Goal: Task Accomplishment & Management: Complete application form

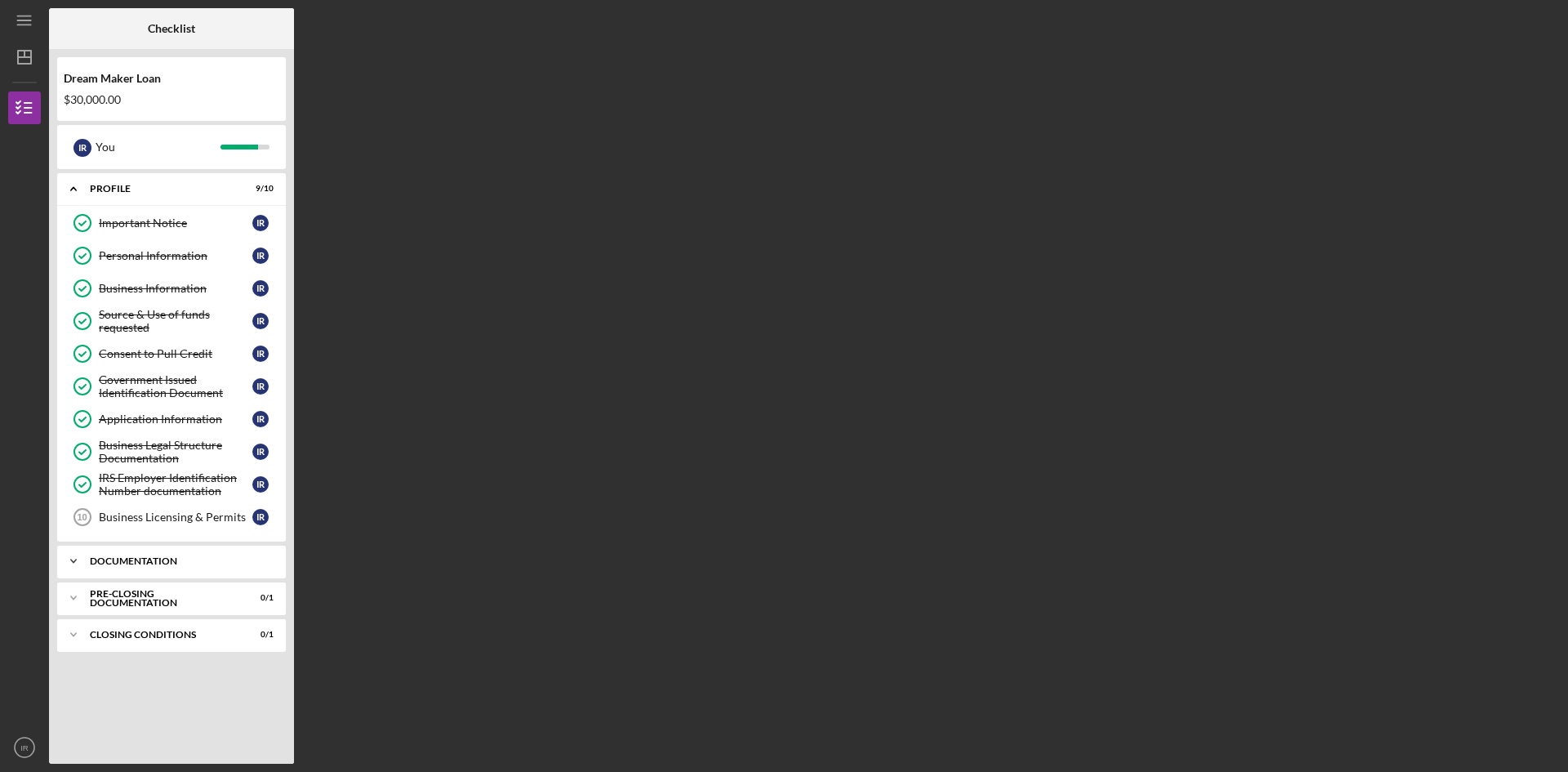
click at [70, 559] on icon "Icon/Expander" at bounding box center [73, 561] width 33 height 33
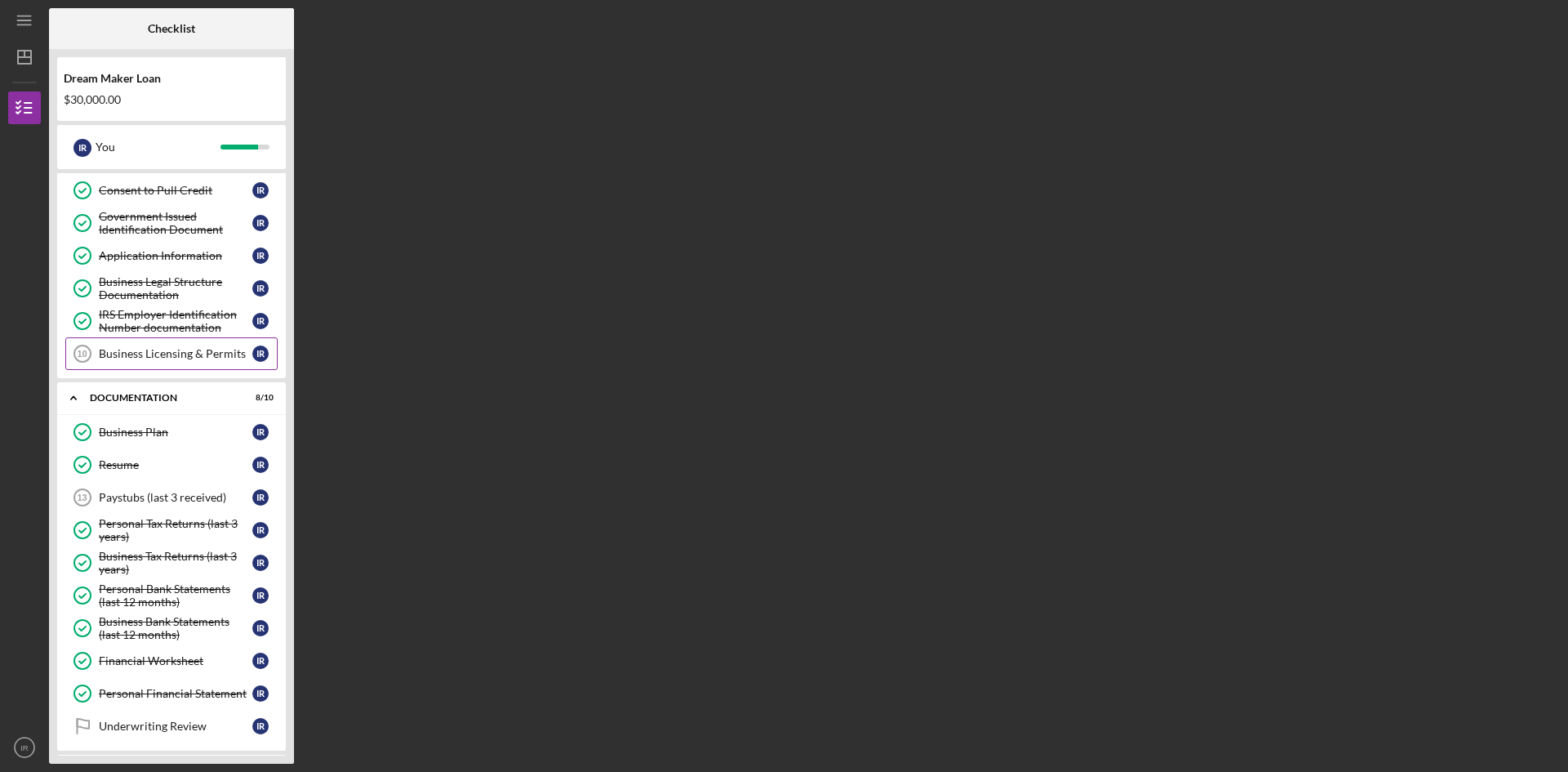
scroll to position [240, 0]
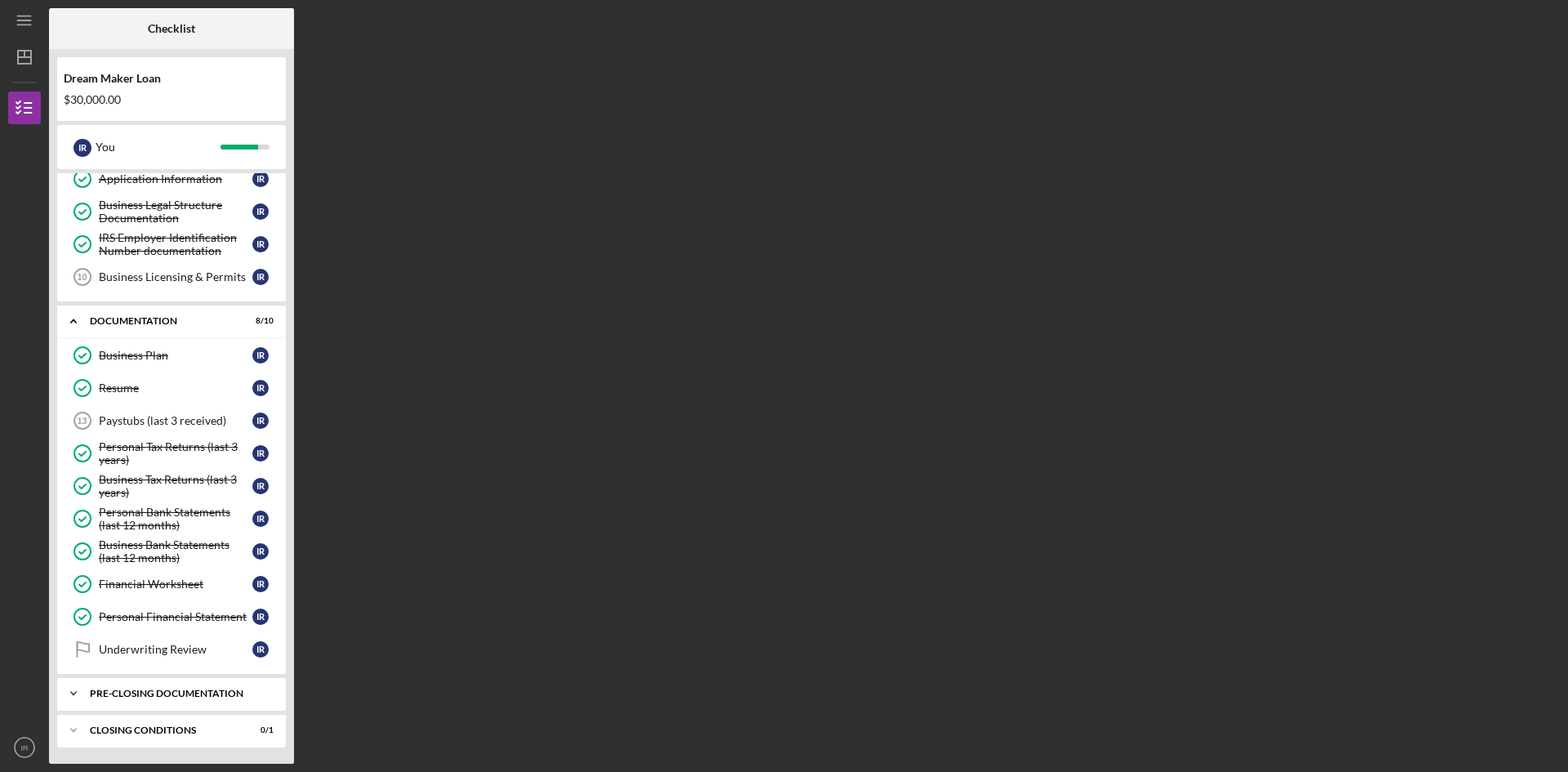
click at [139, 702] on div "Icon/Expander Pre-Closing Documentation 0 / 1" at bounding box center [172, 693] width 228 height 33
click at [142, 699] on div "Icon/Expander Pre-Closing Documentation 0 / 1" at bounding box center [172, 694] width 228 height 33
click at [123, 733] on div "Closing Conditions" at bounding box center [178, 730] width 176 height 10
click at [129, 686] on div "Icon/Expander Pre-Closing Documentation 0 / 1" at bounding box center [172, 693] width 228 height 33
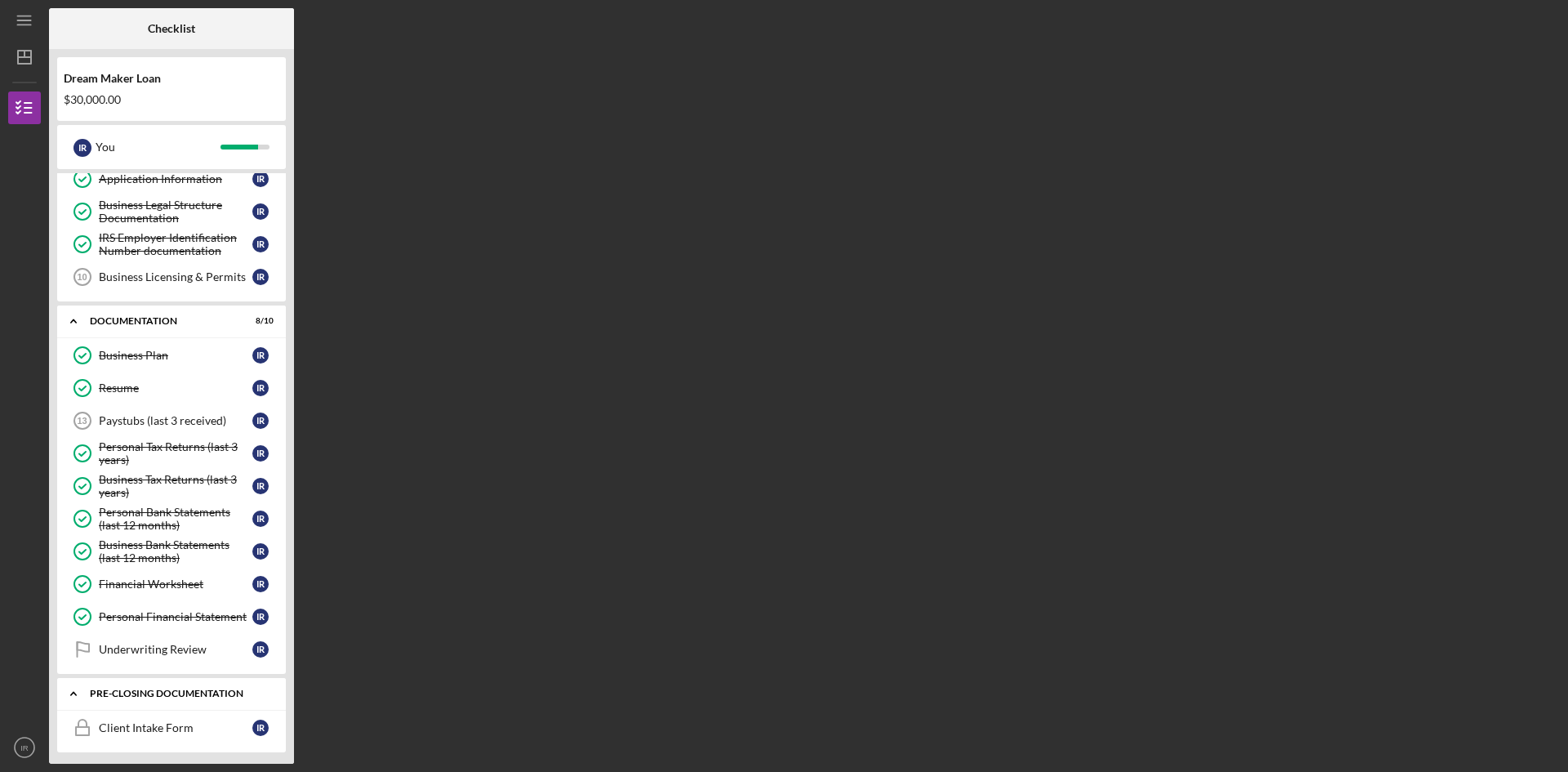
click at [130, 686] on div "Icon/Expander Pre-Closing Documentation 0 / 1" at bounding box center [172, 694] width 228 height 33
click at [117, 732] on div "Closing Conditions" at bounding box center [178, 730] width 176 height 10
click at [137, 698] on div "Pre-Closing Documentation" at bounding box center [178, 694] width 176 height 10
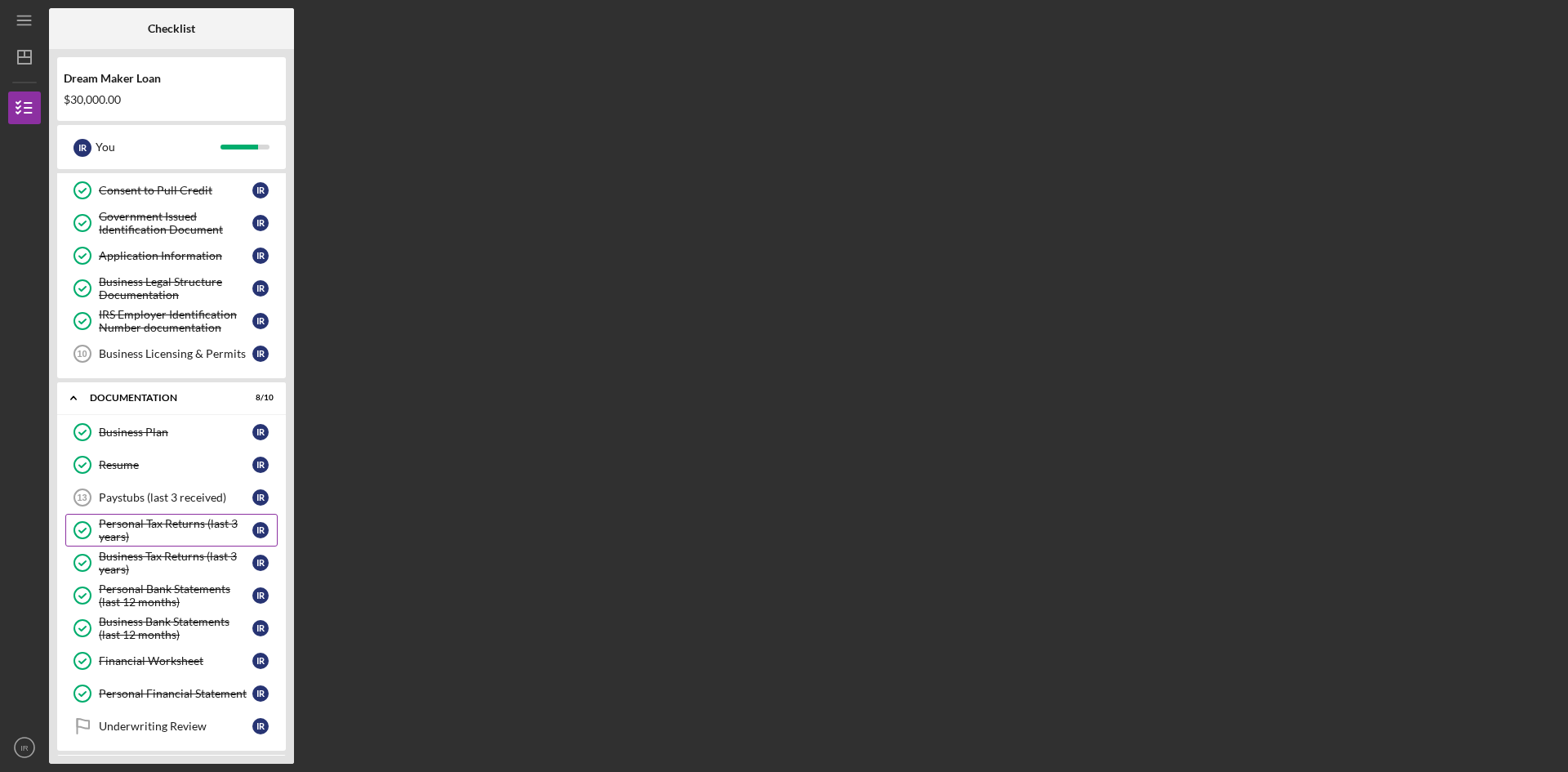
scroll to position [245, 0]
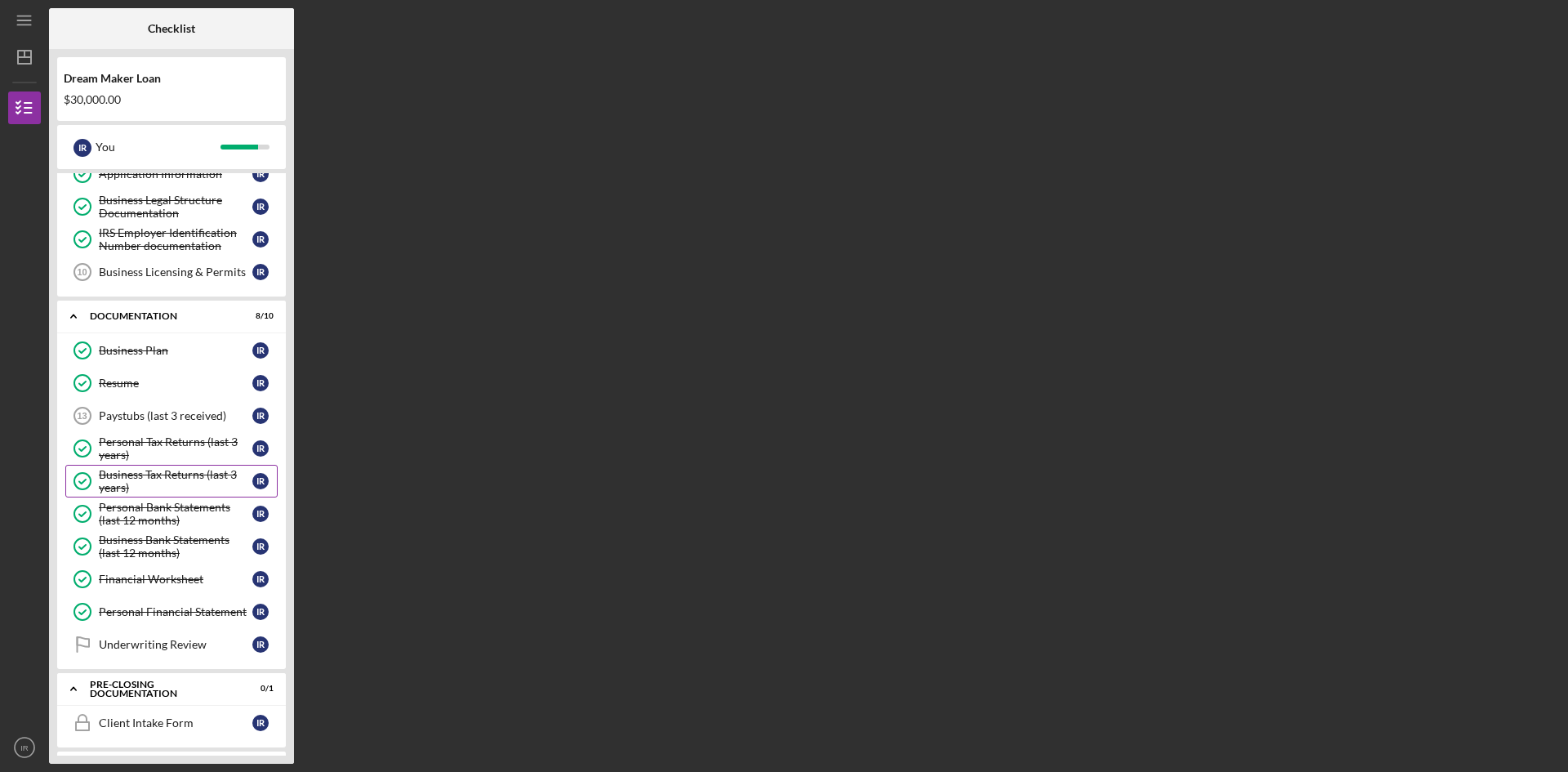
click at [160, 468] on div "Business Tax Returns (last 3 years)" at bounding box center [176, 480] width 153 height 26
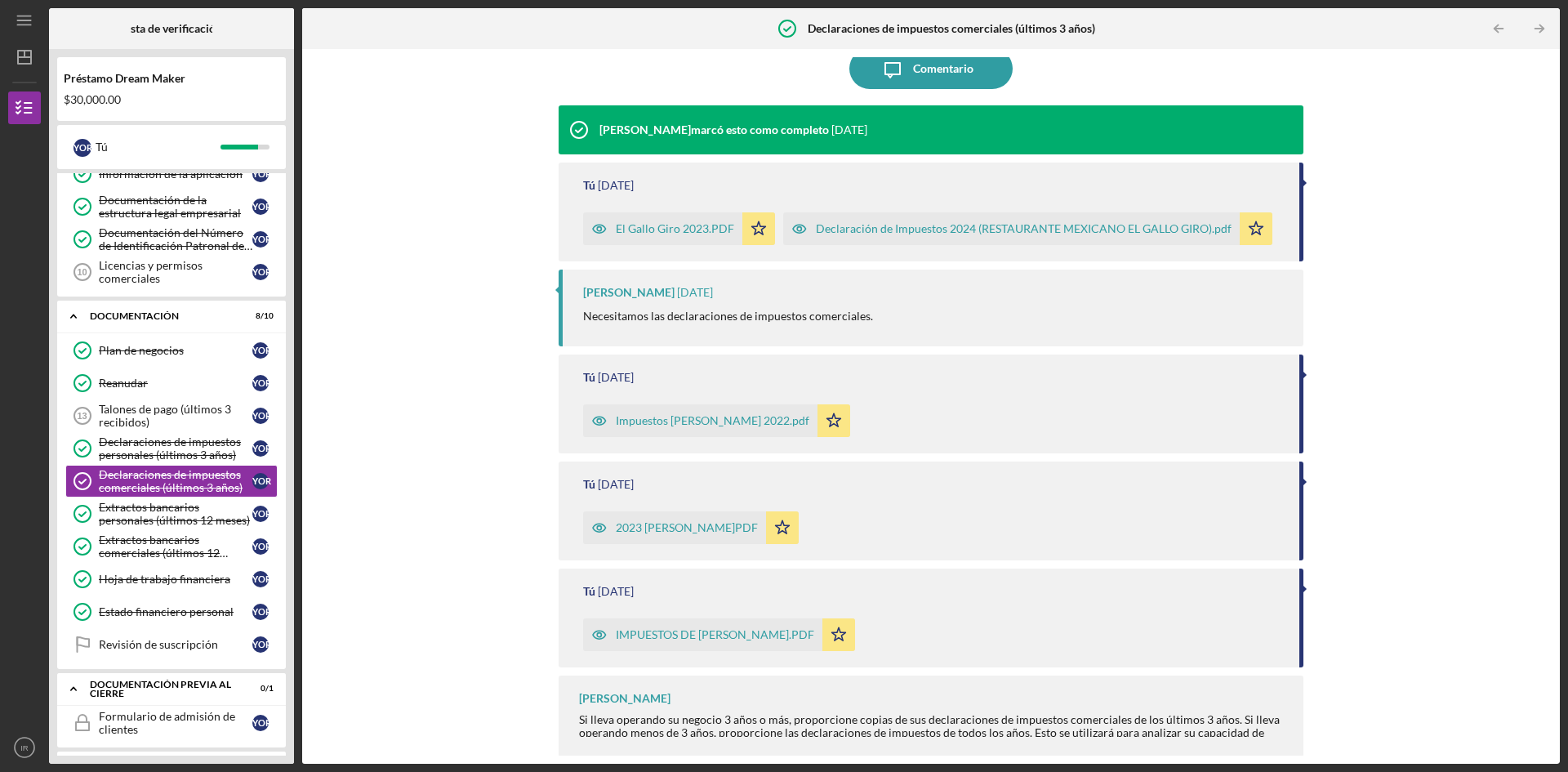
scroll to position [145, 0]
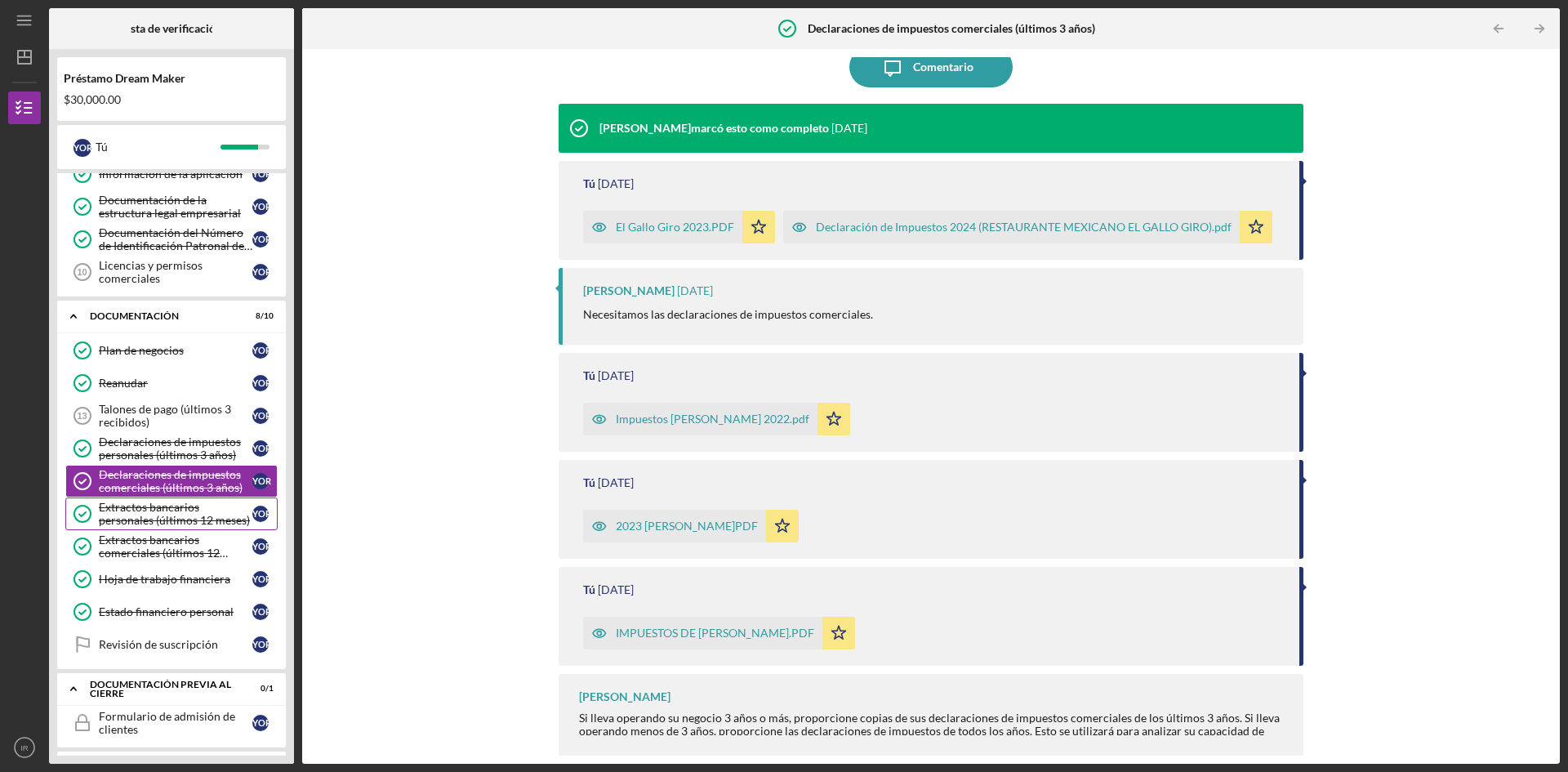
click at [128, 517] on font "Extractos bancarios personales (últimos 12 meses)" at bounding box center [174, 514] width 151 height 27
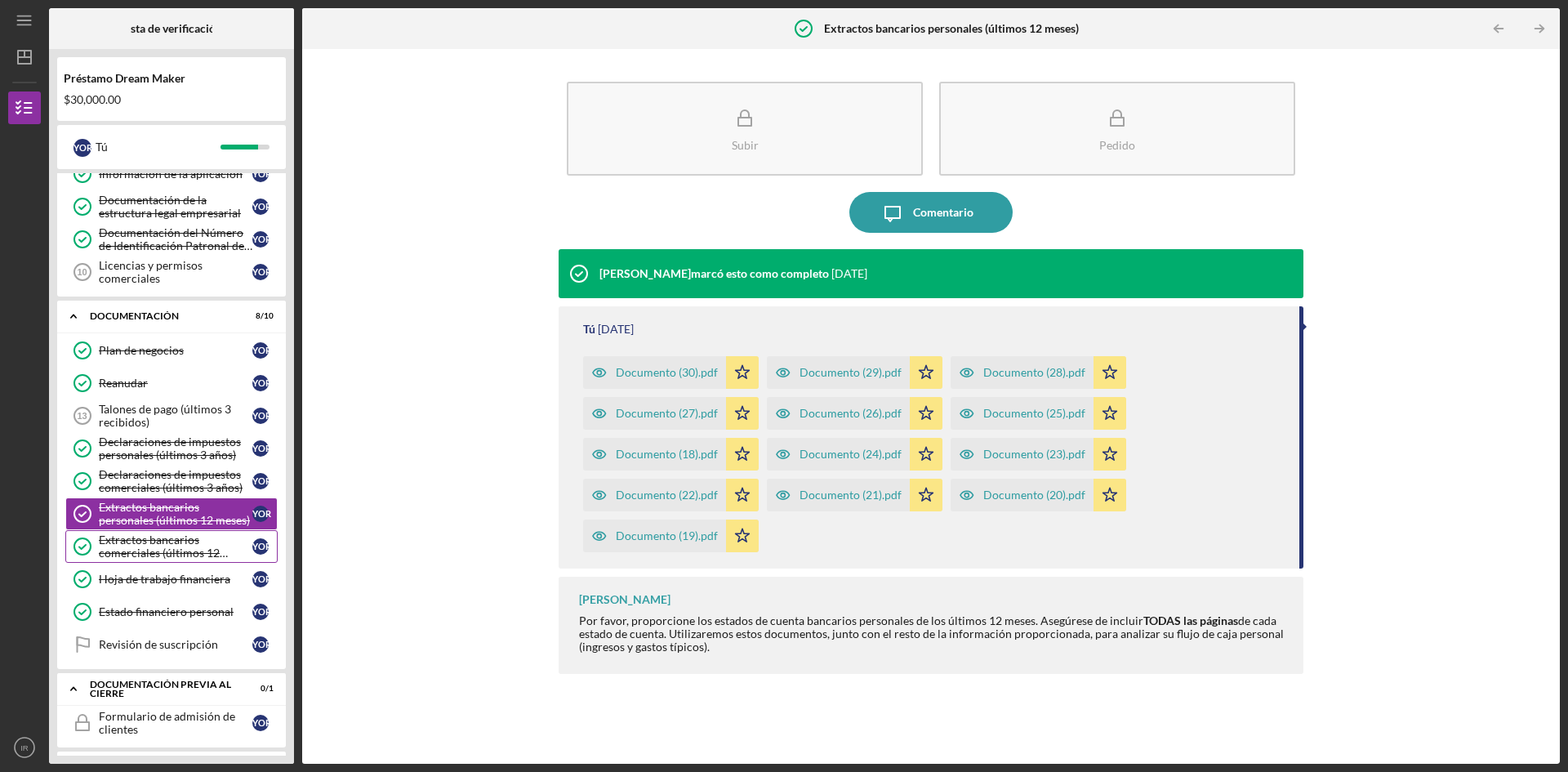
click at [146, 562] on link "Business Bank Statements (last 12 months) Extractos bancarios comerciales (últi…" at bounding box center [171, 546] width 213 height 33
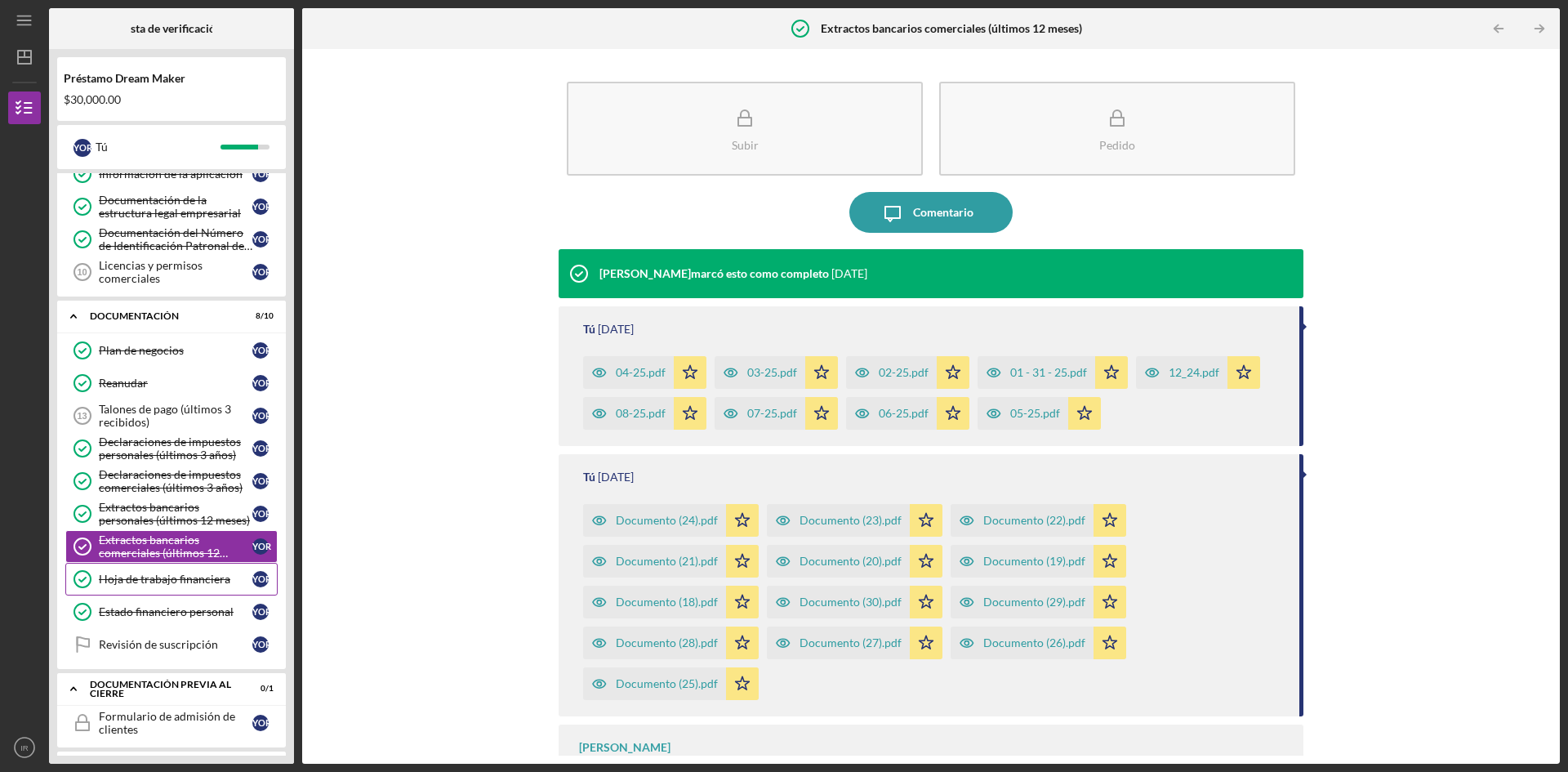
click at [174, 579] on font "Hoja de trabajo financiera" at bounding box center [165, 579] width 132 height 14
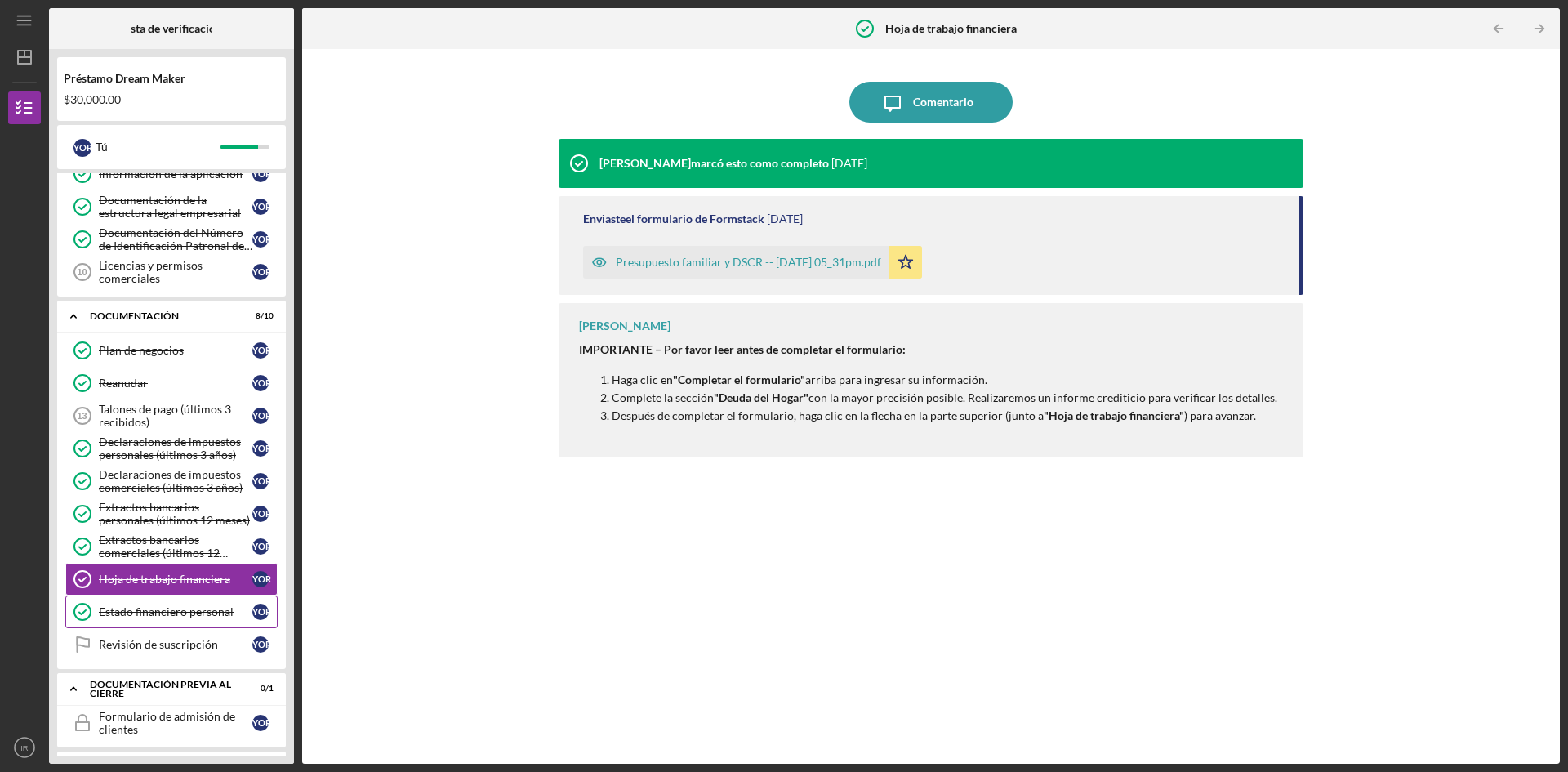
click at [163, 613] on font "Estado financiero personal" at bounding box center [167, 611] width 135 height 14
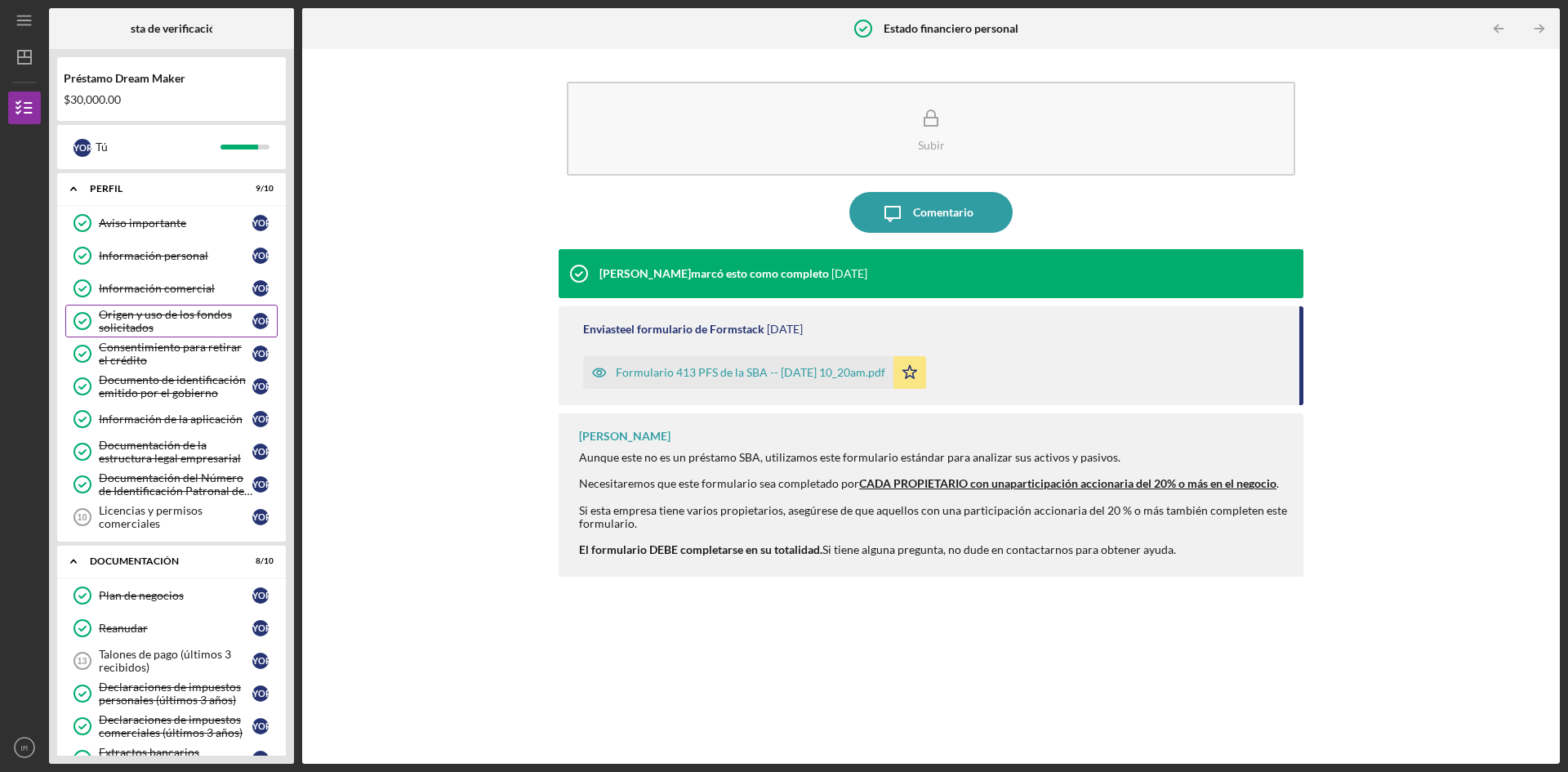
click at [158, 320] on font "Origen y uso de los fondos solicitados" at bounding box center [166, 320] width 133 height 27
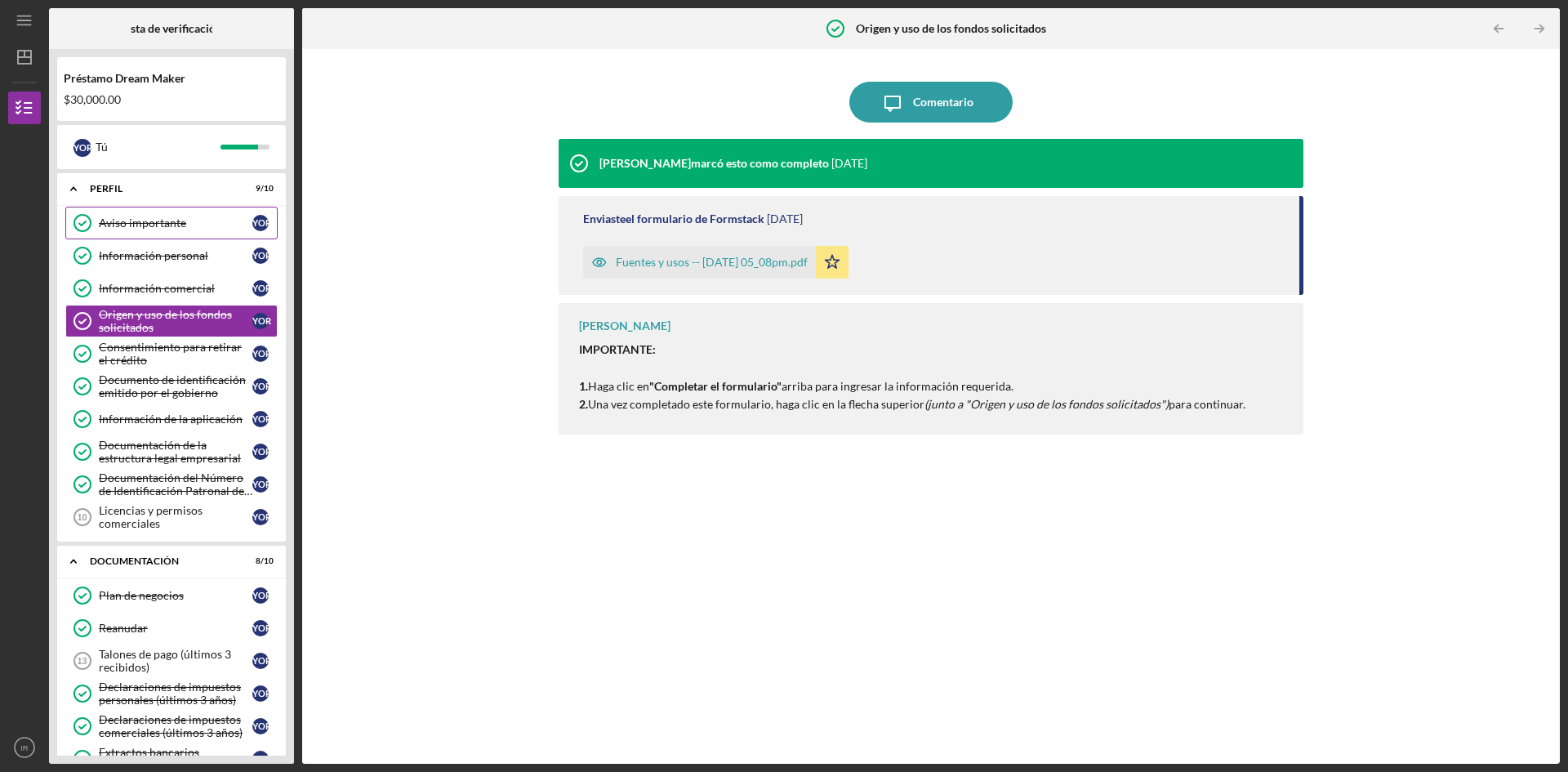
click at [162, 232] on link "Important Notice Aviso importante Yo R" at bounding box center [171, 223] width 213 height 33
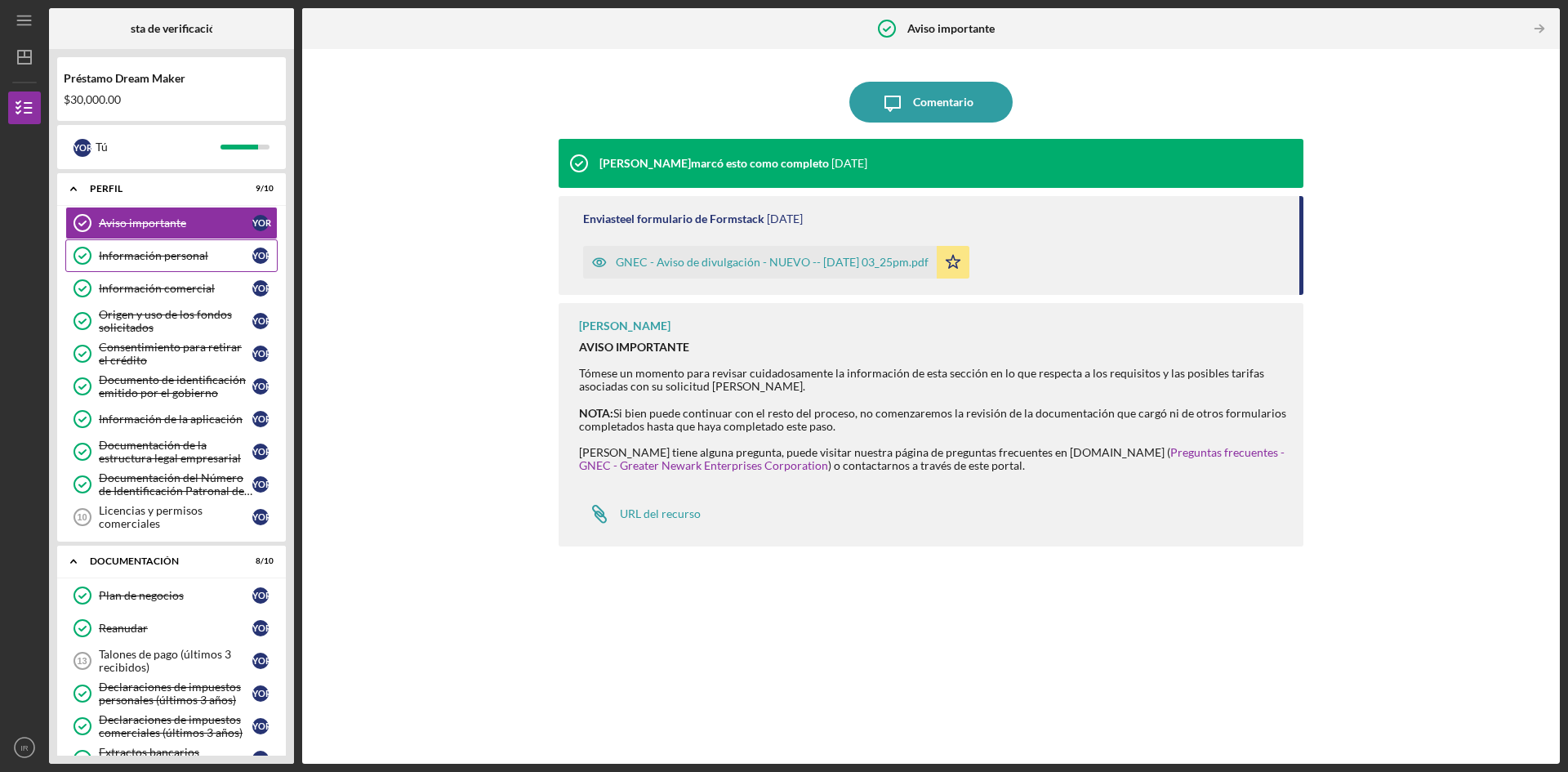
click at [153, 258] on font "Información personal" at bounding box center [153, 255] width 109 height 14
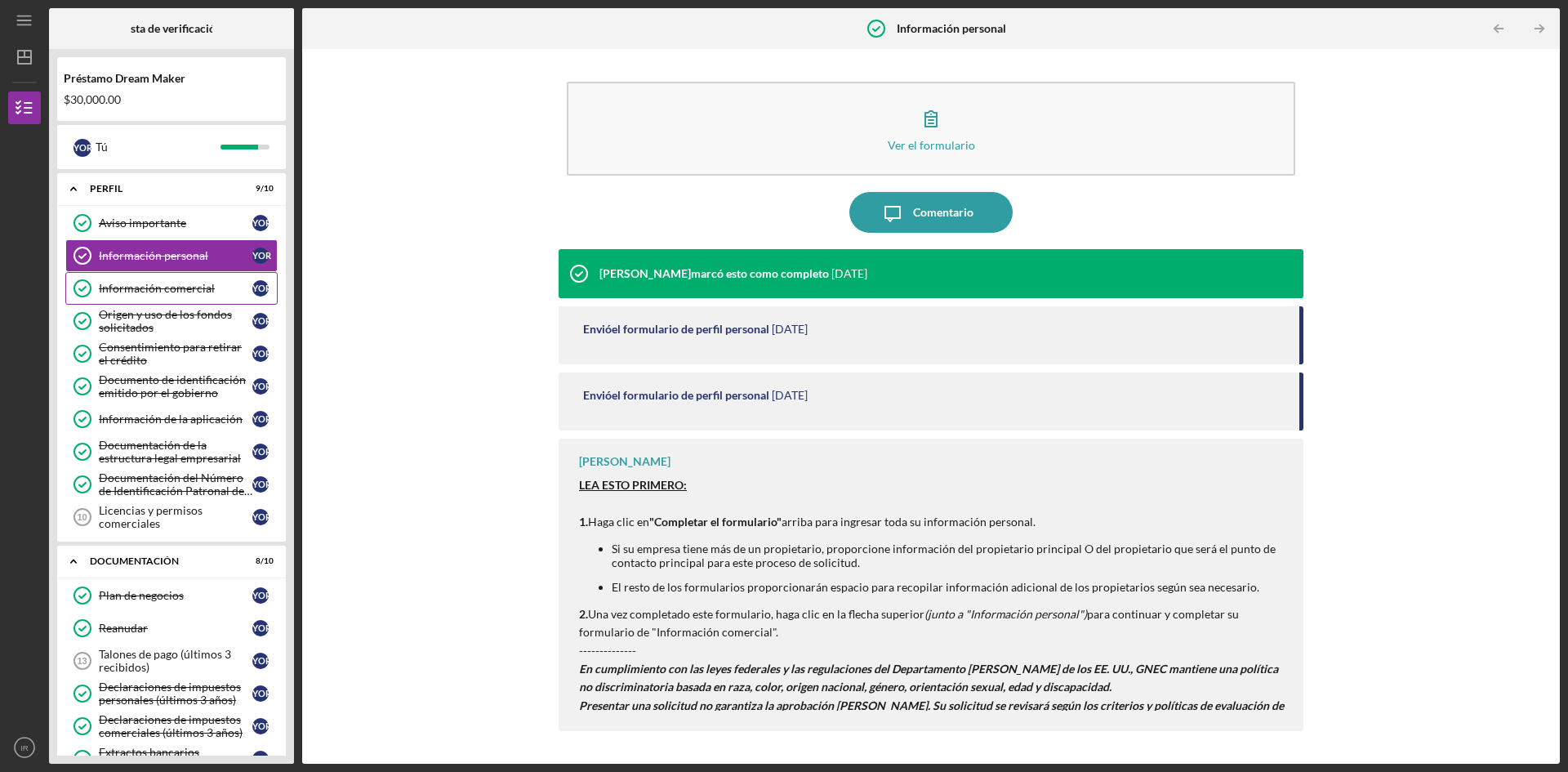
click at [183, 280] on link "Business Information Información comercial Yo R" at bounding box center [171, 288] width 213 height 33
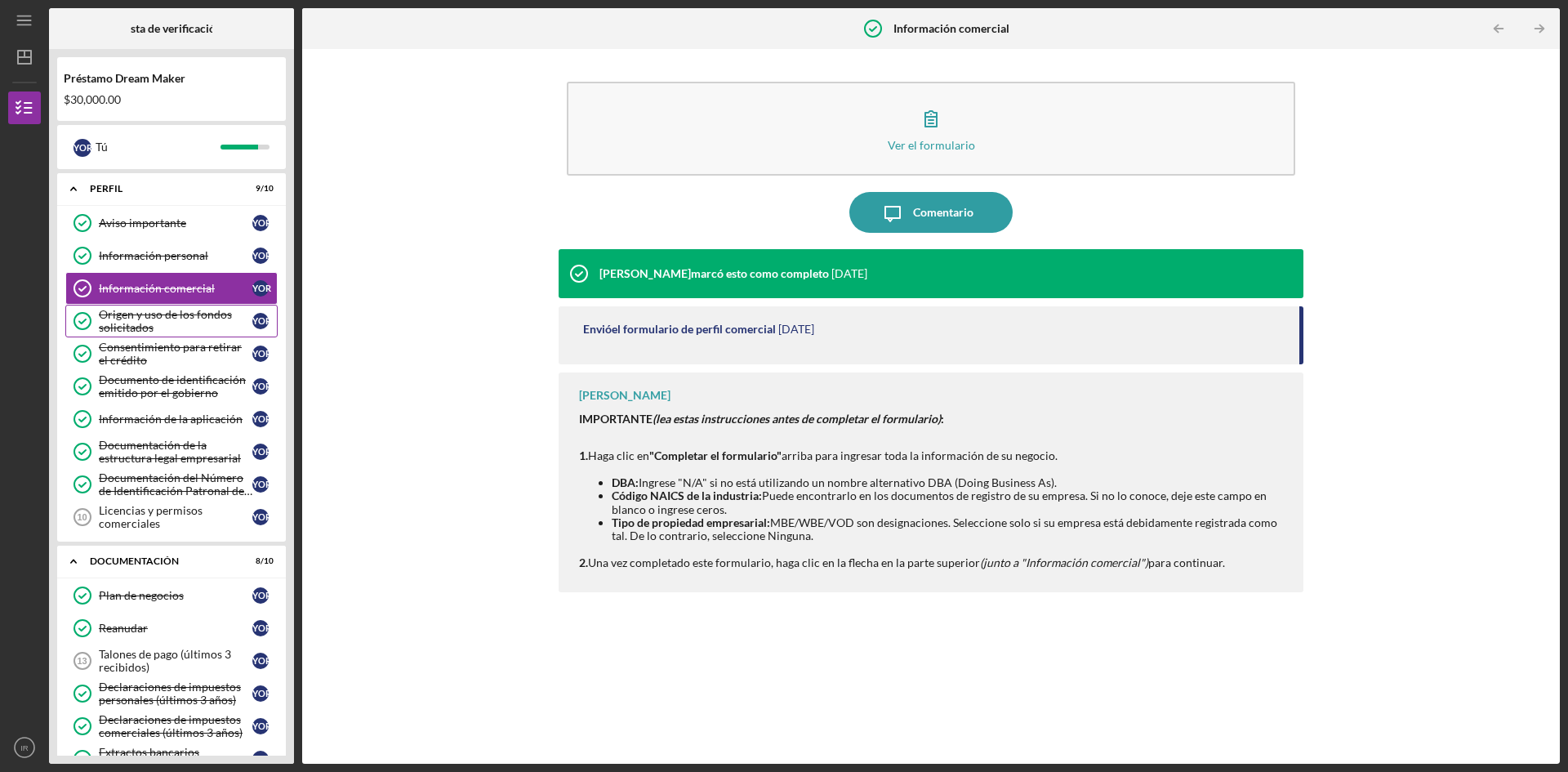
click at [198, 326] on div "Origen y uso de los fondos solicitados" at bounding box center [176, 320] width 153 height 26
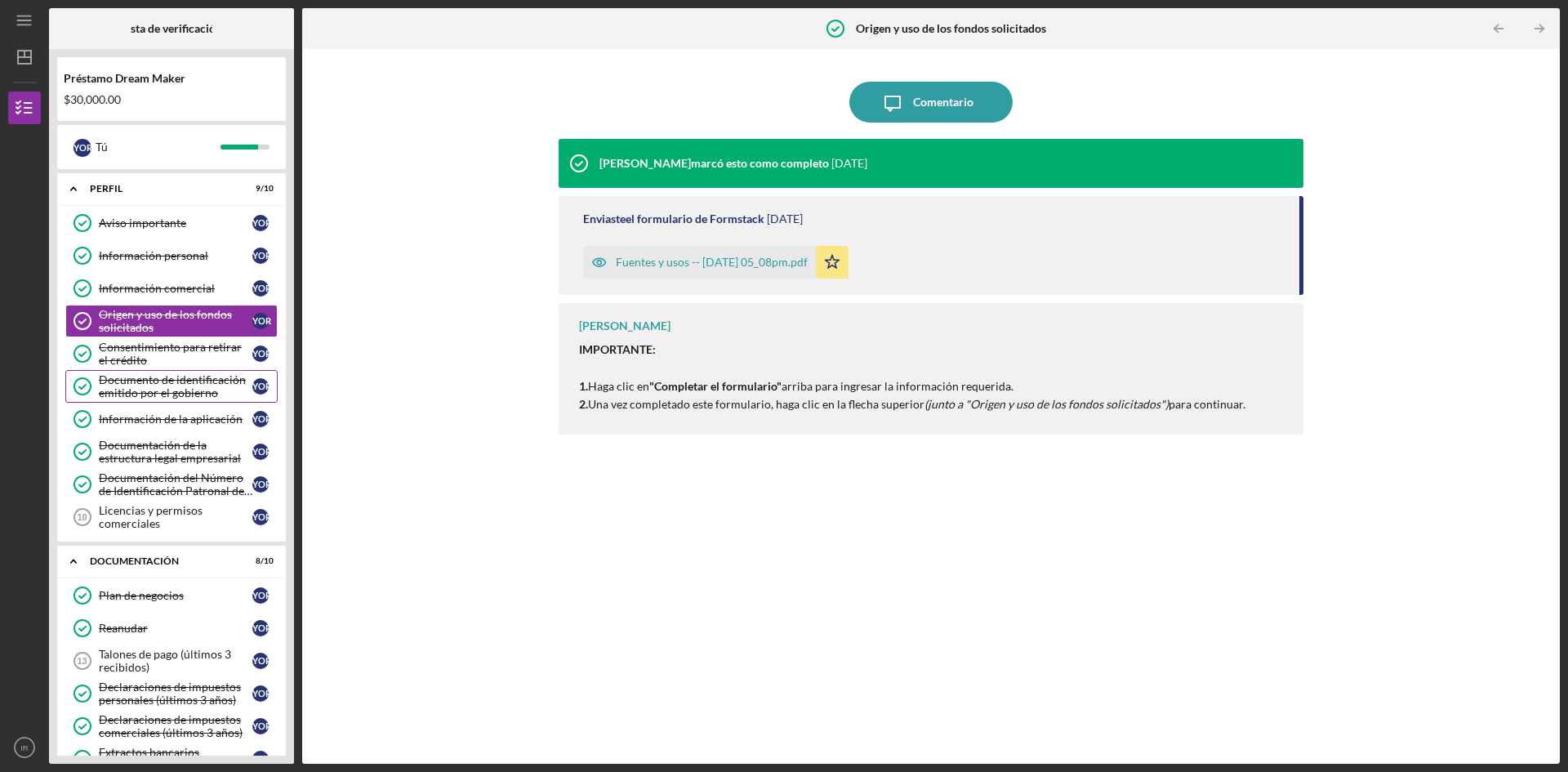
click at [178, 386] on font "Documento de identificación emitido por el gobierno" at bounding box center [173, 386] width 147 height 27
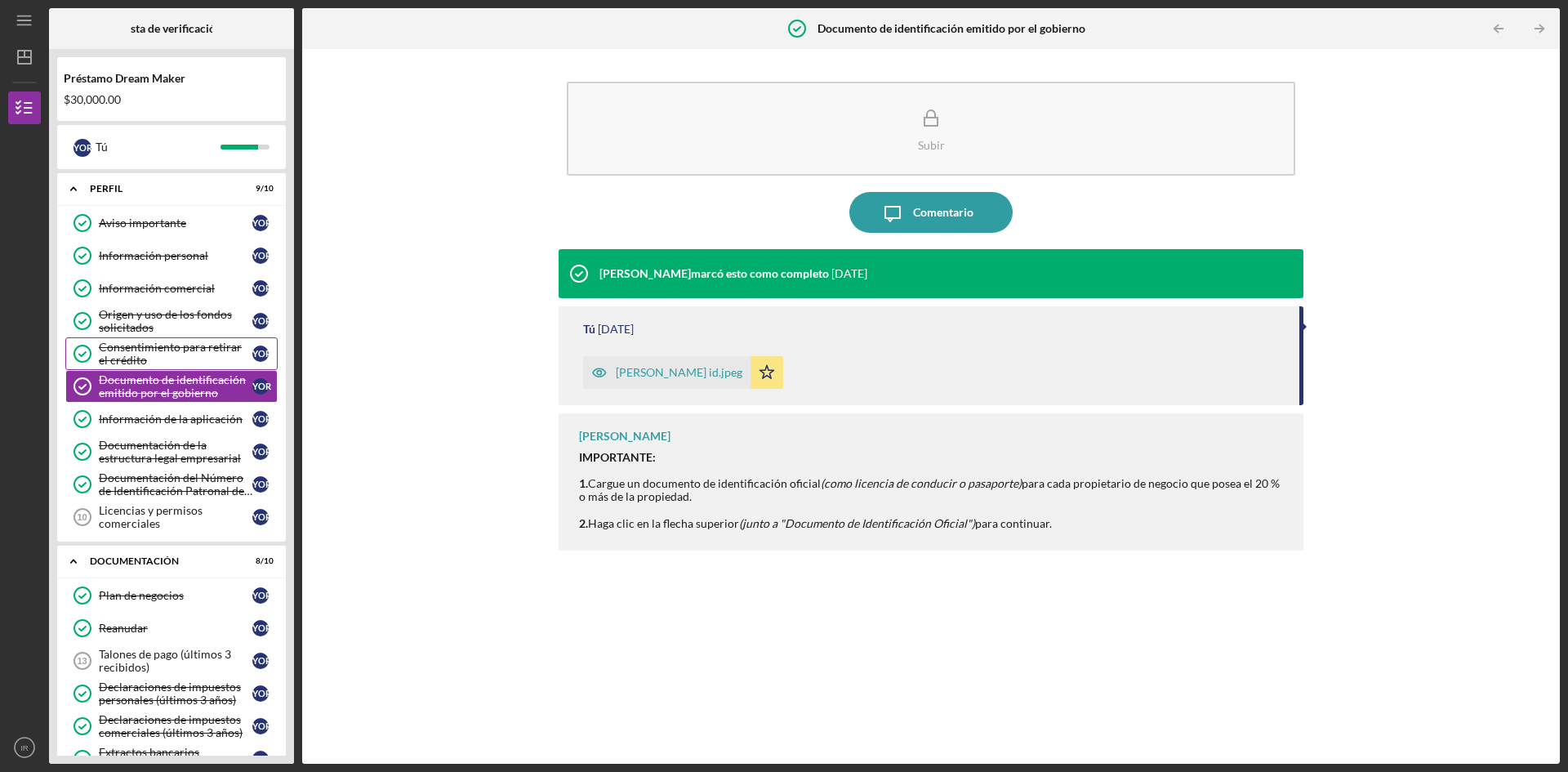
click at [187, 353] on font "Consentimiento para retirar el crédito" at bounding box center [170, 353] width 143 height 27
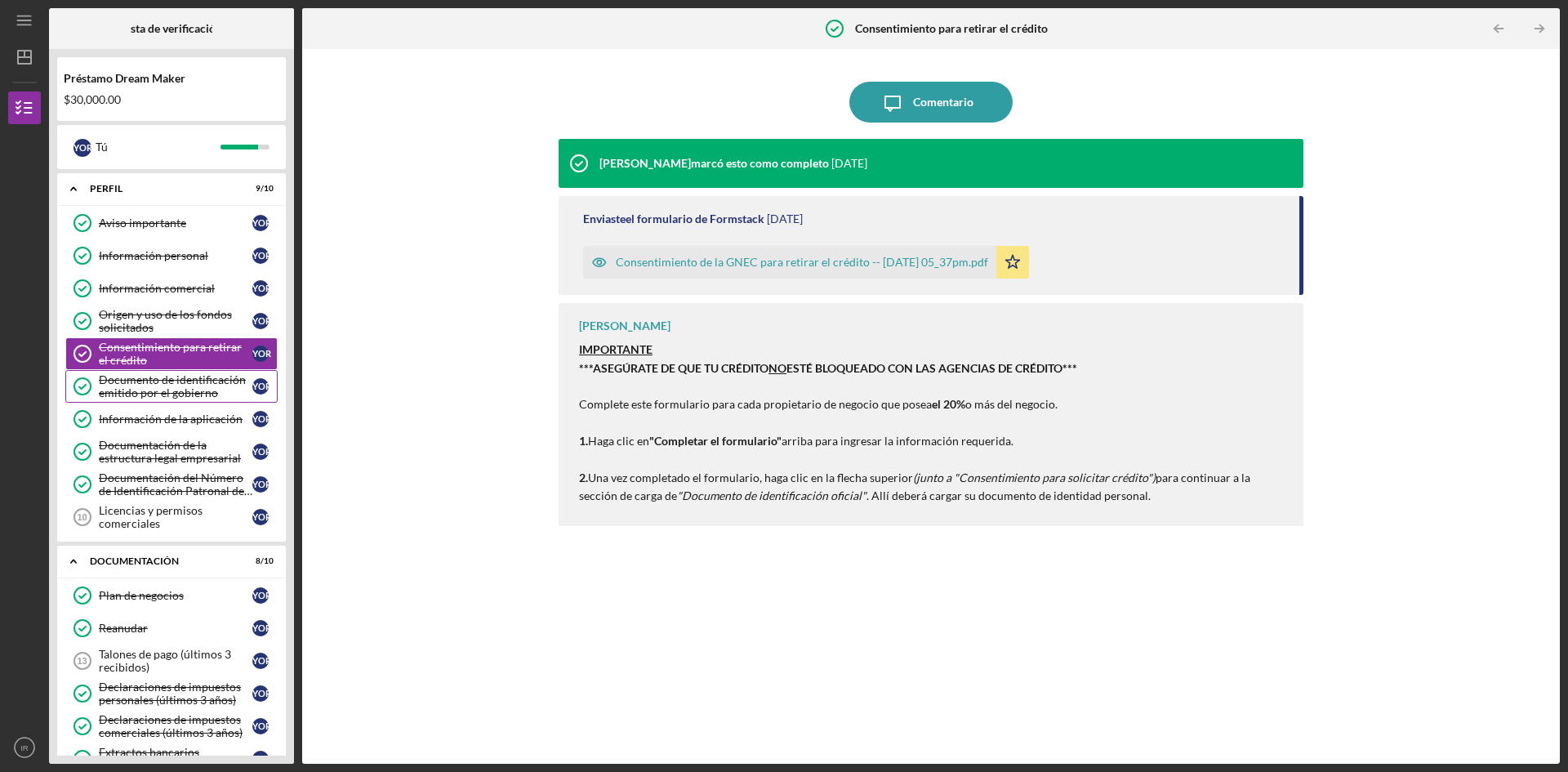
click at [175, 388] on font "Documento de identificación emitido por el gobierno" at bounding box center [173, 386] width 147 height 27
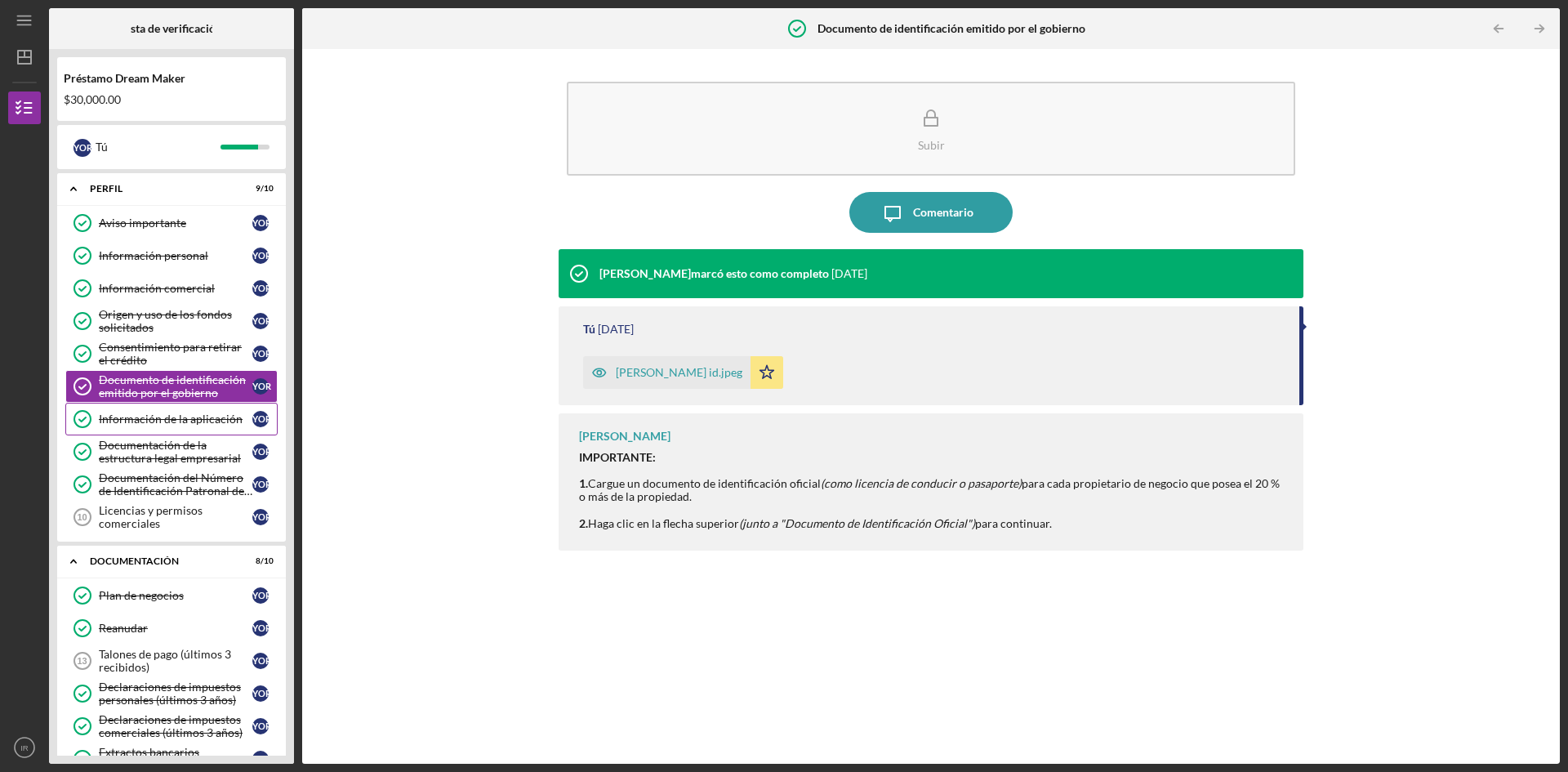
click at [168, 428] on link "Application Information Información de la aplicación Yo R" at bounding box center [171, 419] width 213 height 33
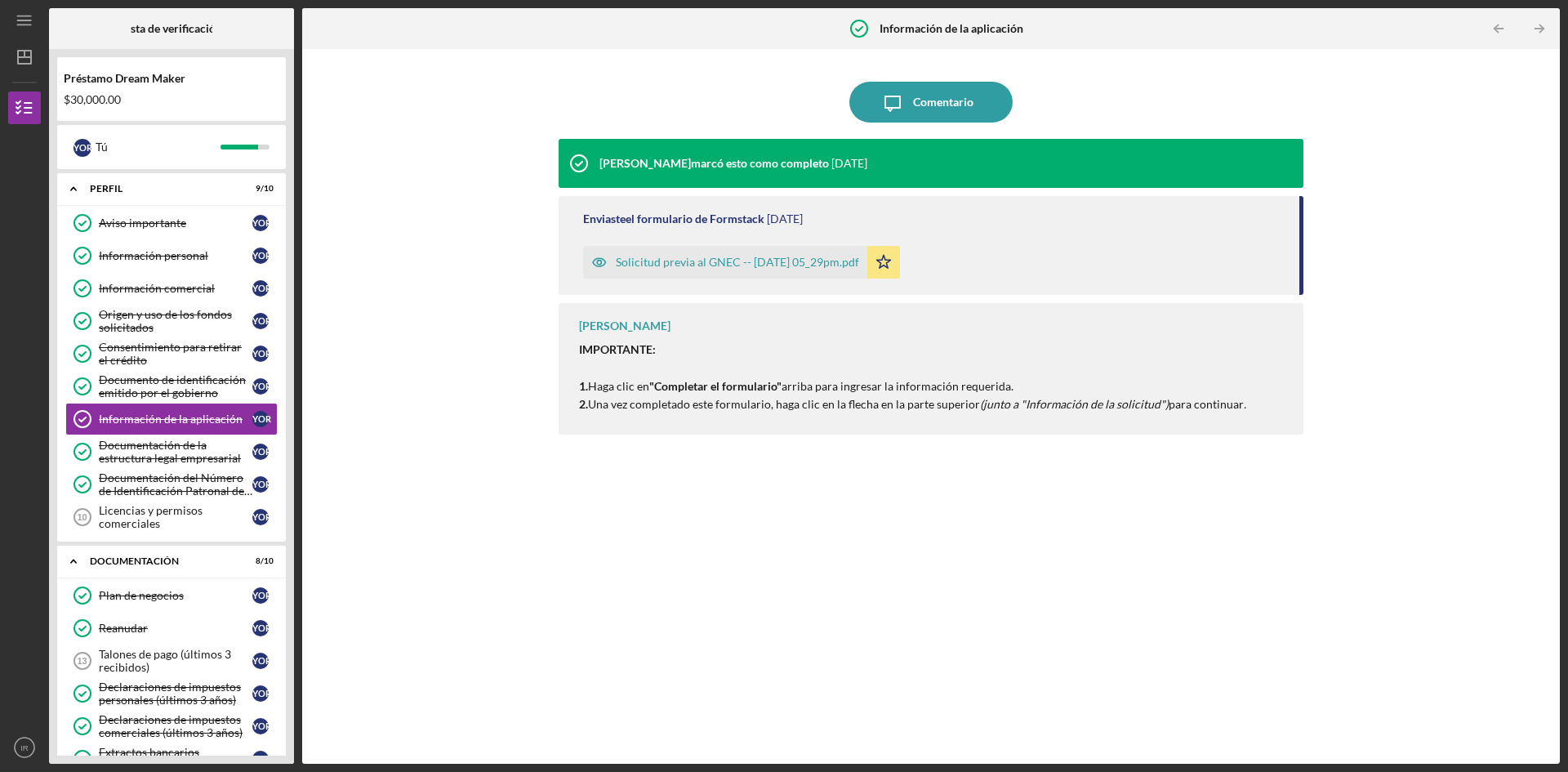
click at [977, 627] on div "[PERSON_NAME] marcó esto como completo [DATE] Enviaste el formulario de Formsta…" at bounding box center [931, 439] width 745 height 600
click at [967, 599] on div "[PERSON_NAME] marcó esto como completo [DATE] Enviaste el formulario de Formsta…" at bounding box center [931, 439] width 745 height 600
click at [131, 454] on font "Documentación de la estructura legal empresarial" at bounding box center [170, 451] width 142 height 27
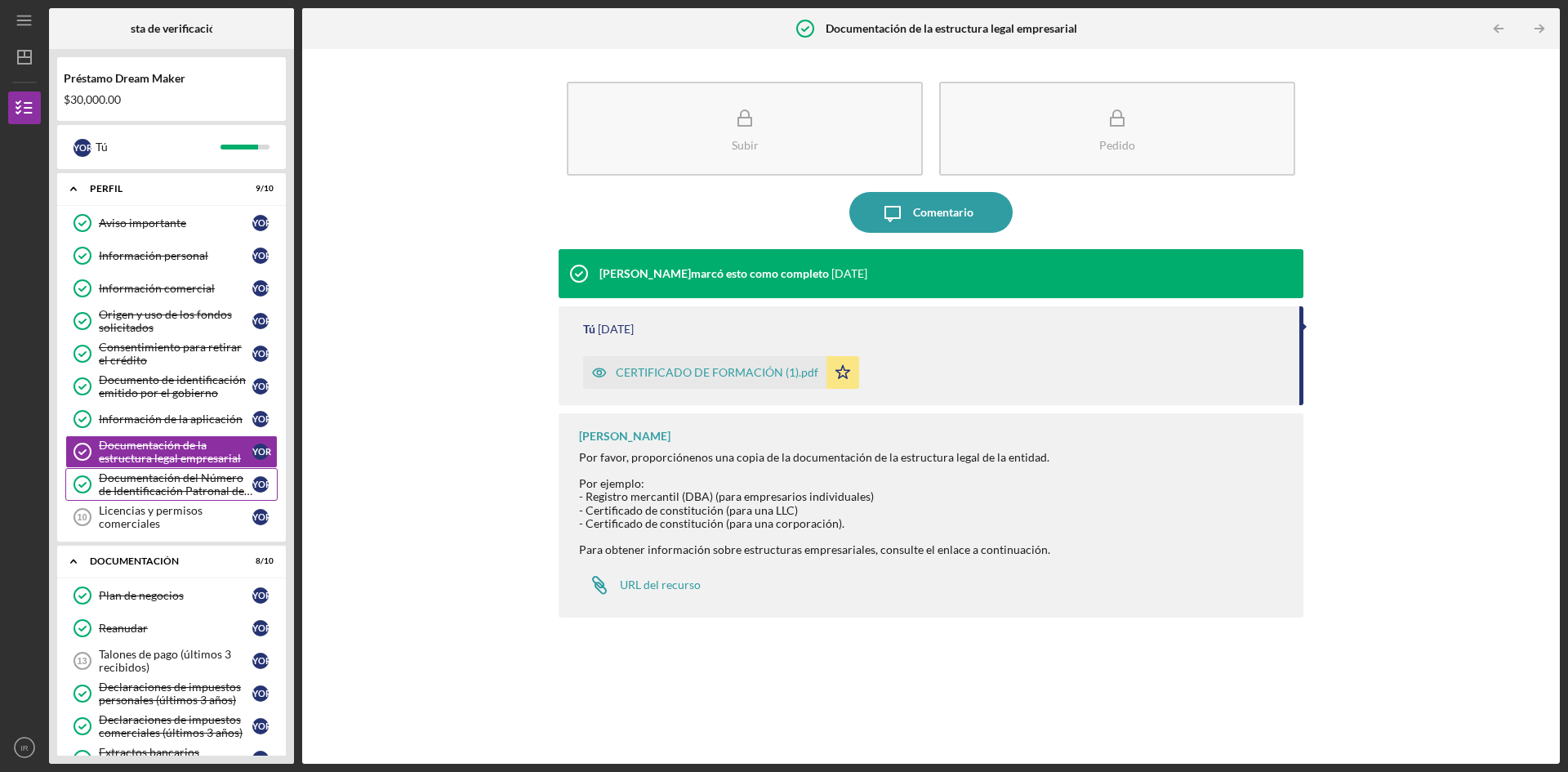
click at [123, 491] on font "Documentación del Número de Identificación Patronal del IRS" at bounding box center [176, 490] width 153 height 40
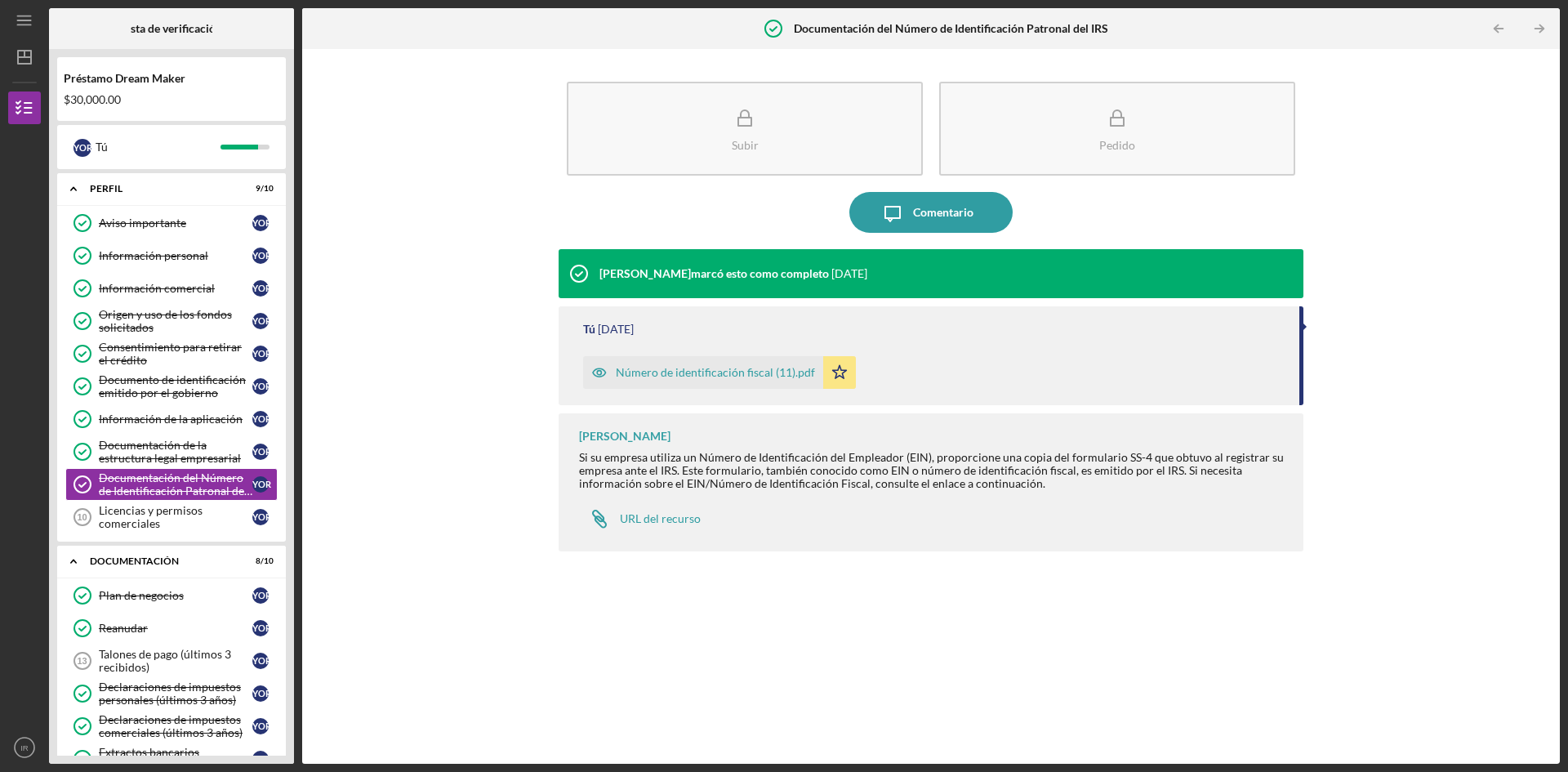
click at [736, 369] on font "Número de identificación fiscal (11).pdf" at bounding box center [715, 372] width 199 height 14
click at [145, 446] on font "Documentación de la estructura legal empresarial" at bounding box center [170, 451] width 142 height 27
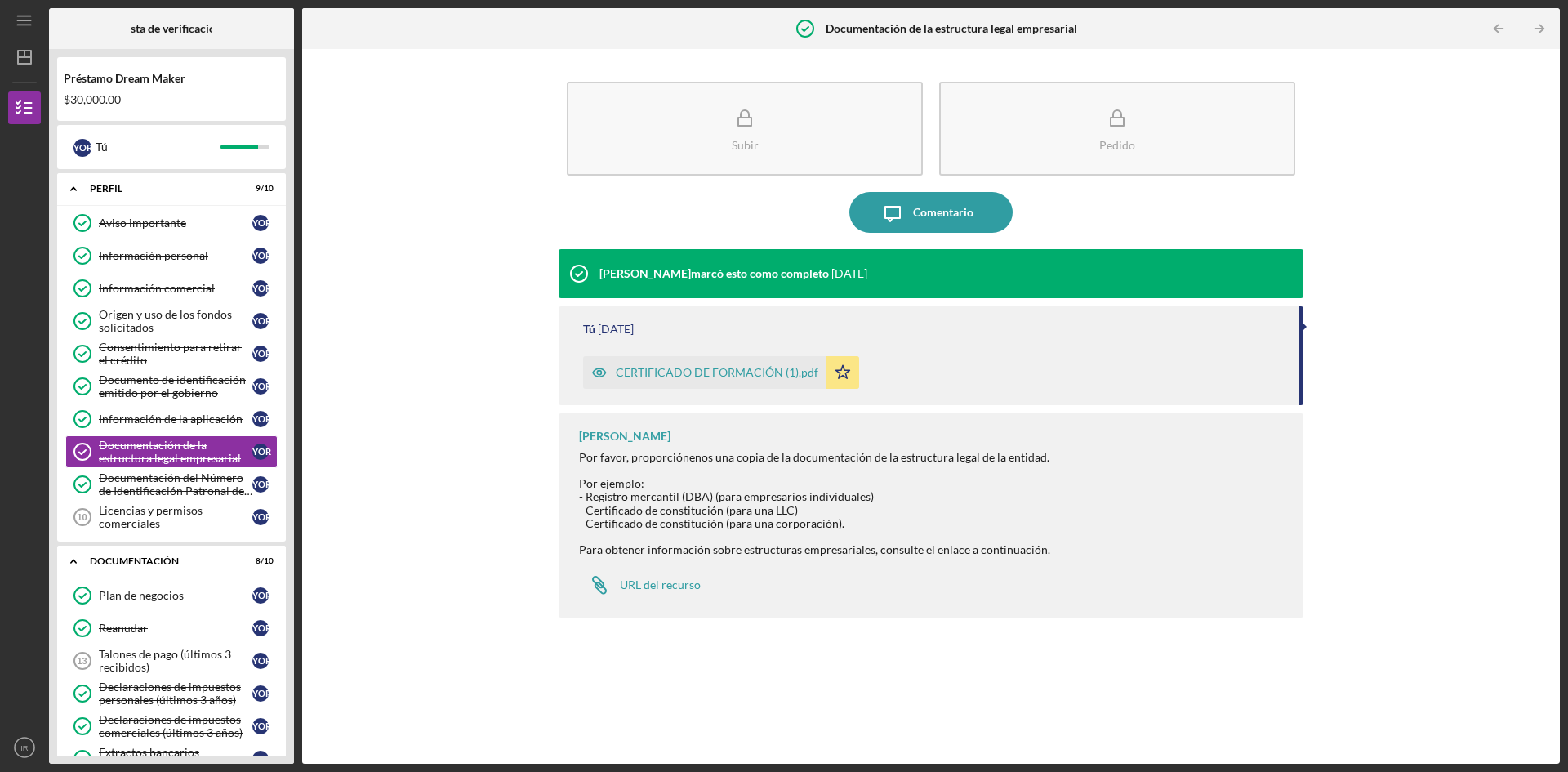
click at [670, 377] on font "CERTIFICADO DE FORMACIÓN (1).pdf" at bounding box center [717, 372] width 203 height 14
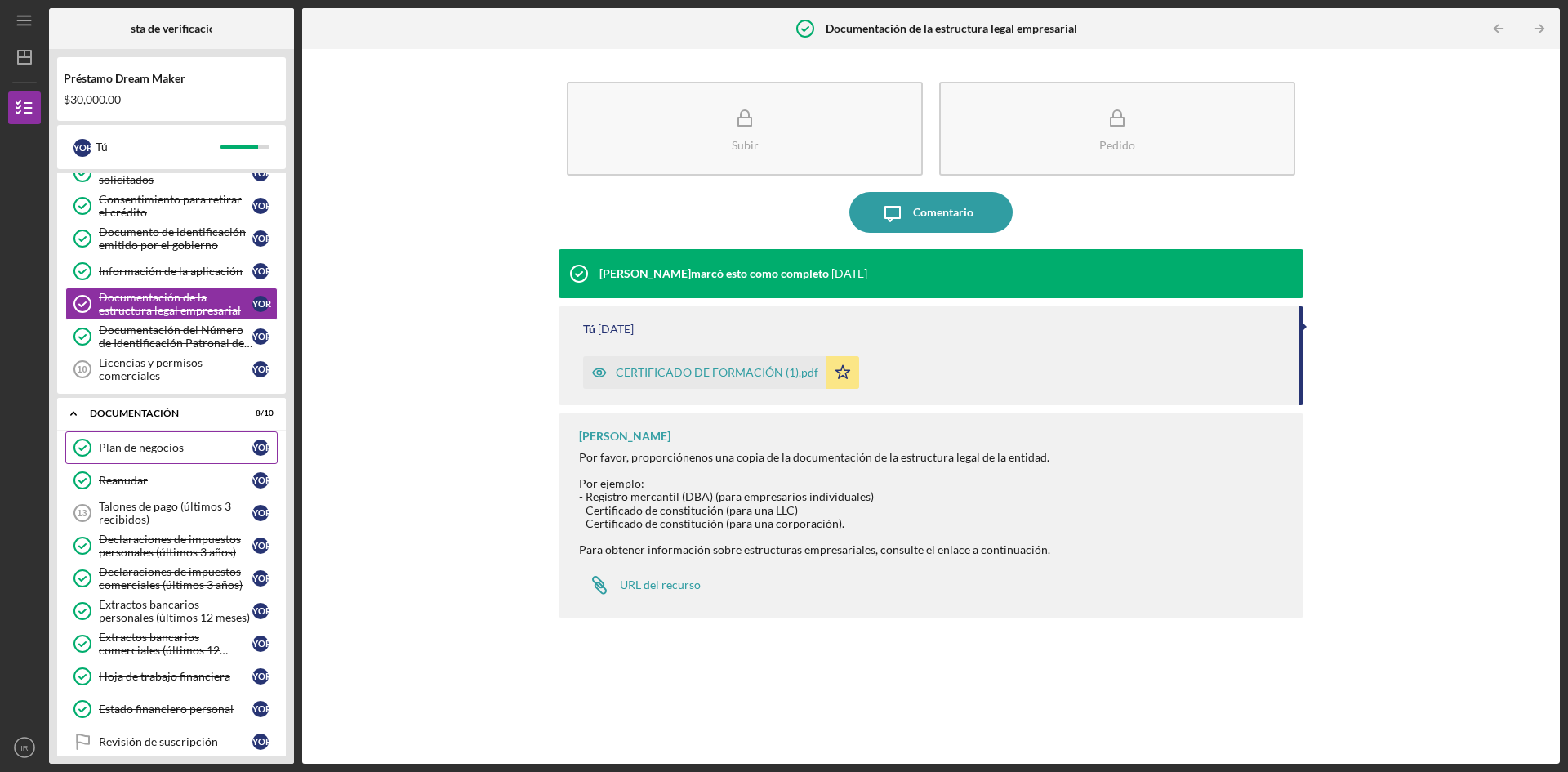
scroll to position [245, 0]
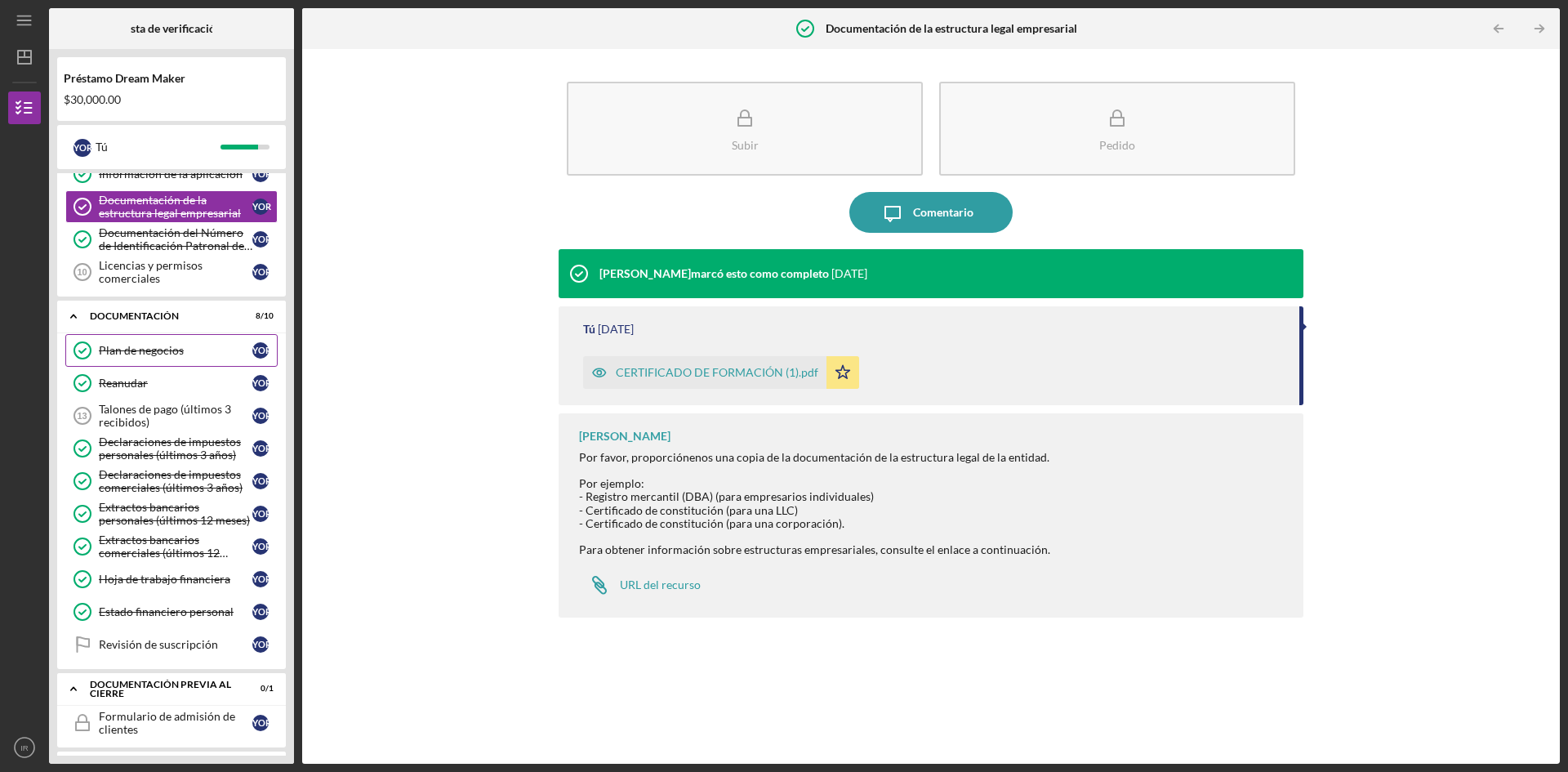
click at [153, 350] on font "Plan de negocios" at bounding box center [142, 350] width 85 height 14
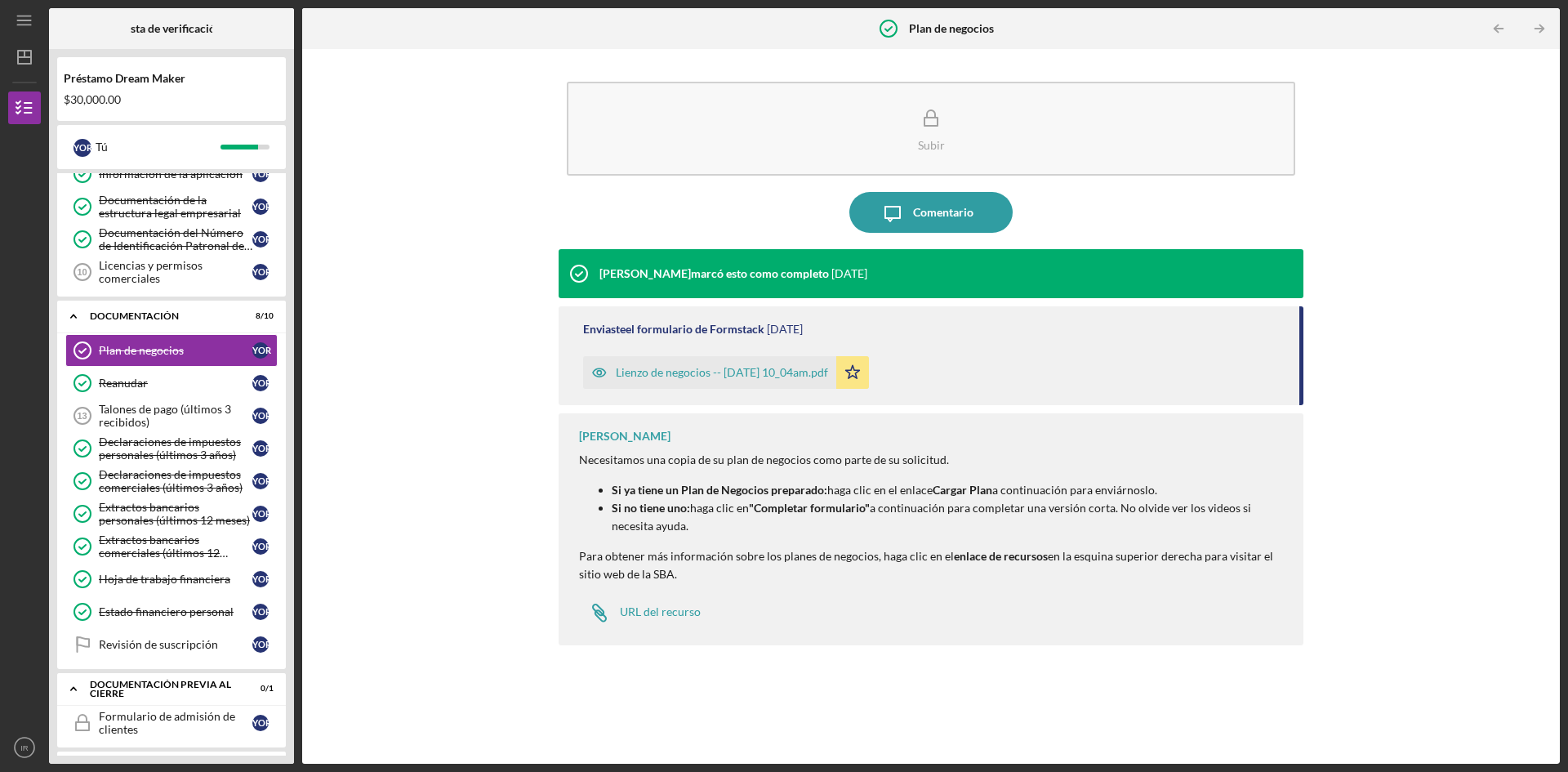
click at [726, 375] on font "Lienzo de negocios -- [DATE] 10_04am.pdf" at bounding box center [722, 372] width 213 height 14
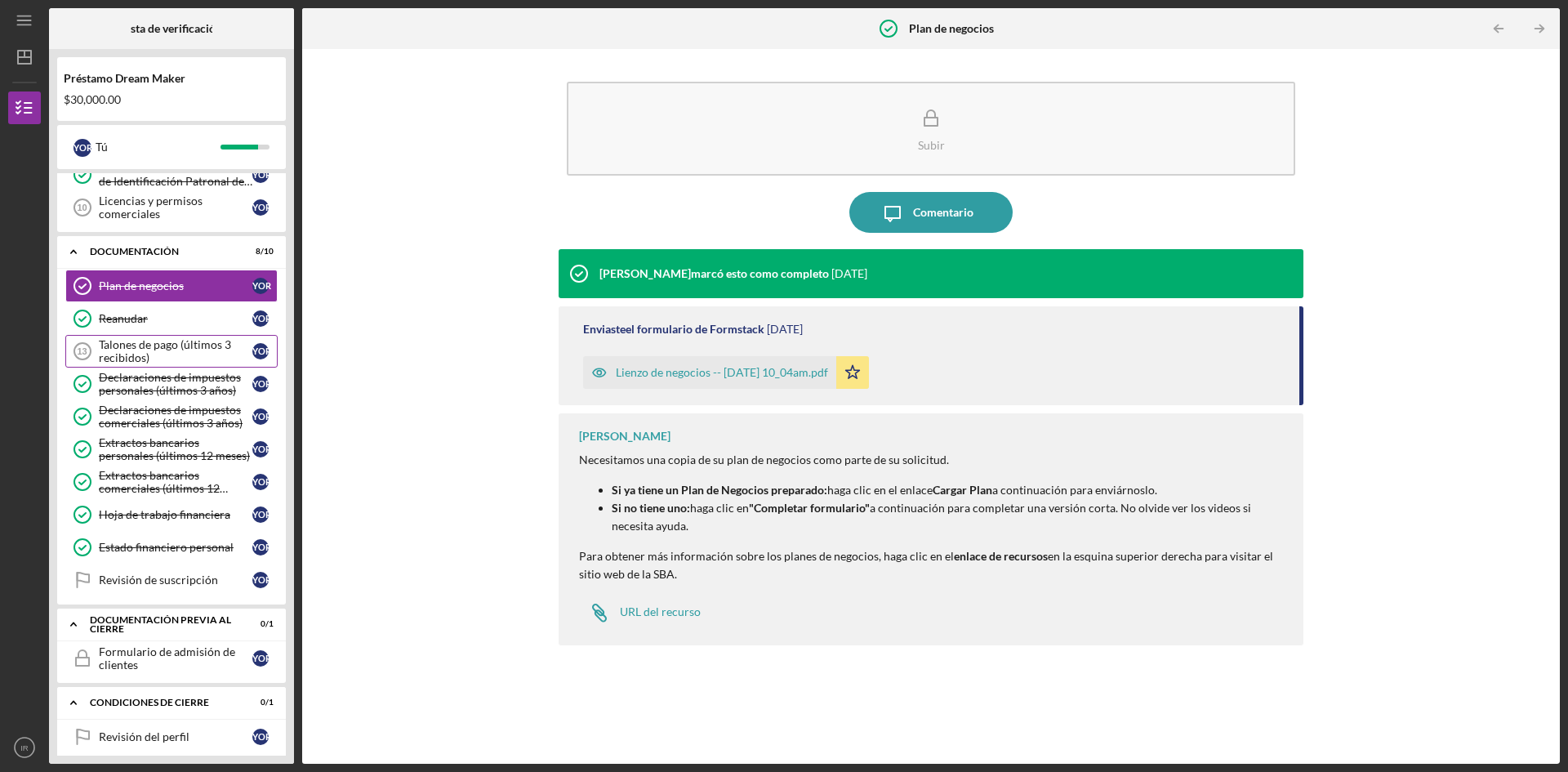
scroll to position [323, 0]
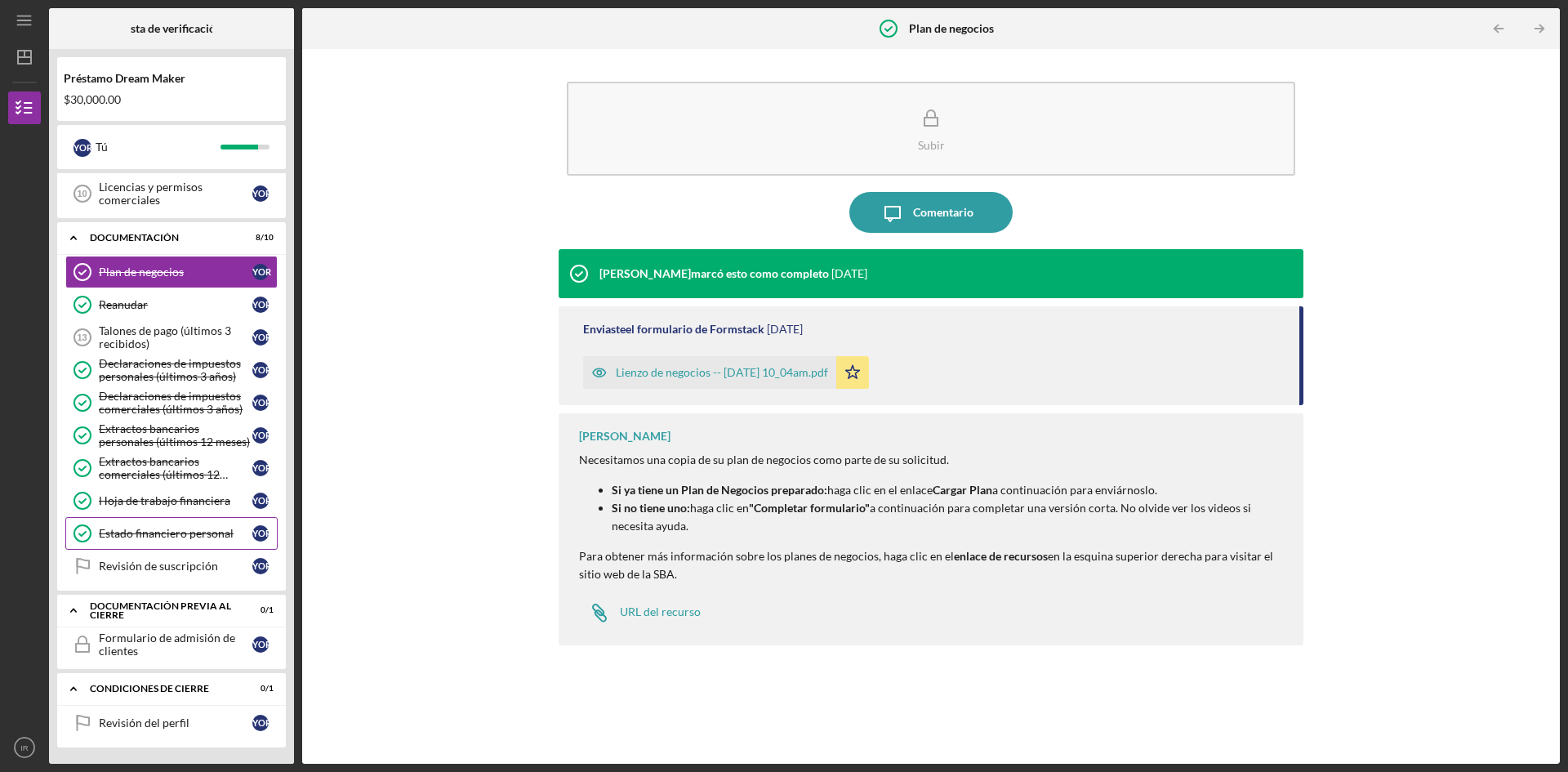
click at [172, 532] on font "Estado financiero personal" at bounding box center [167, 533] width 135 height 14
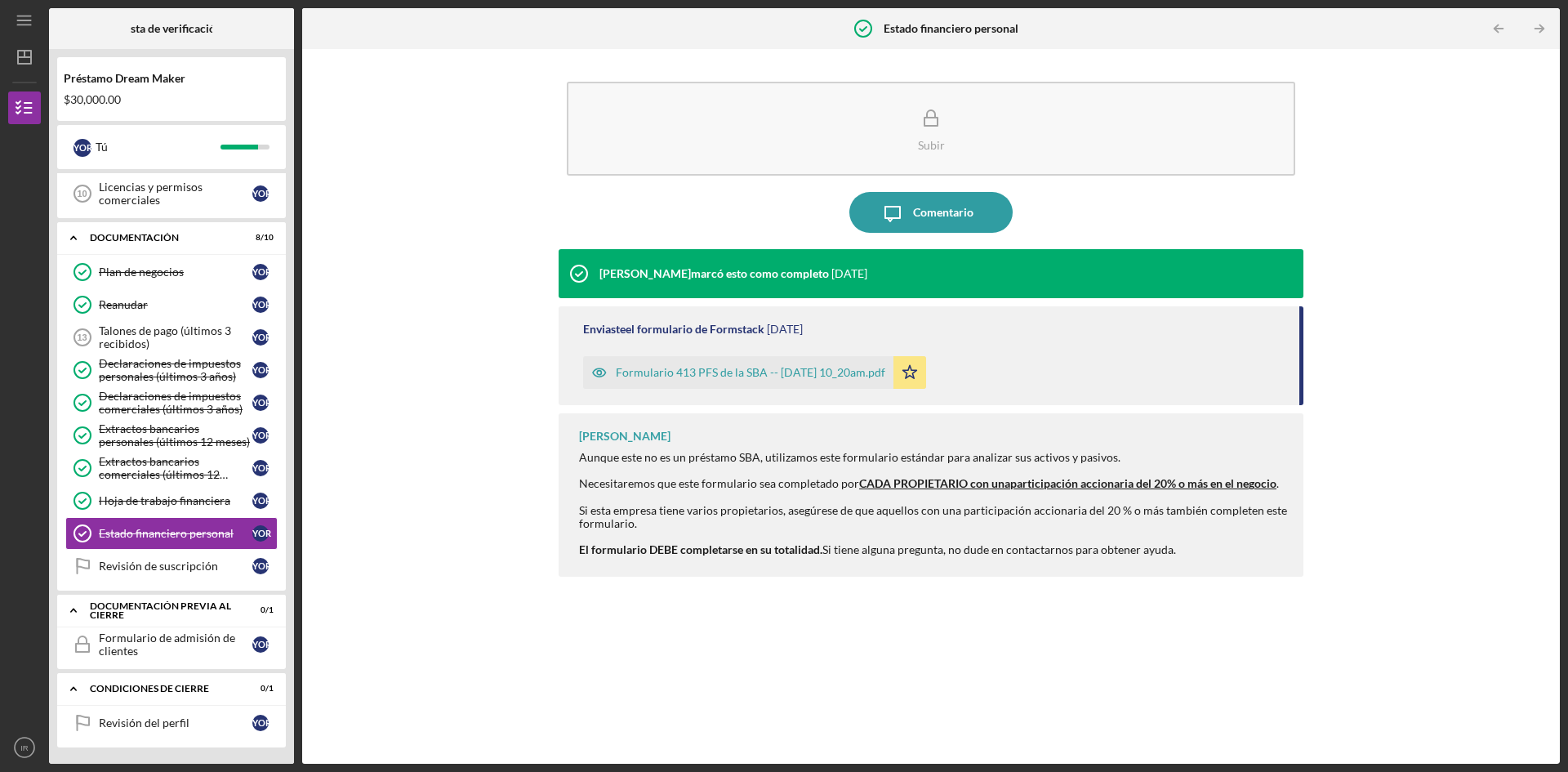
click at [724, 370] on font "Formulario 413 PFS de la SBA -- [DATE] 10_20am.pdf" at bounding box center [750, 372] width 269 height 14
click at [143, 478] on font "Extractos bancarios comerciales (últimos 12 meses)" at bounding box center [163, 474] width 129 height 40
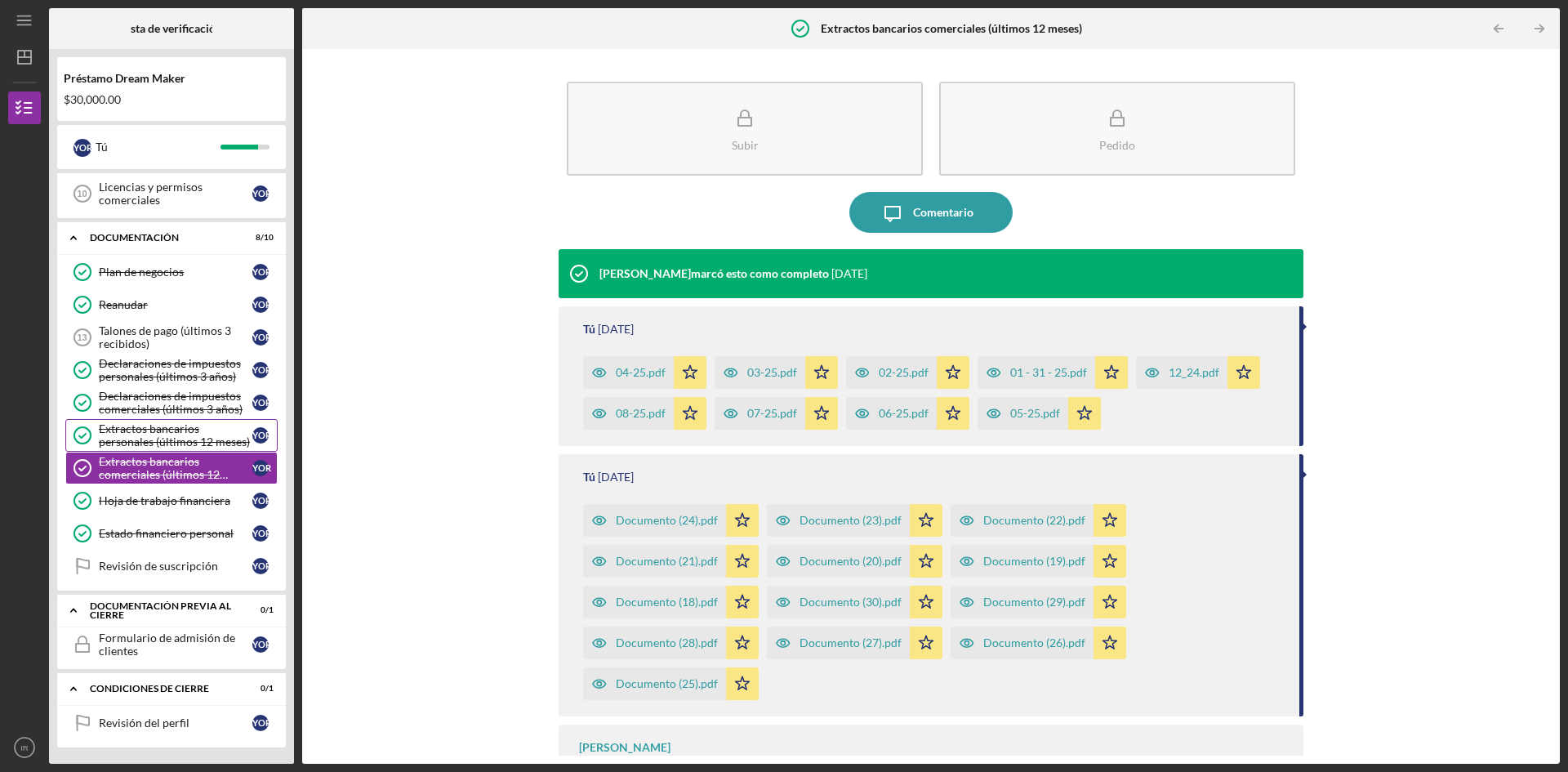
click at [177, 443] on font "Extractos bancarios personales (últimos 12 meses)" at bounding box center [174, 435] width 151 height 27
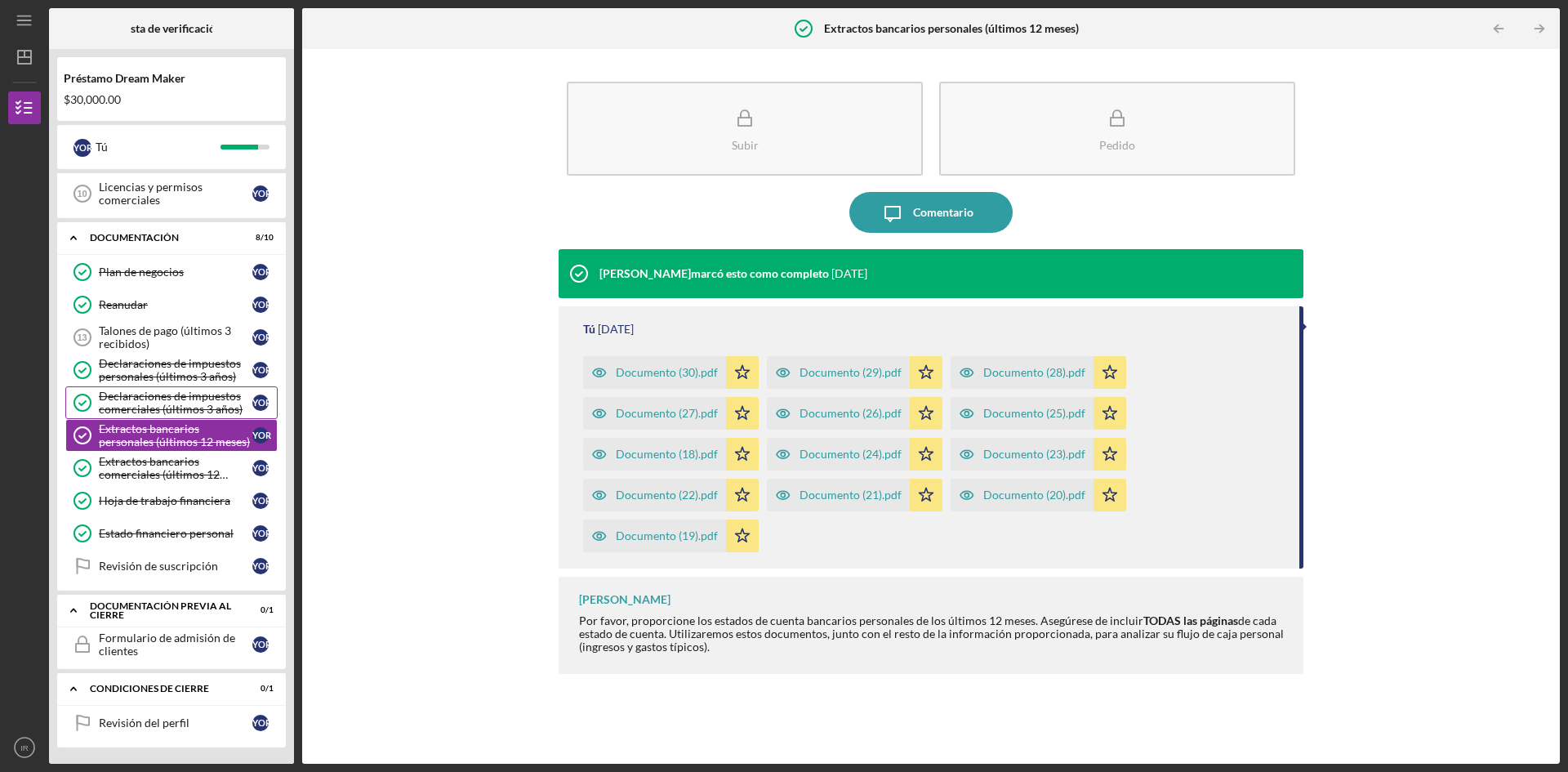
click at [166, 414] on font "Declaraciones de impuestos comerciales (últimos 3 años)" at bounding box center [171, 402] width 143 height 27
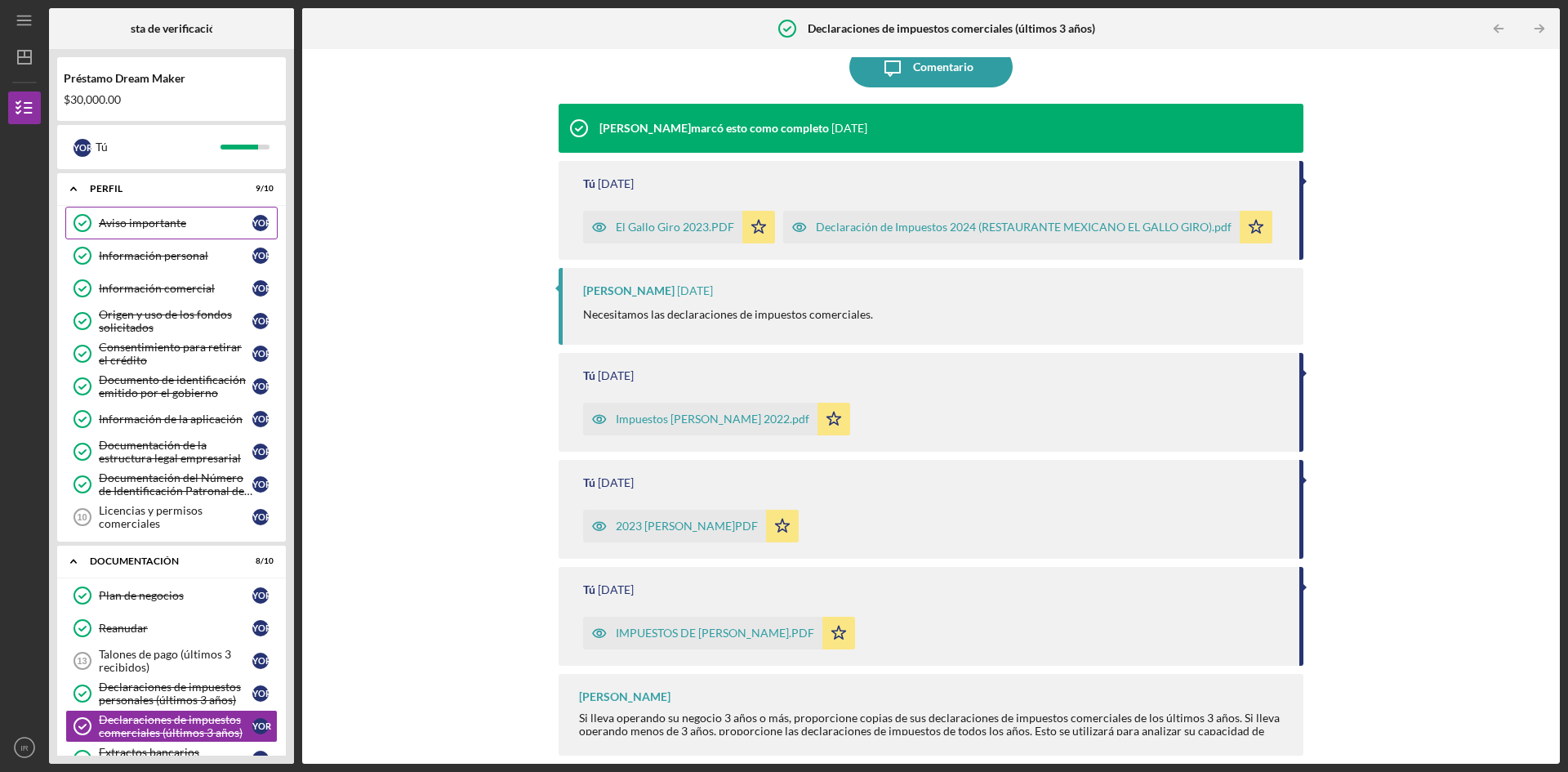
click at [147, 221] on font "Aviso importante" at bounding box center [143, 223] width 88 height 14
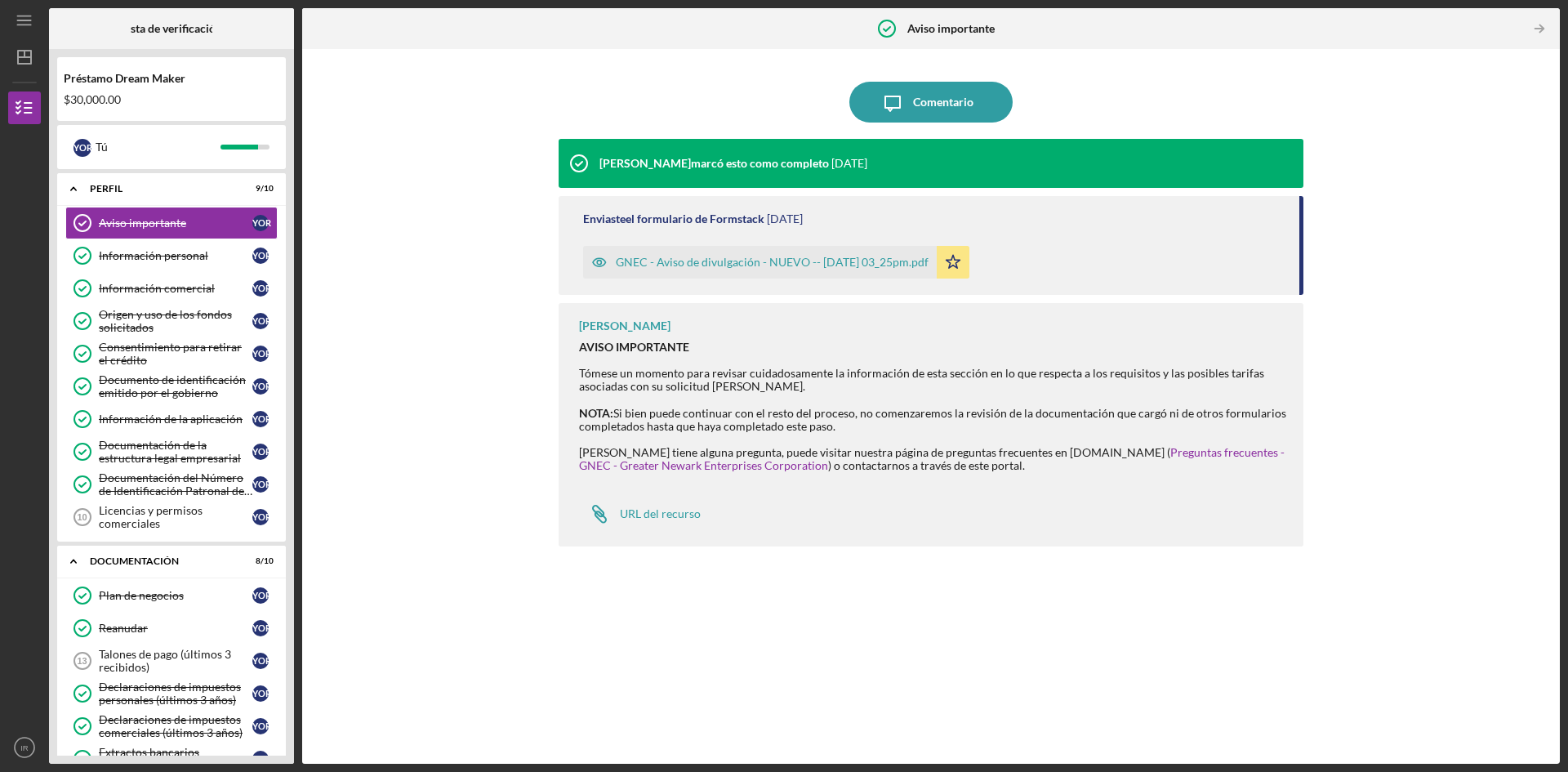
click at [758, 261] on font "GNEC - Aviso de divulgación - NUEVO -- [DATE] 03_25pm.pdf" at bounding box center [772, 262] width 313 height 14
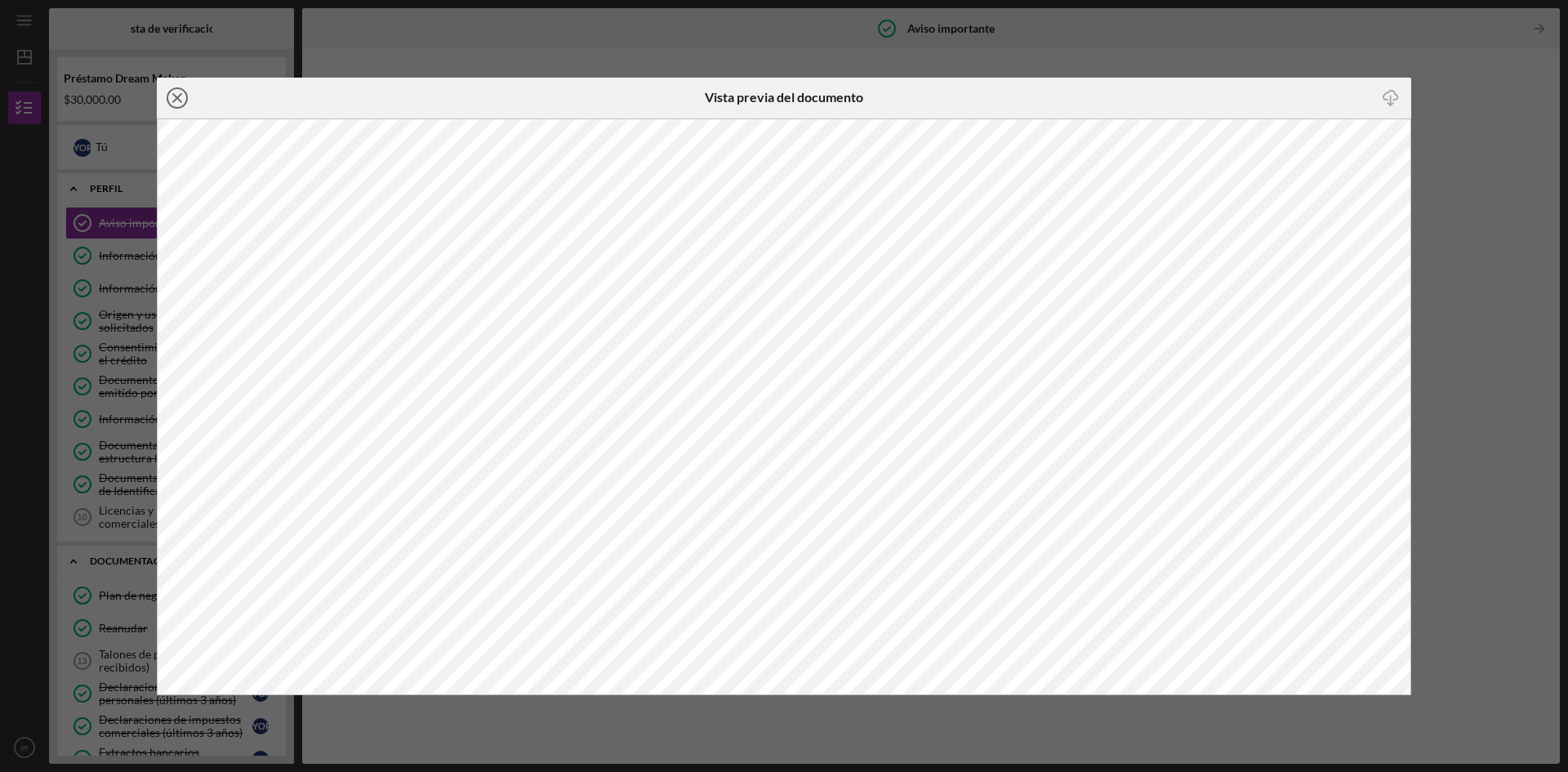
click at [175, 101] on icon "Icon/Close" at bounding box center [177, 98] width 41 height 41
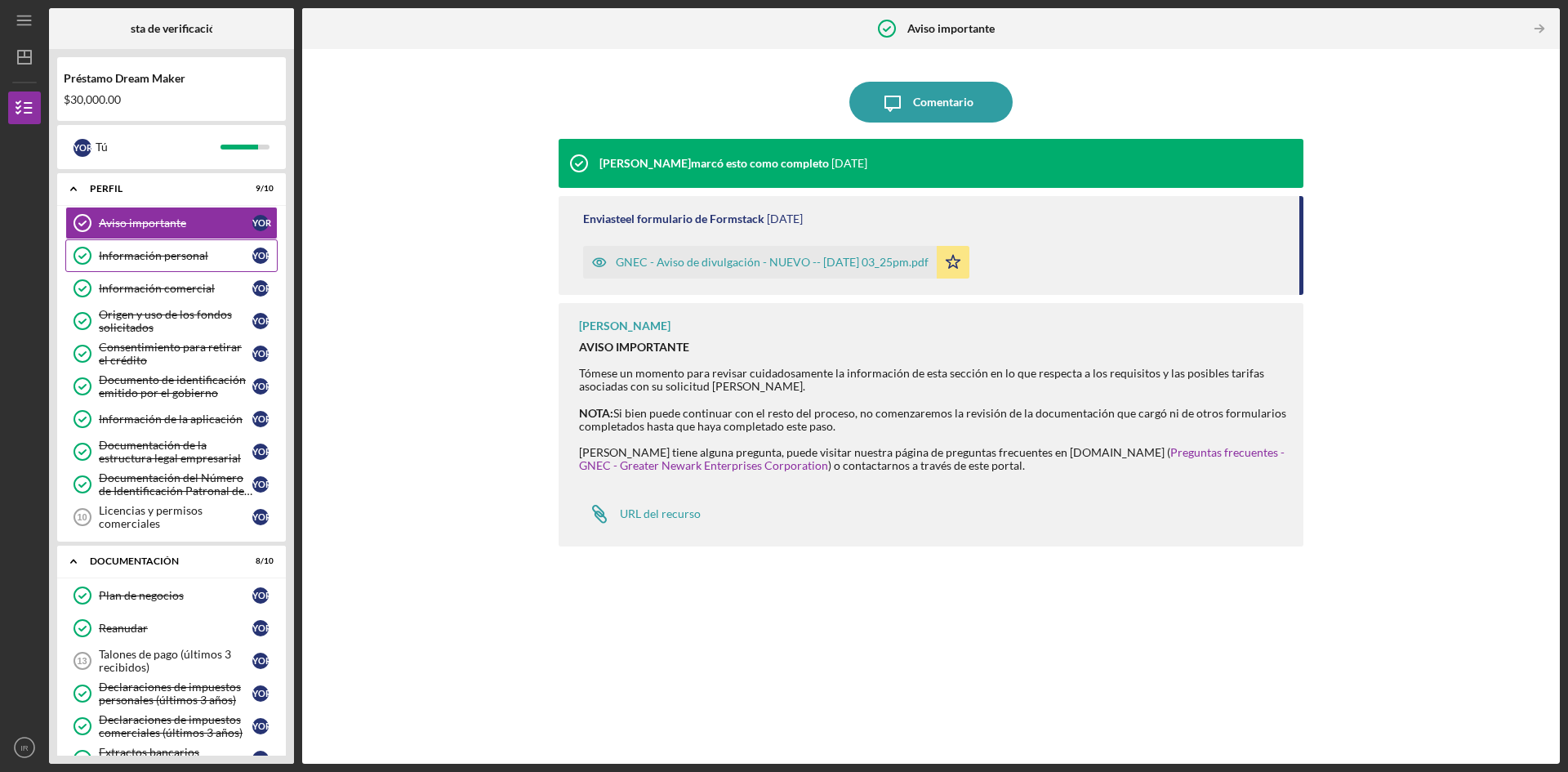
click at [153, 253] on font "Información personal" at bounding box center [153, 255] width 109 height 14
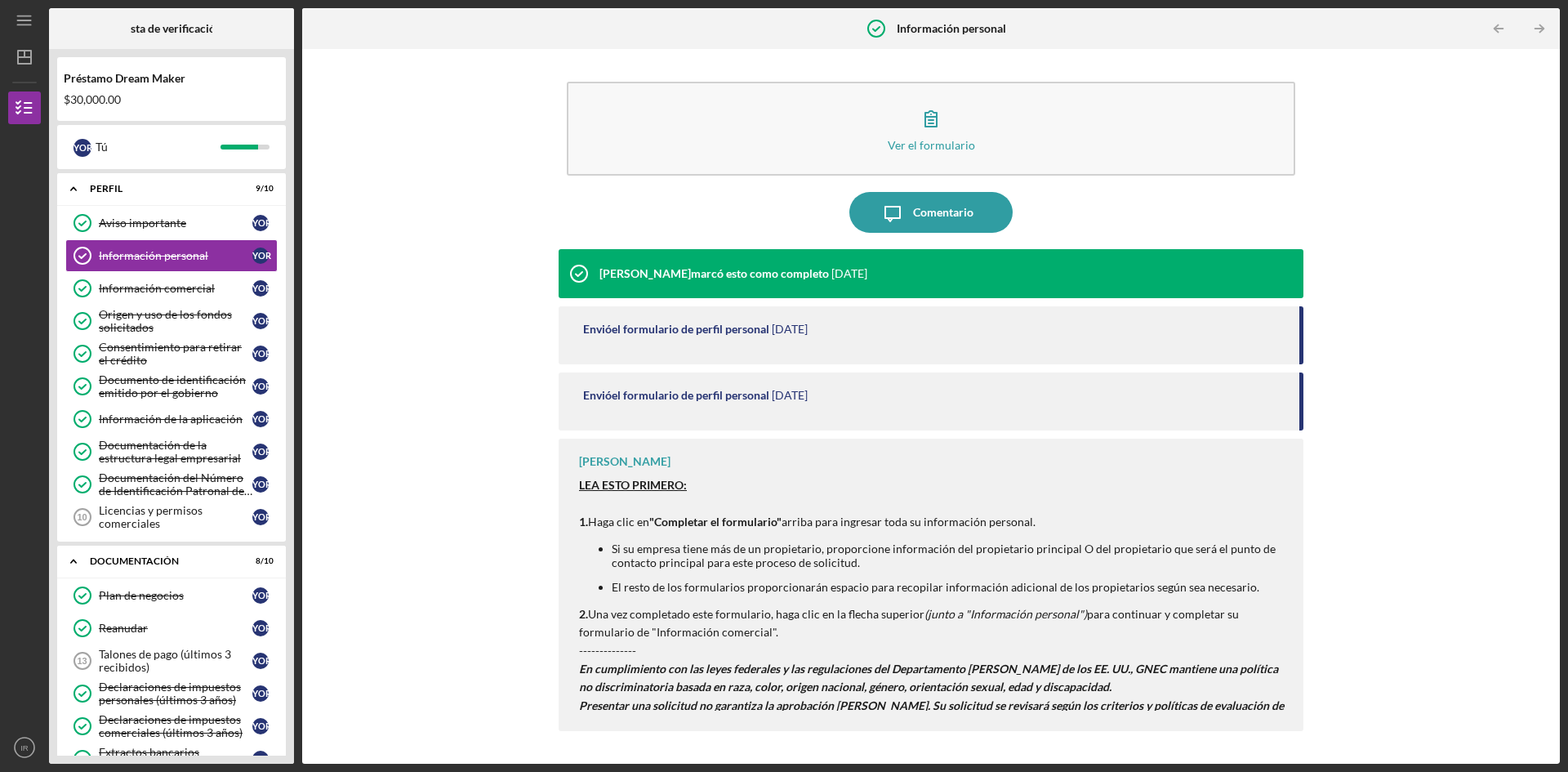
click at [667, 278] on font "[PERSON_NAME]" at bounding box center [645, 273] width 92 height 14
click at [659, 278] on font "[PERSON_NAME]" at bounding box center [645, 273] width 92 height 14
click at [659, 279] on font "[PERSON_NAME]" at bounding box center [645, 273] width 92 height 14
click at [148, 283] on font "Información comercial" at bounding box center [157, 288] width 116 height 14
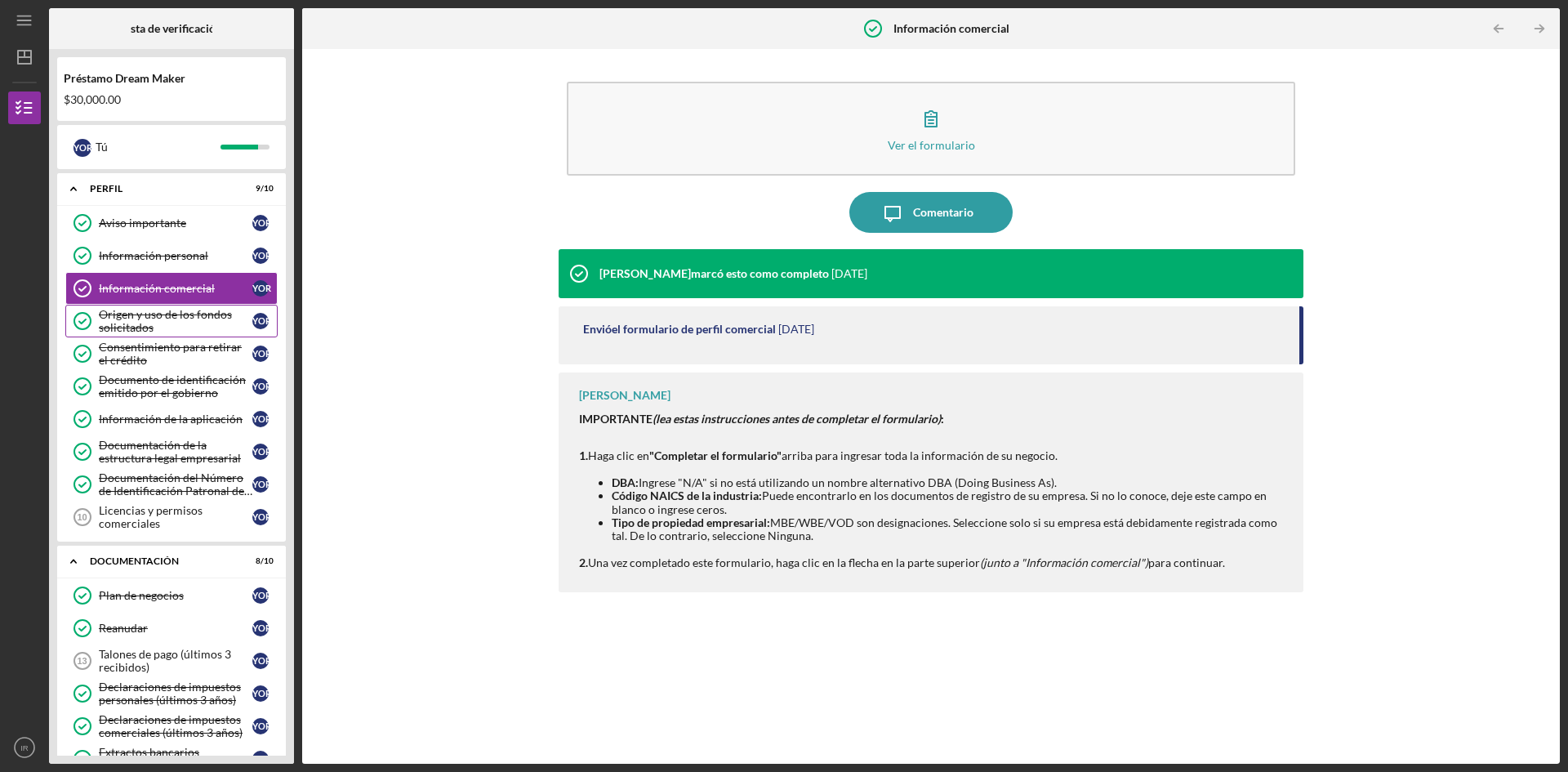
click at [160, 323] on div "Origen y uso de los fondos solicitados" at bounding box center [176, 320] width 153 height 26
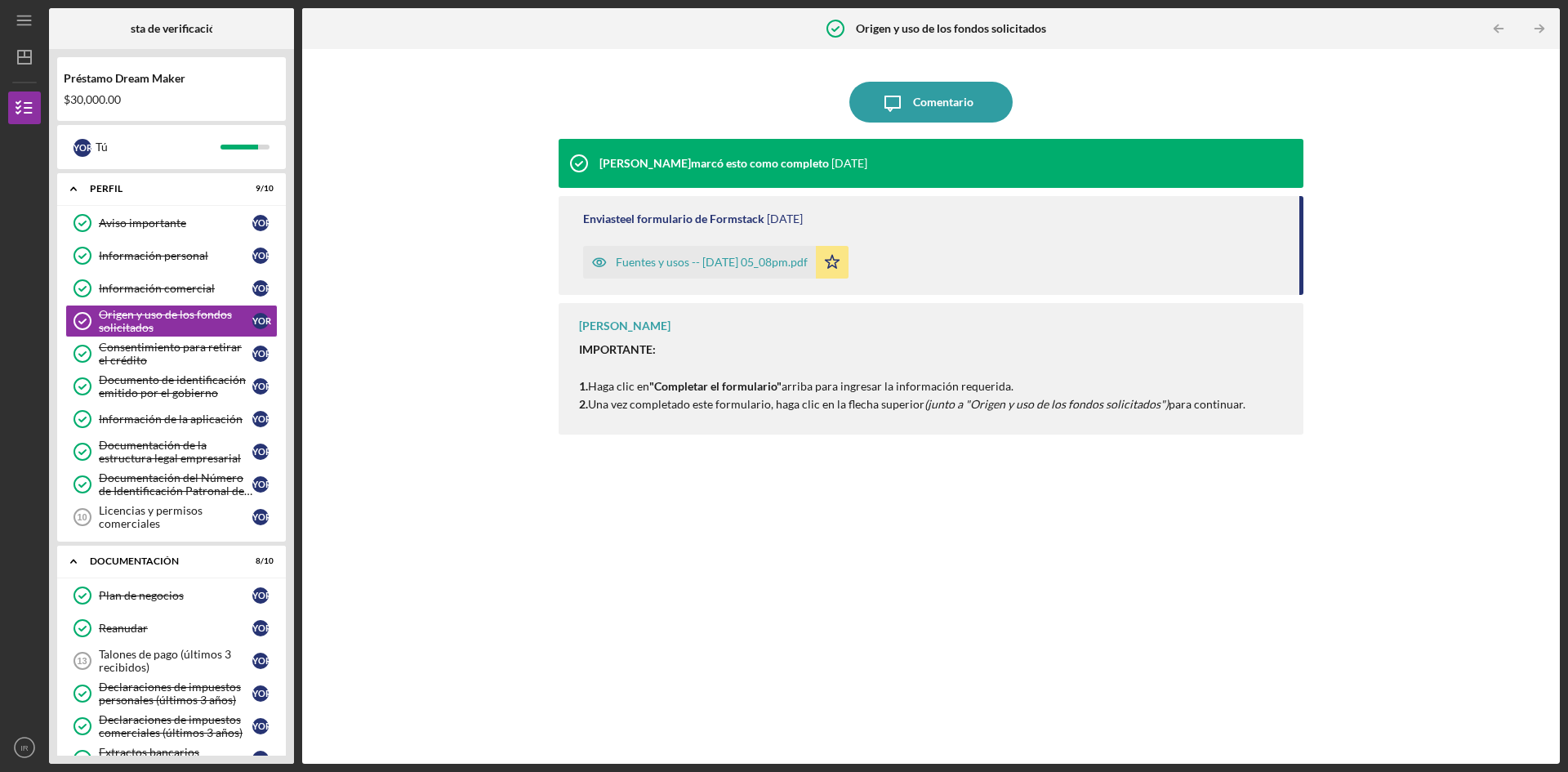
click at [720, 271] on div "Fuentes y usos -- [DATE] 05_08pm.pdf" at bounding box center [699, 262] width 233 height 33
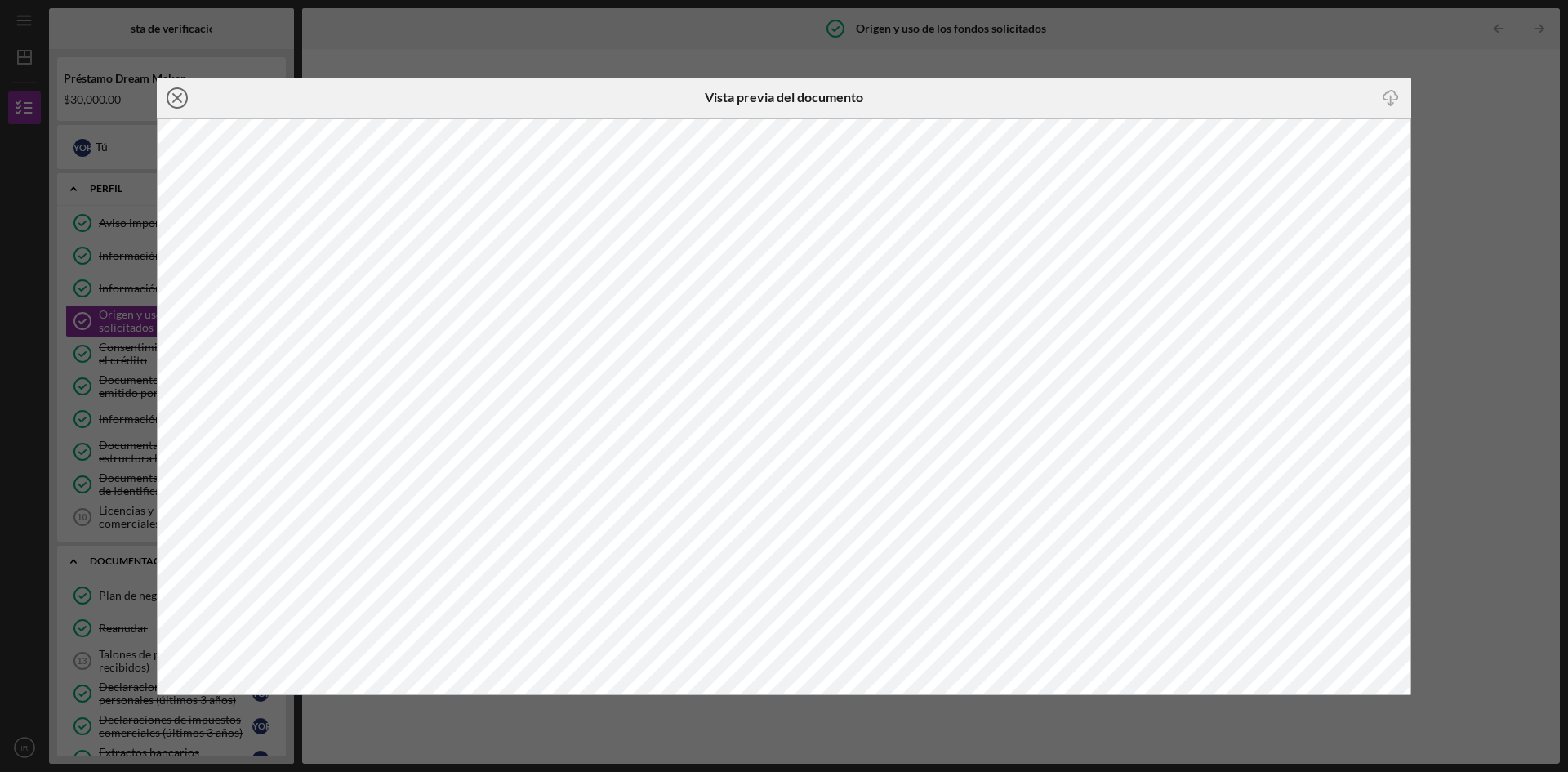
click at [178, 98] on line at bounding box center [178, 98] width 8 height 8
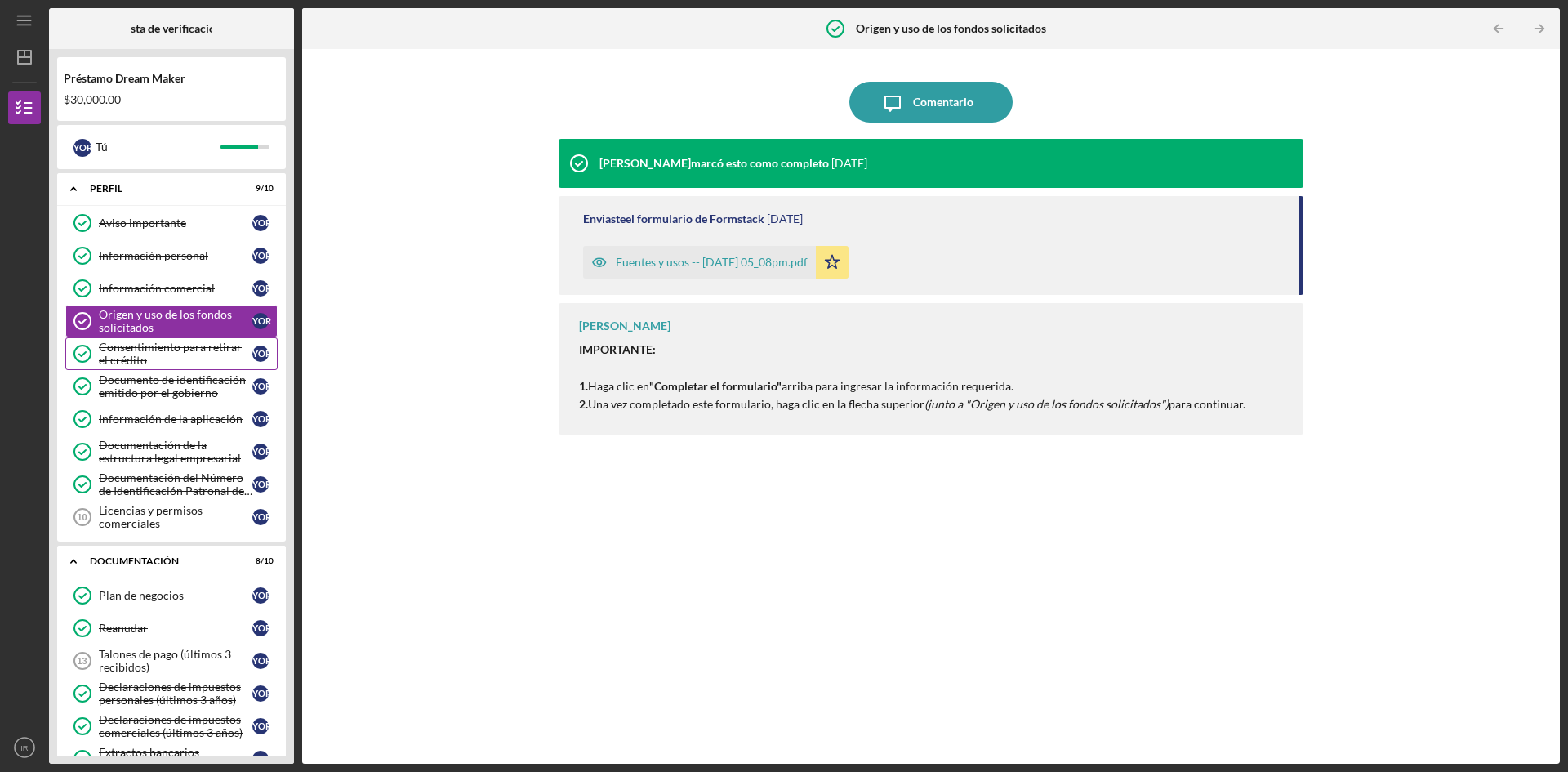
click at [168, 352] on font "Consentimiento para retirar el crédito" at bounding box center [170, 353] width 143 height 27
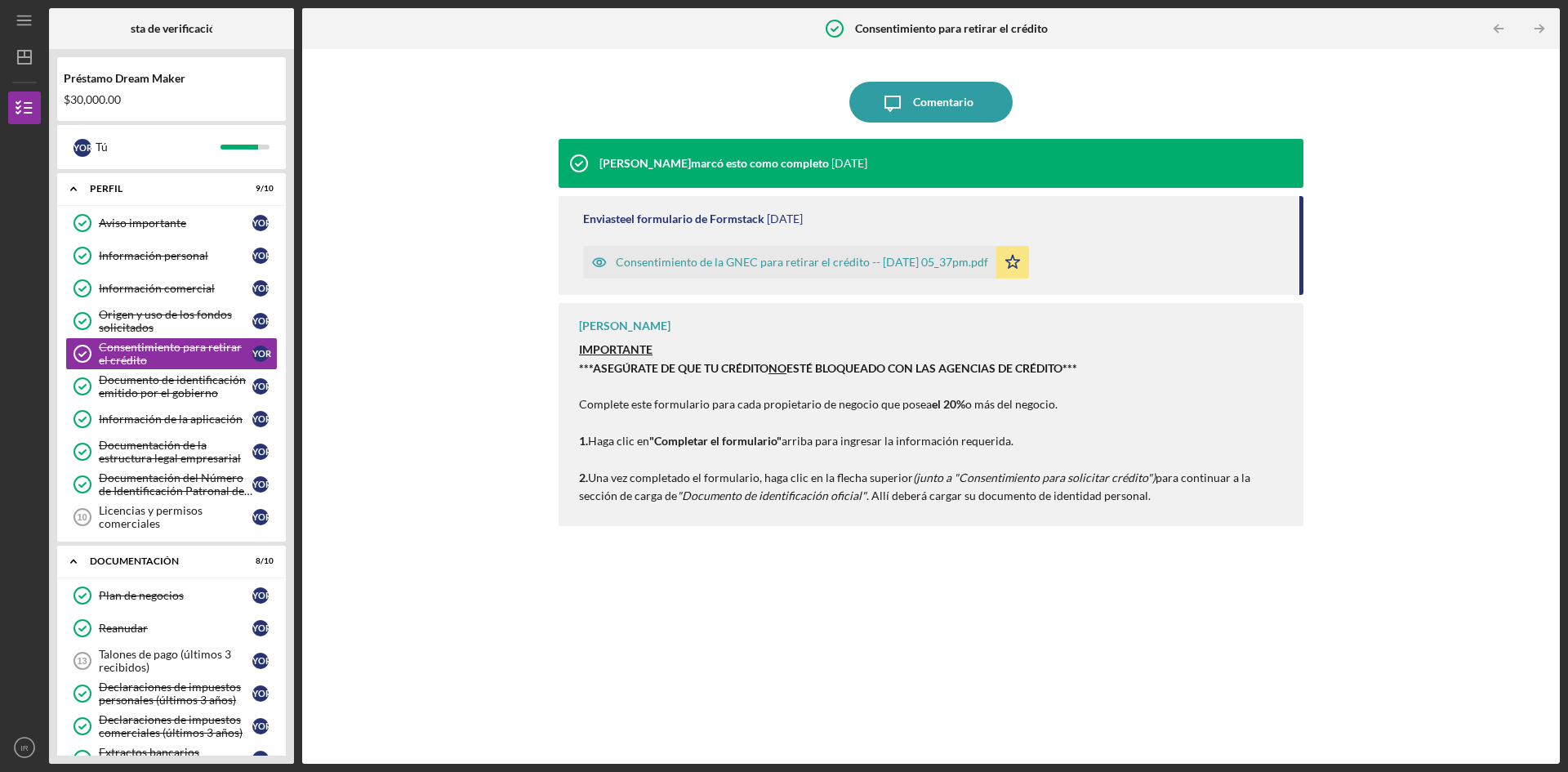
click at [705, 264] on font "Consentimiento de la GNEC para retirar el crédito -- [DATE] 05_37pm.pdf" at bounding box center [802, 262] width 373 height 14
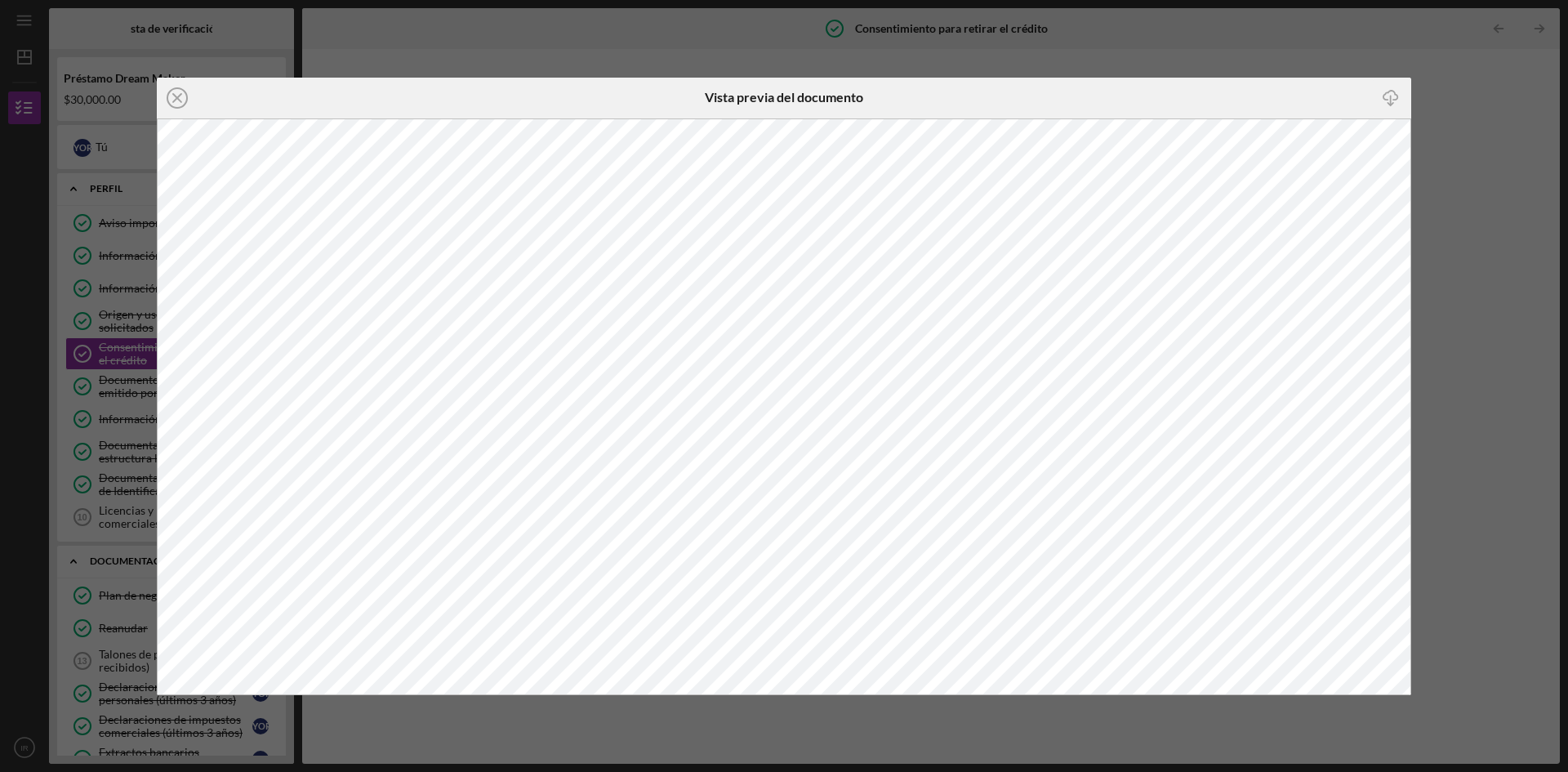
click at [188, 99] on icon "Icon/Close" at bounding box center [177, 98] width 41 height 41
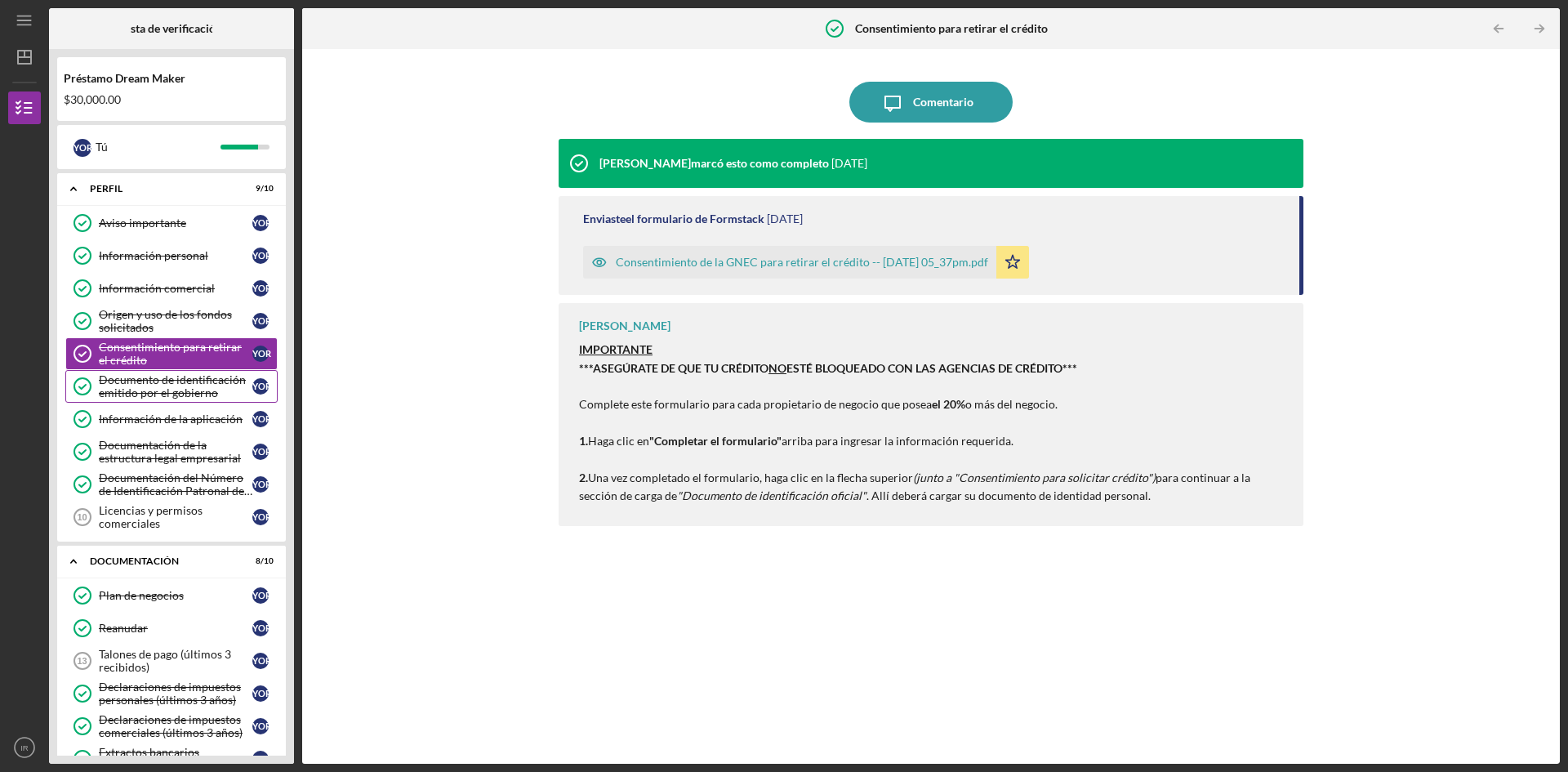
click at [130, 392] on font "Documento de identificación emitido por el gobierno" at bounding box center [173, 386] width 147 height 27
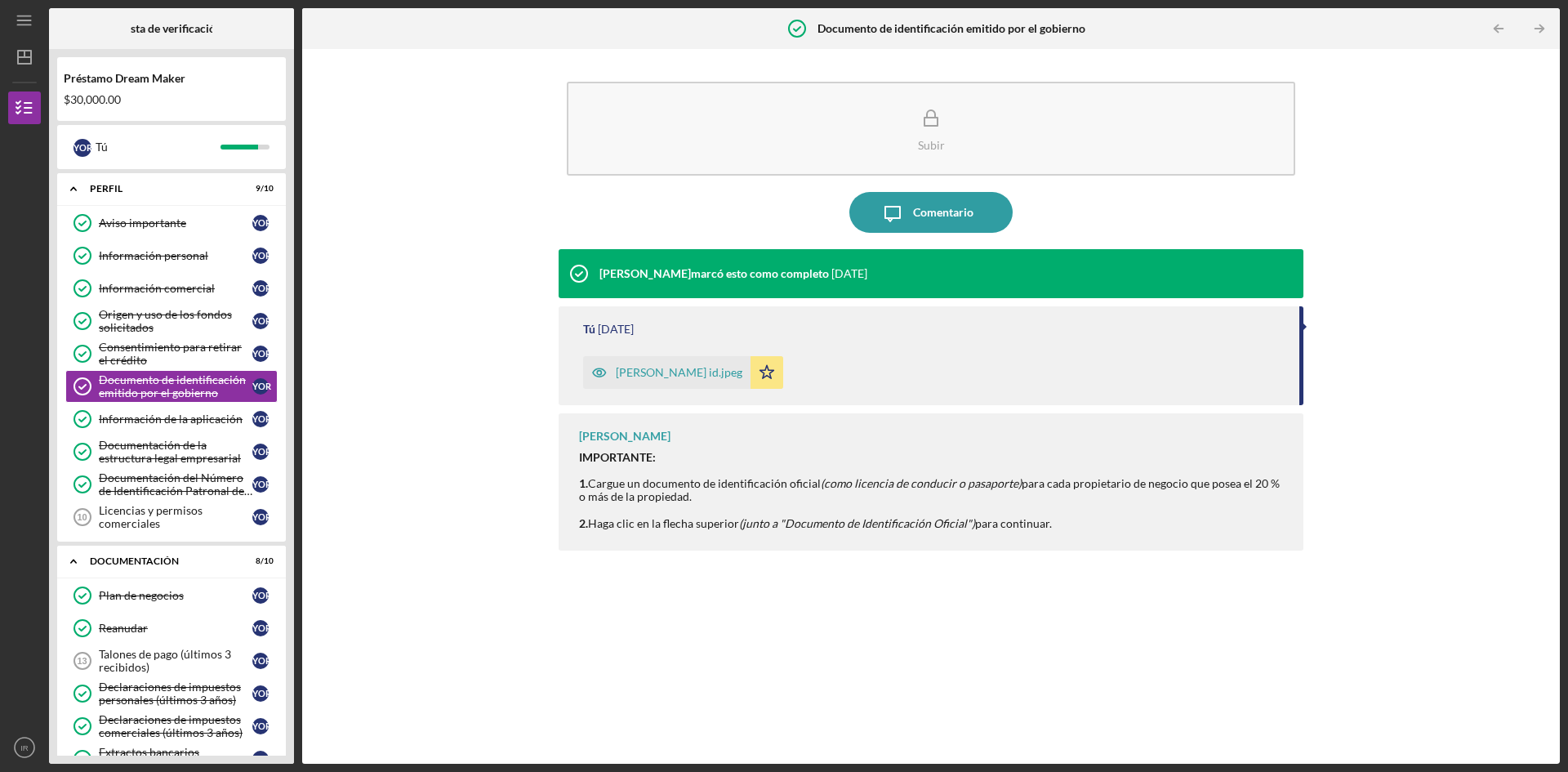
click at [634, 375] on font "[PERSON_NAME] id.jpeg" at bounding box center [679, 372] width 127 height 14
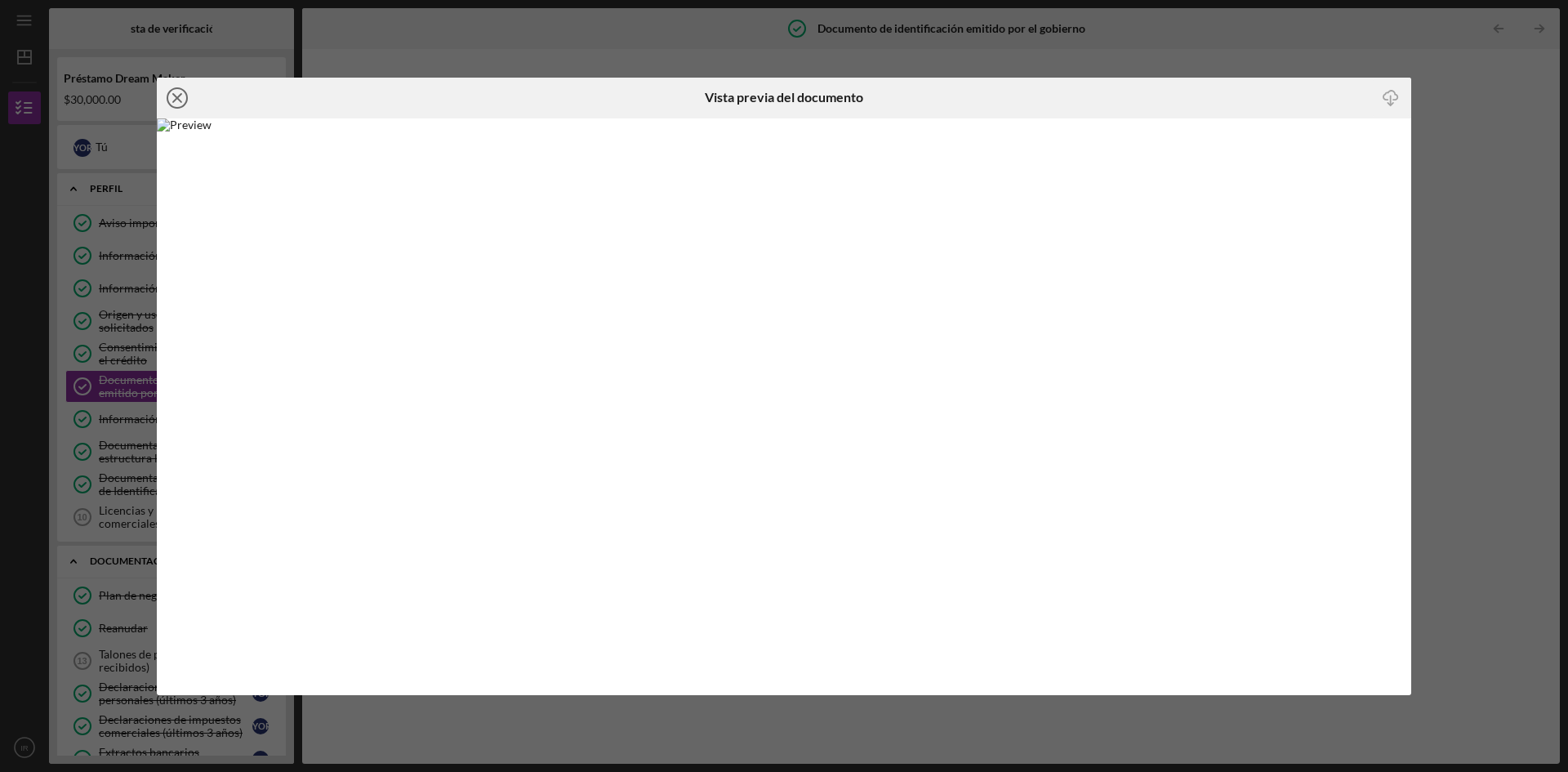
click at [181, 100] on icon "Icon/Close" at bounding box center [177, 98] width 41 height 41
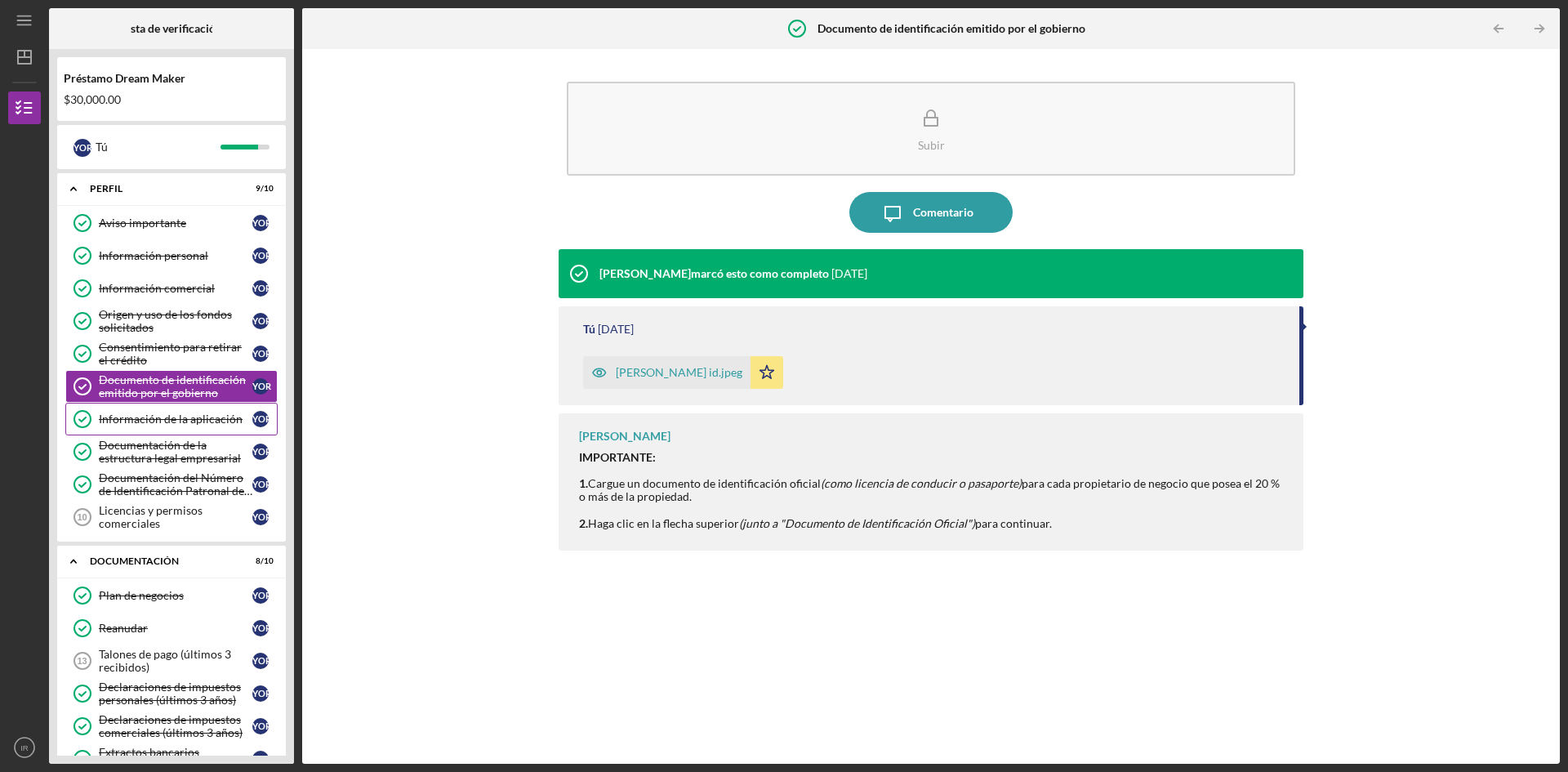
click at [150, 421] on font "Información de la aplicación" at bounding box center [171, 419] width 143 height 14
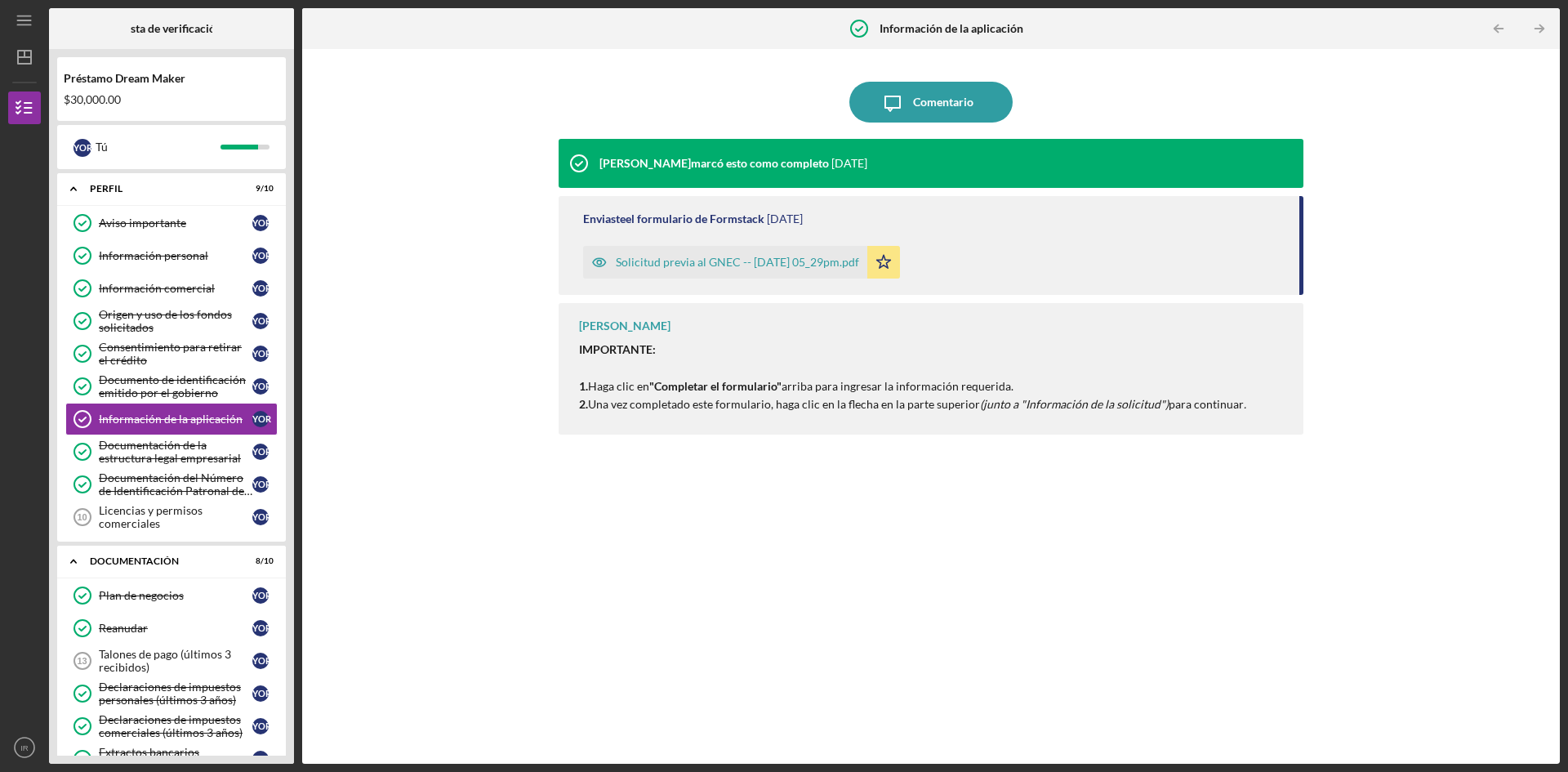
click at [709, 269] on div "Solicitud previa al GNEC -- [DATE] 05_29pm.pdf" at bounding box center [725, 262] width 284 height 33
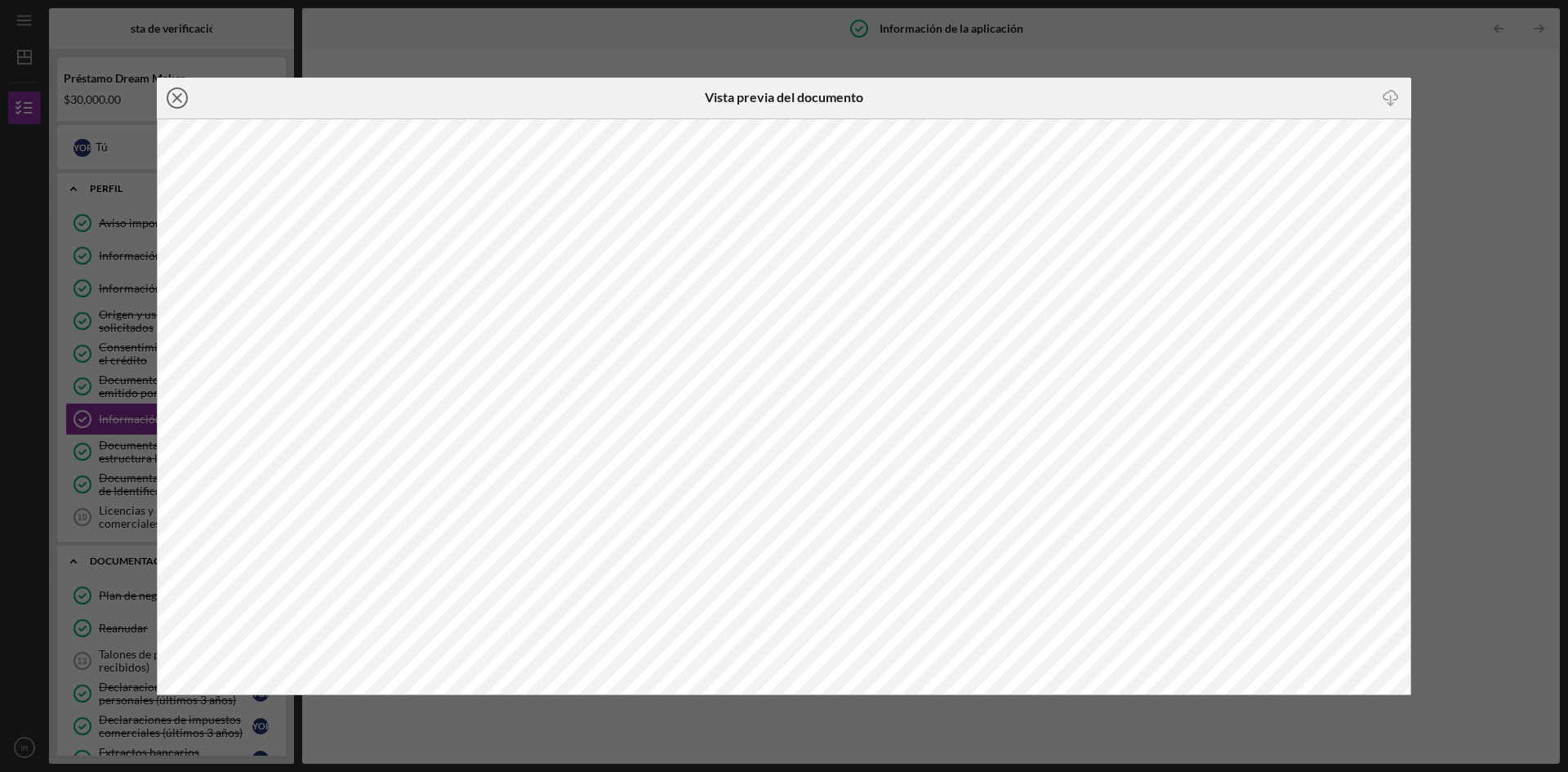
click at [176, 96] on line at bounding box center [178, 98] width 8 height 8
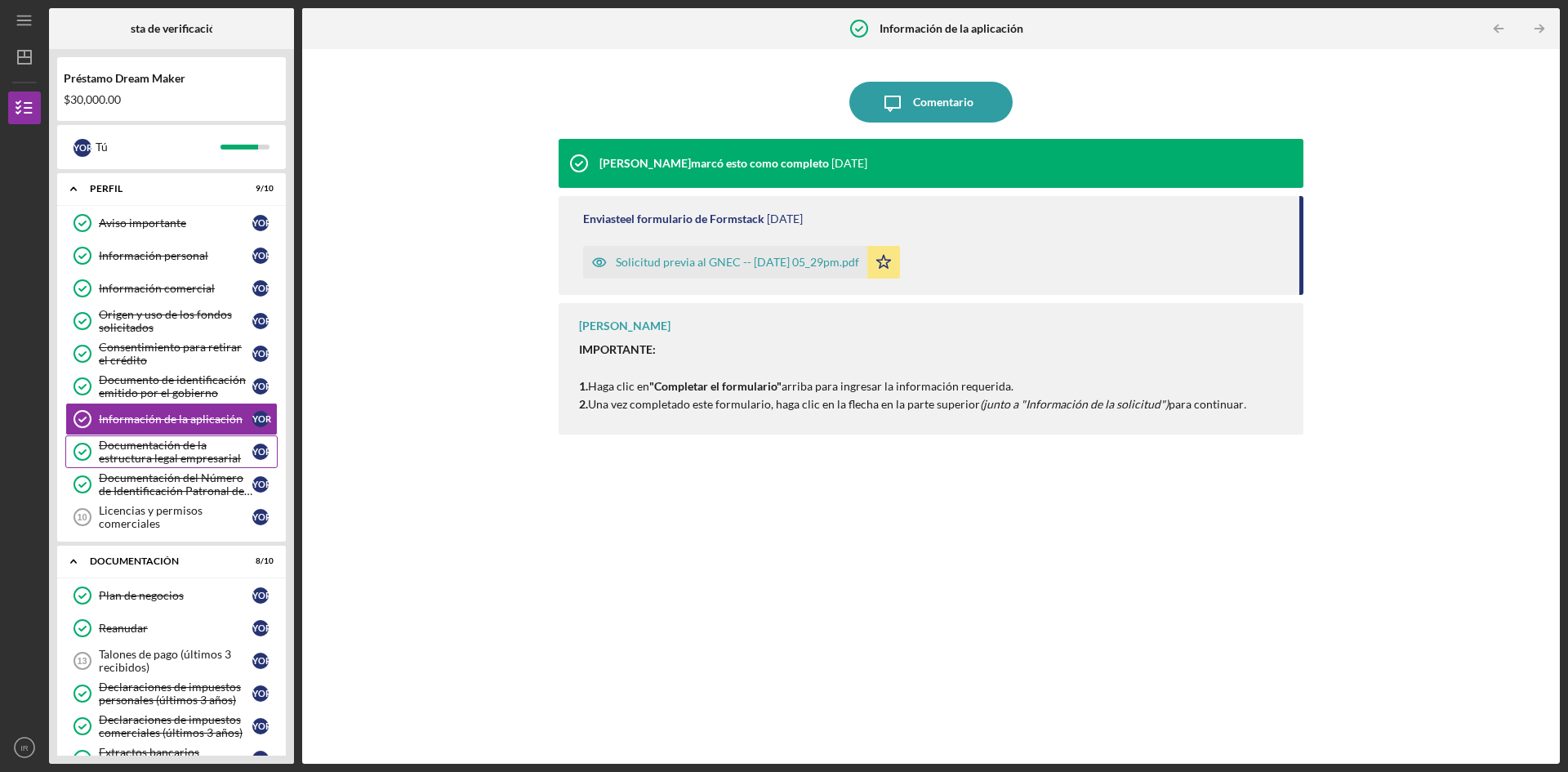
click at [148, 450] on font "Documentación de la estructura legal empresarial" at bounding box center [170, 451] width 142 height 27
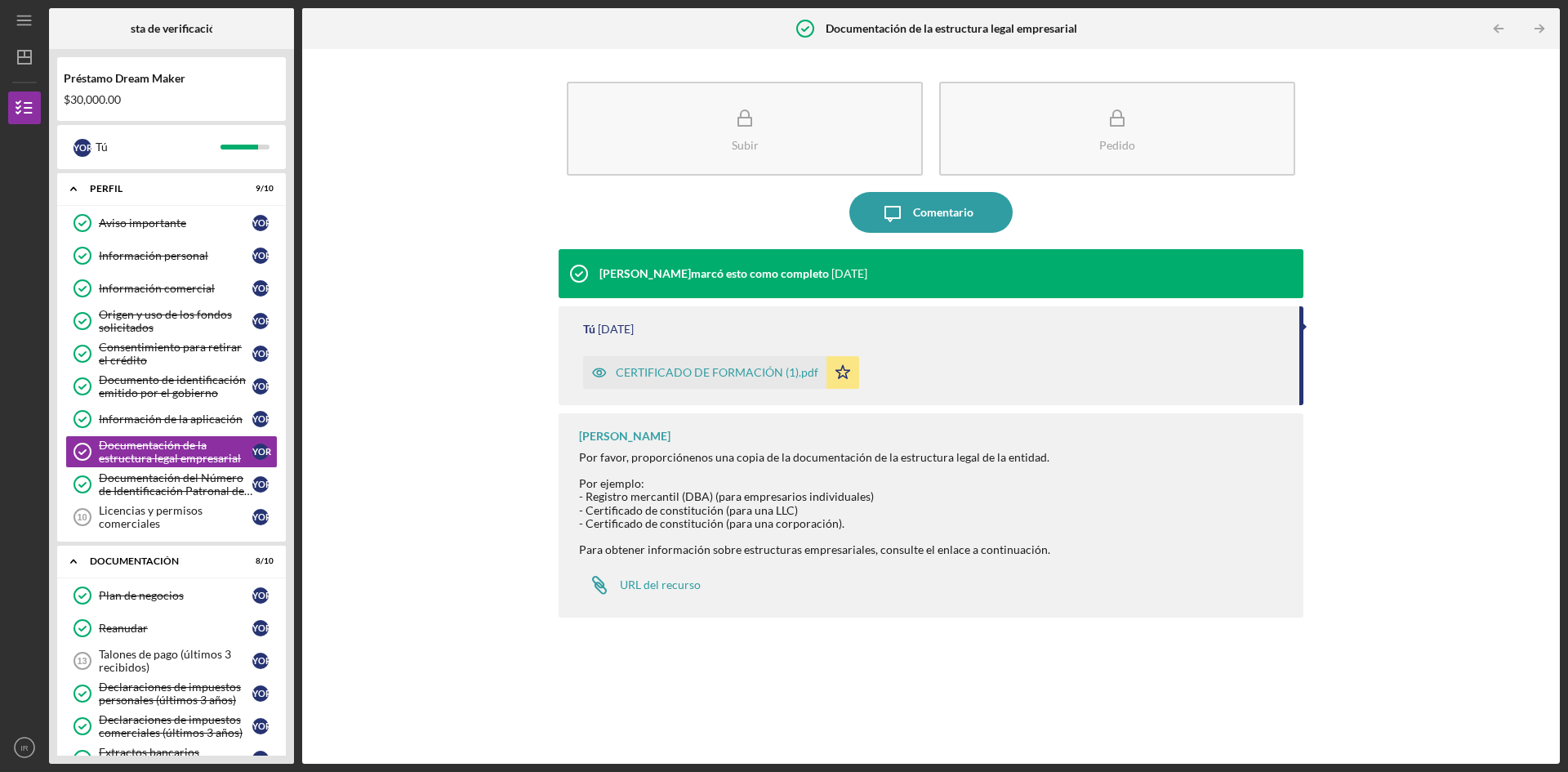
click at [705, 378] on font "CERTIFICADO DE FORMACIÓN (1).pdf" at bounding box center [717, 372] width 203 height 14
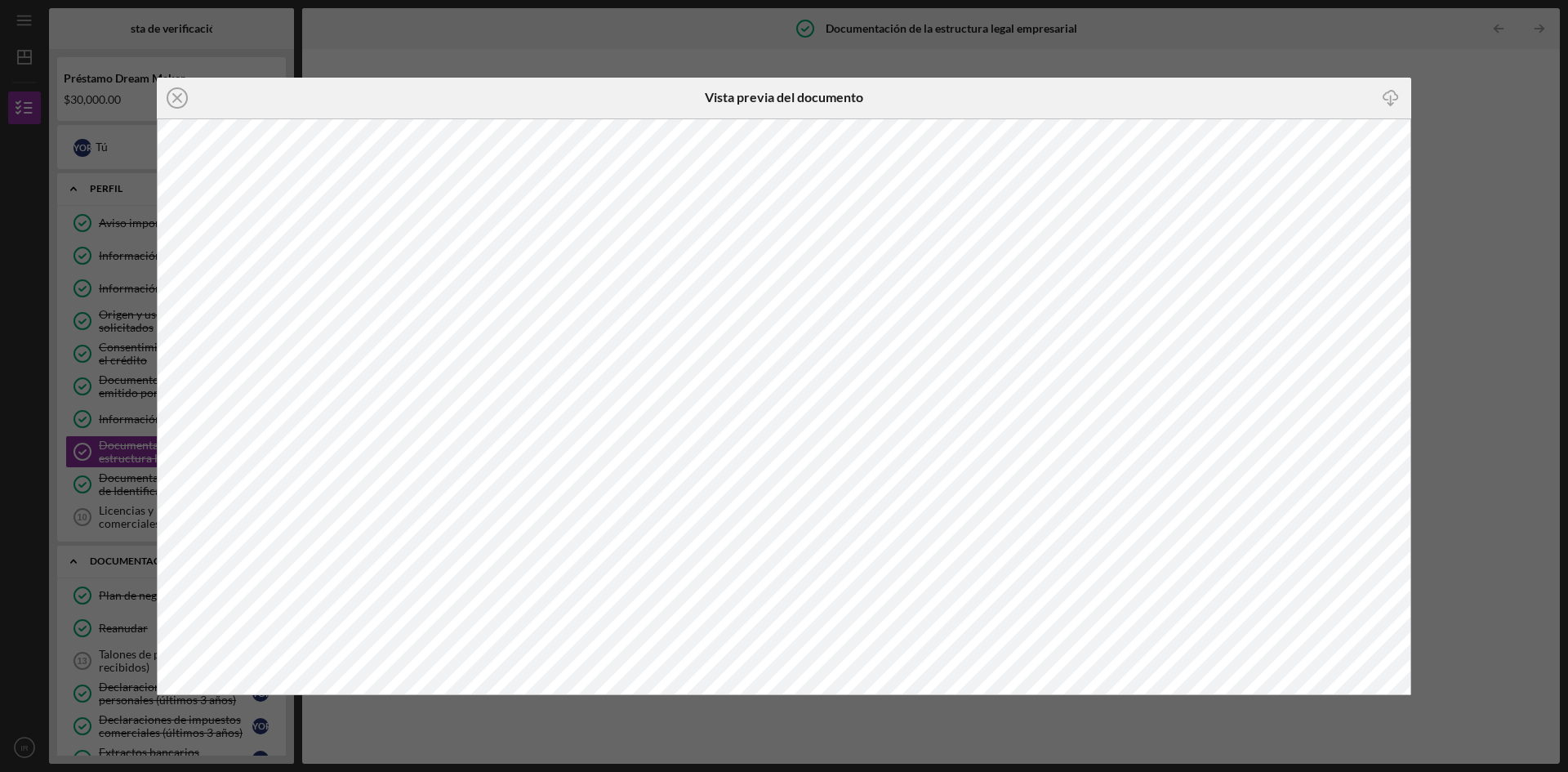
drag, startPoint x: 181, startPoint y: 98, endPoint x: 176, endPoint y: 105, distance: 8.6
click at [178, 99] on icon "Icon/Close" at bounding box center [177, 98] width 41 height 41
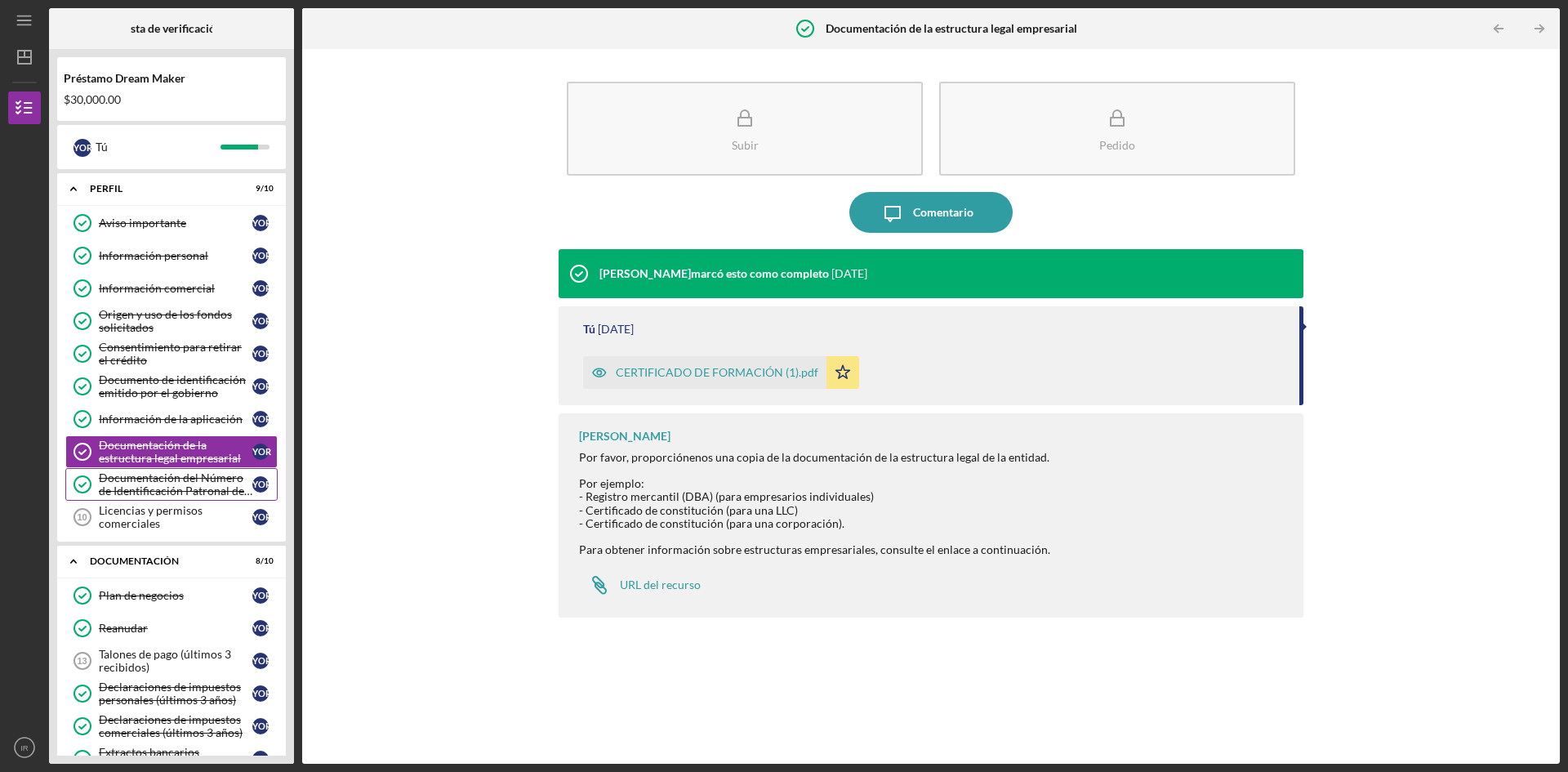
click at [156, 477] on font "Documentación del Número de Identificación Patronal del IRS" at bounding box center [176, 490] width 153 height 40
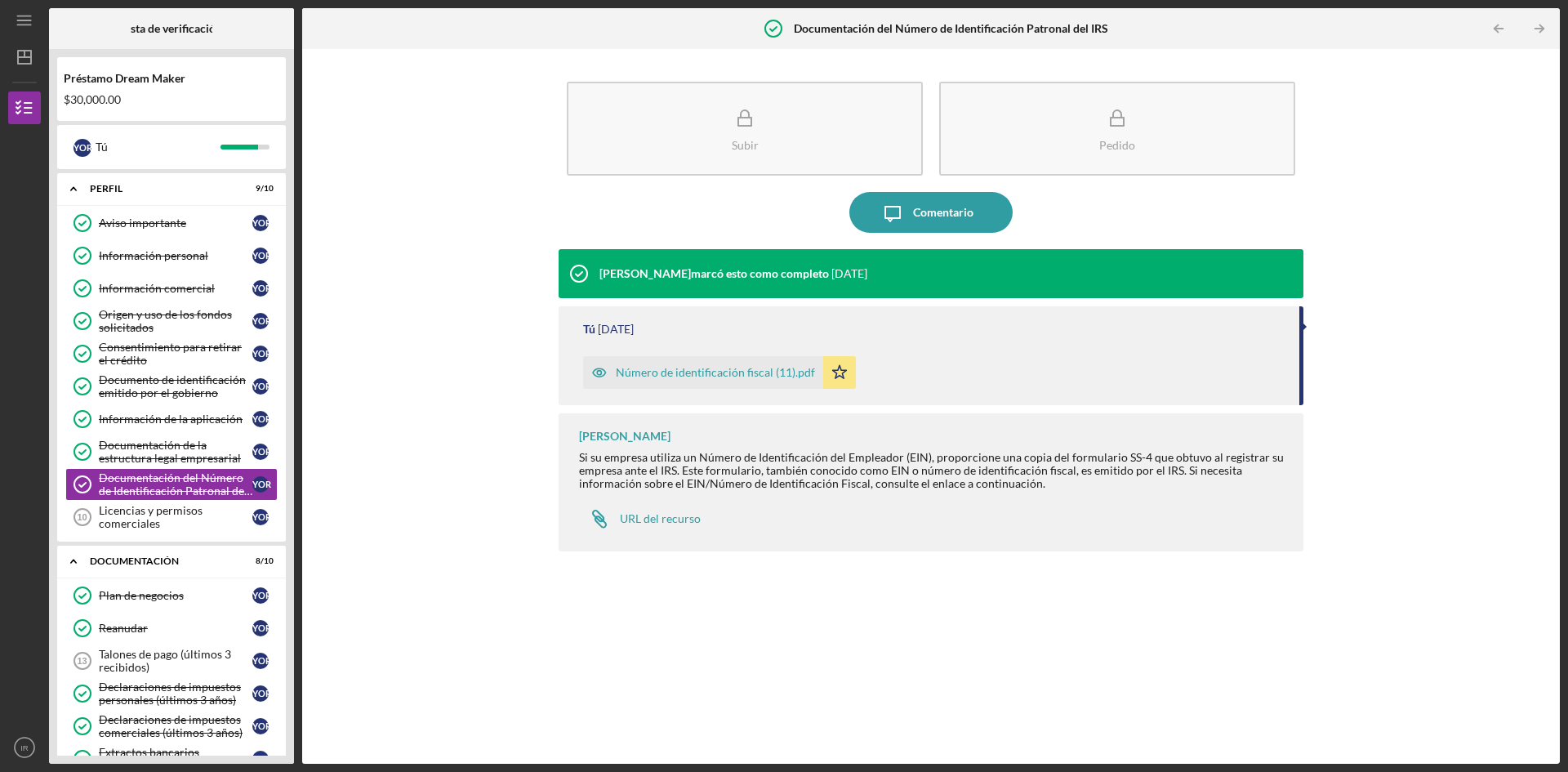
click at [684, 373] on font "Número de identificación fiscal (11).pdf" at bounding box center [715, 372] width 199 height 14
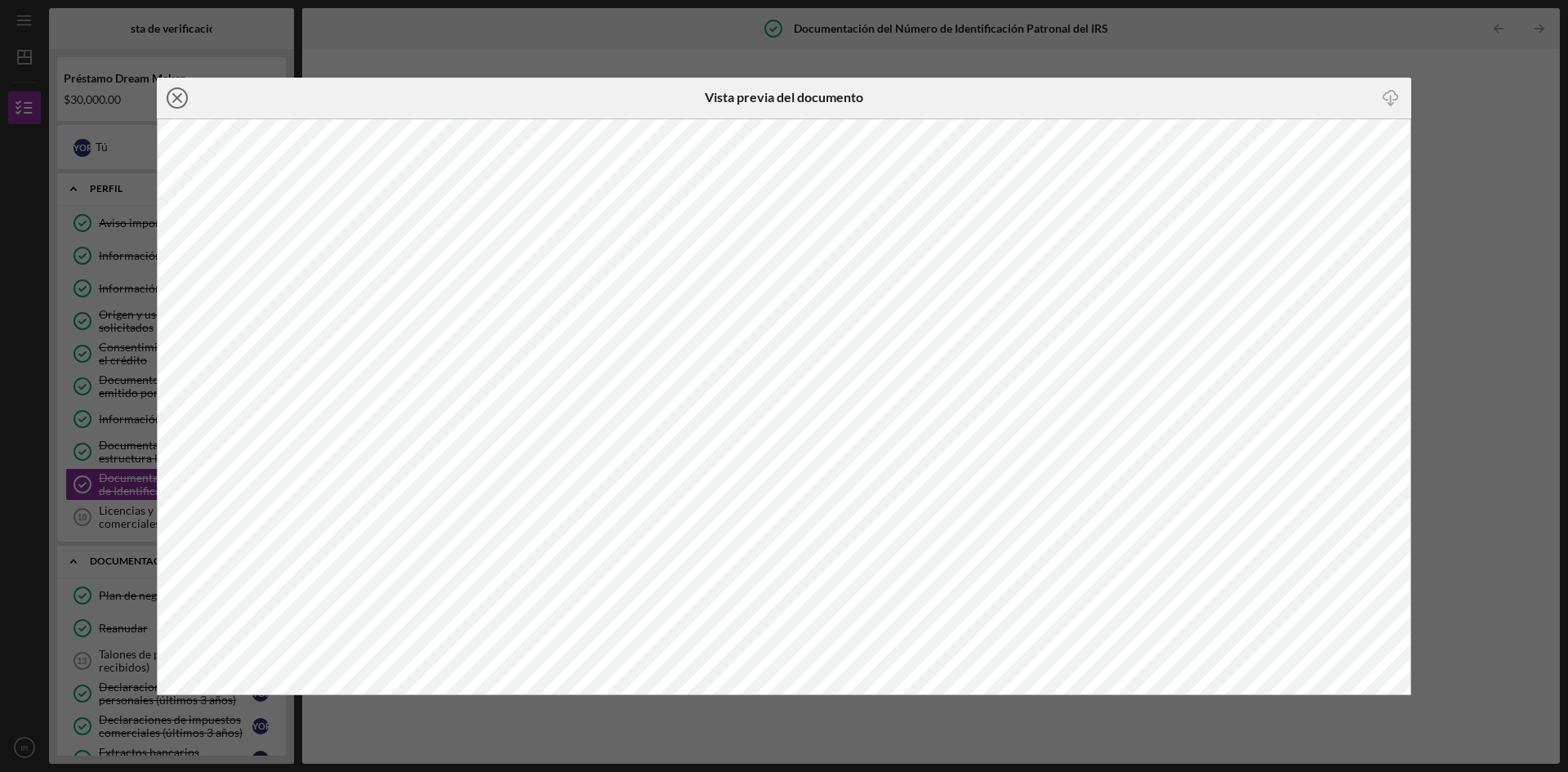
click at [180, 98] on icon "Icon/Close" at bounding box center [177, 98] width 41 height 41
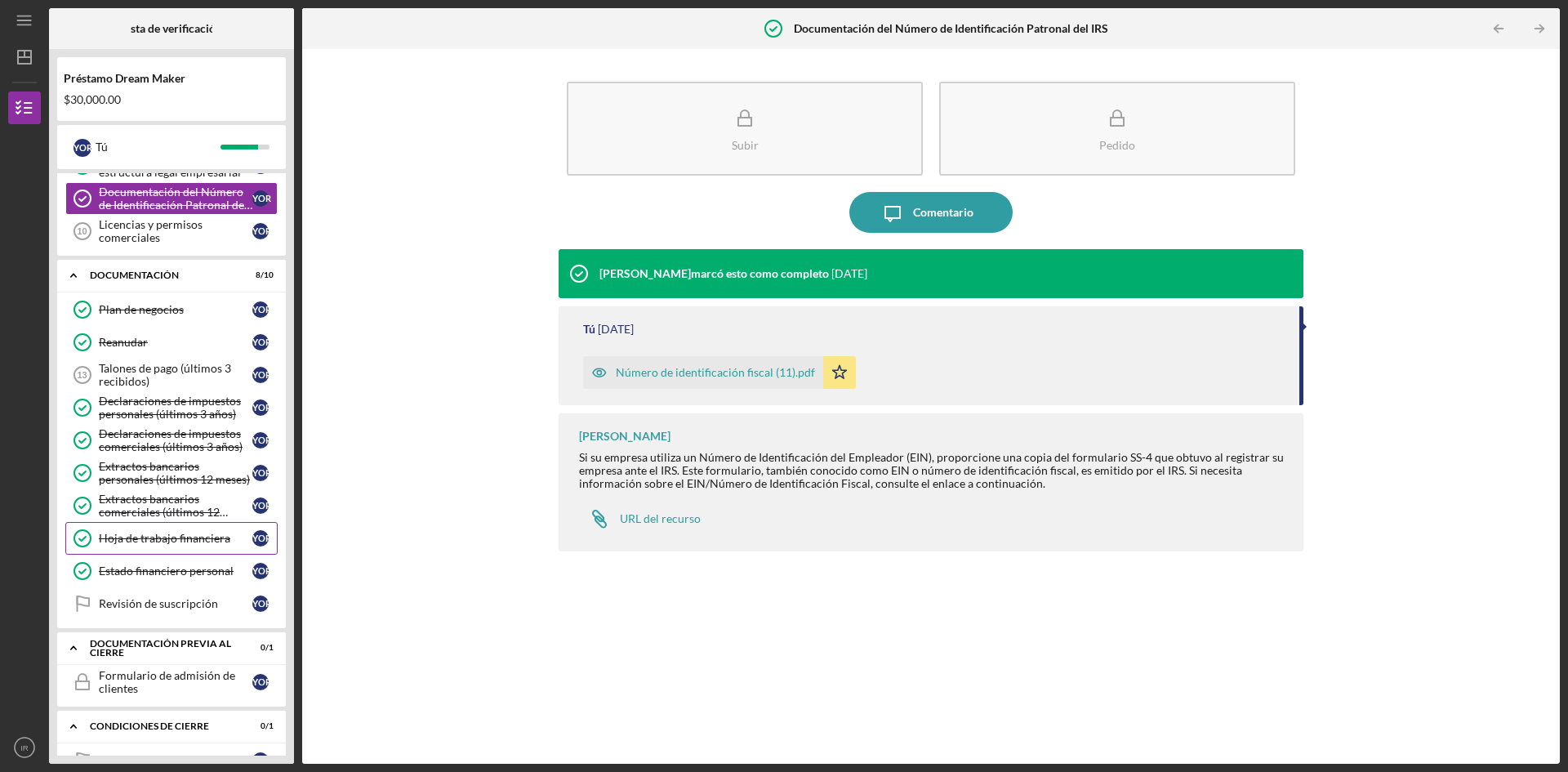
scroll to position [323, 0]
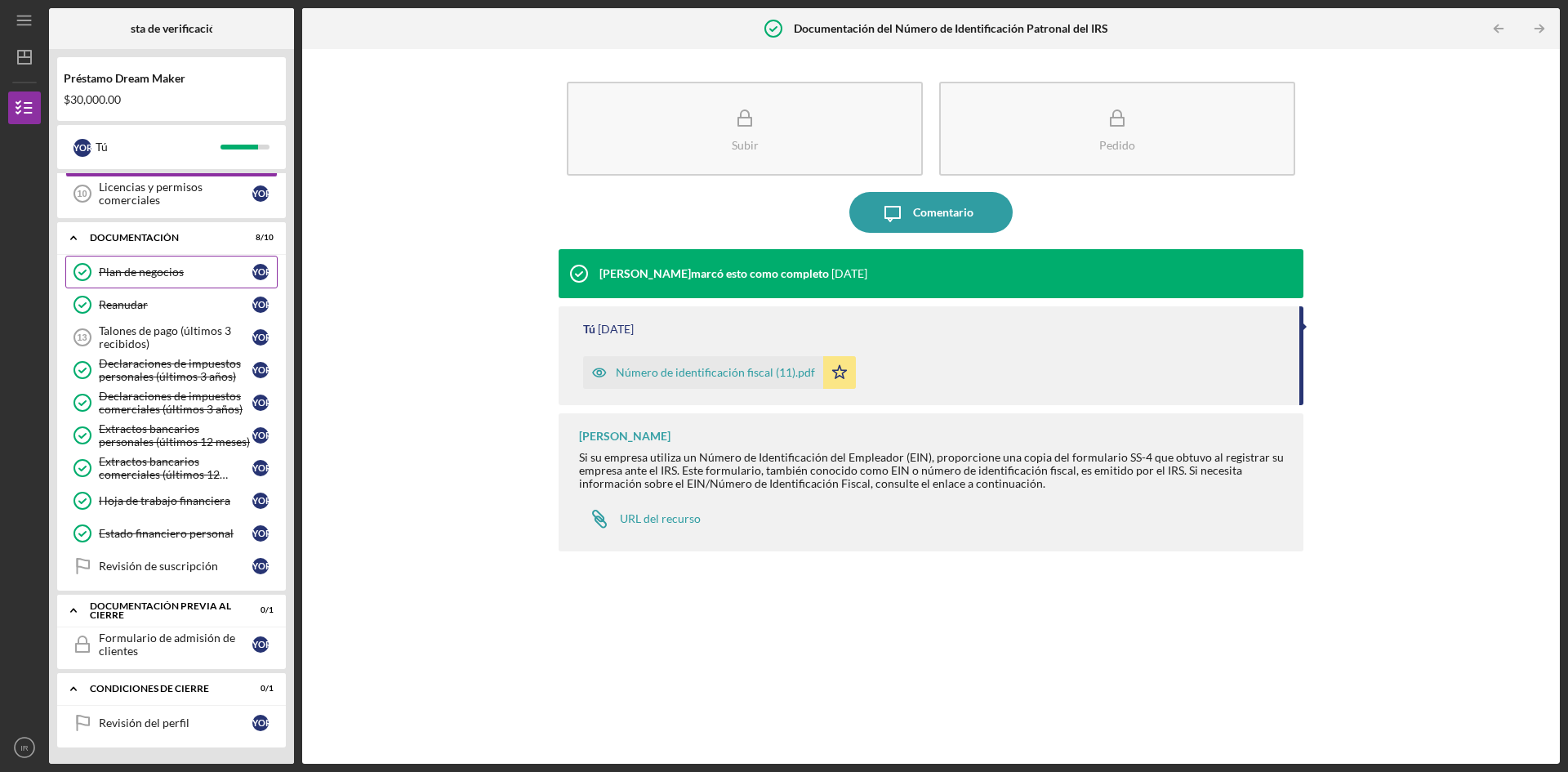
click at [134, 271] on font "Plan de negocios" at bounding box center [142, 271] width 85 height 14
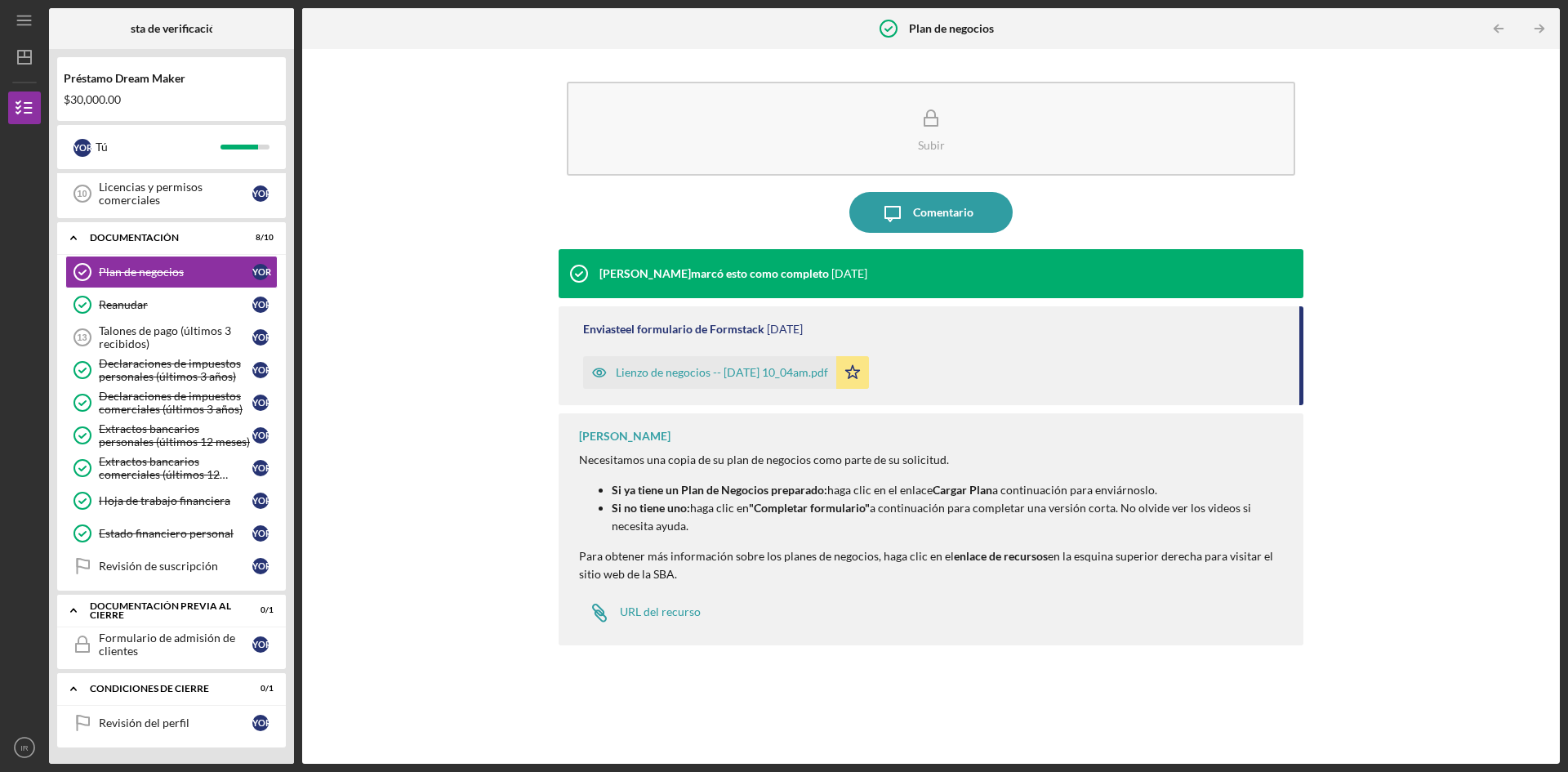
click at [714, 372] on font "Lienzo de negocios -- [DATE] 10_04am.pdf" at bounding box center [722, 372] width 213 height 14
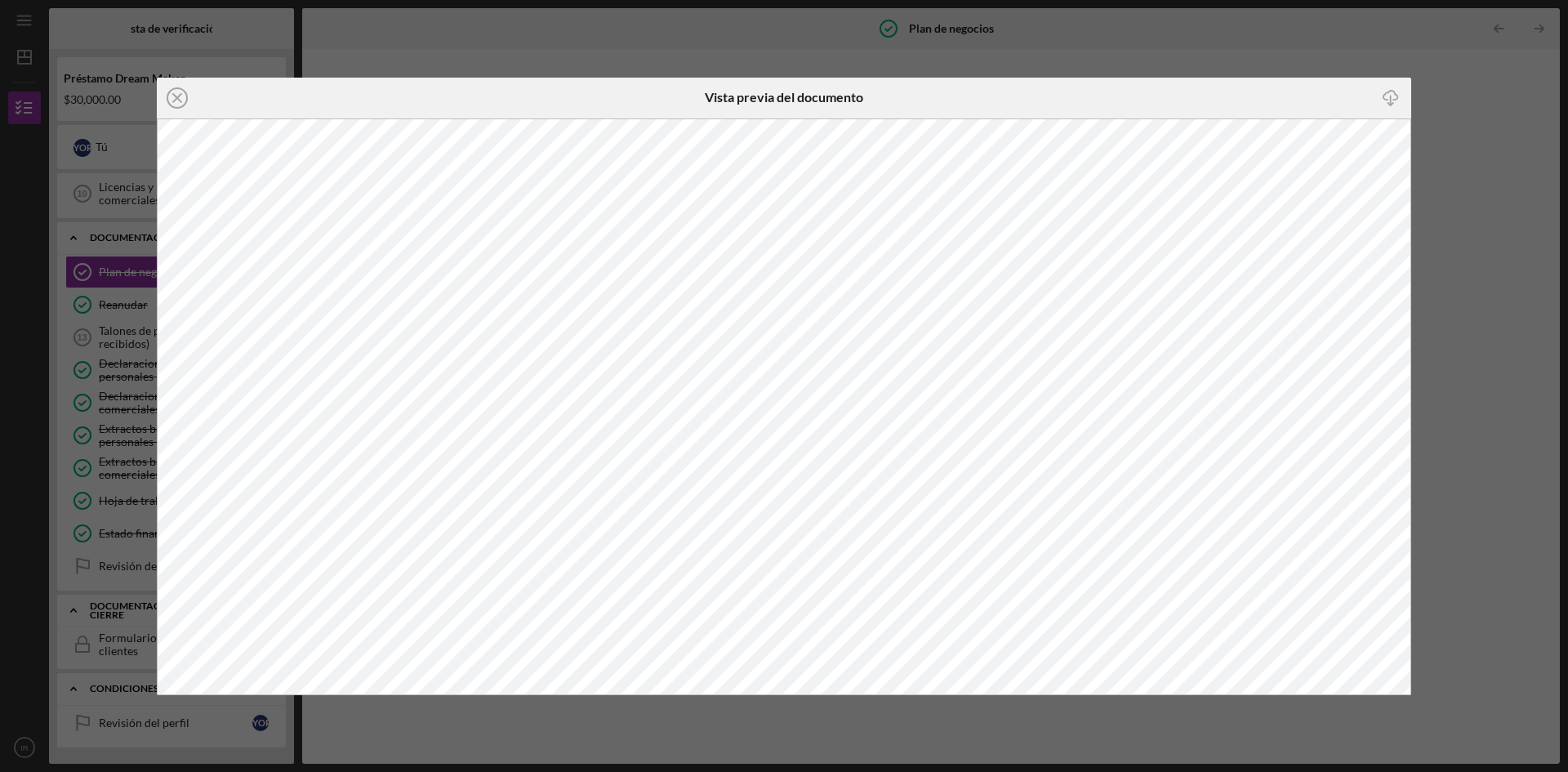
click at [110, 244] on div "Icon/Close Vista previa del documento Icon/Download" at bounding box center [784, 386] width 1568 height 772
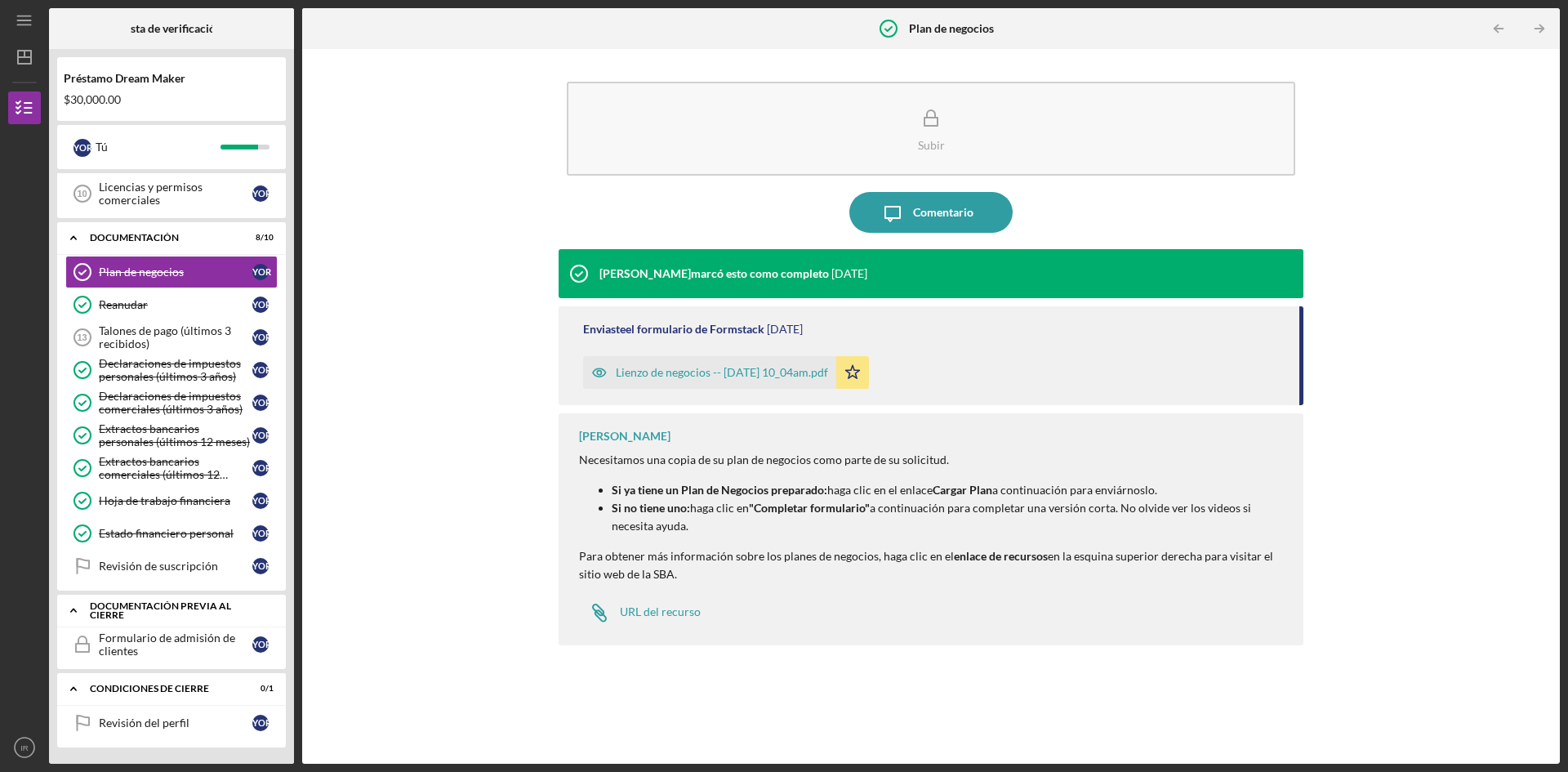
click at [74, 608] on icon "Icon/Expander" at bounding box center [73, 609] width 33 height 33
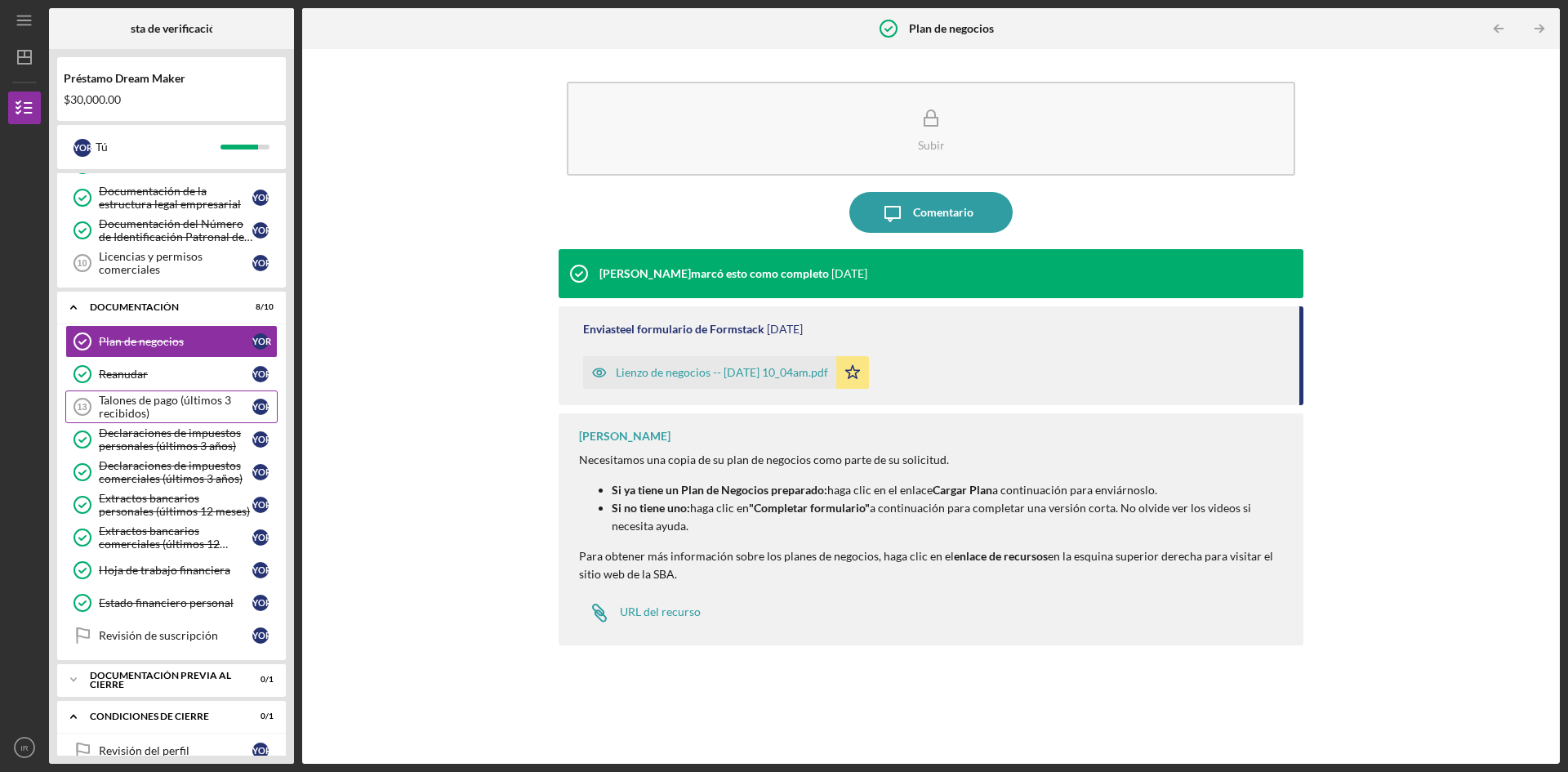
scroll to position [282, 0]
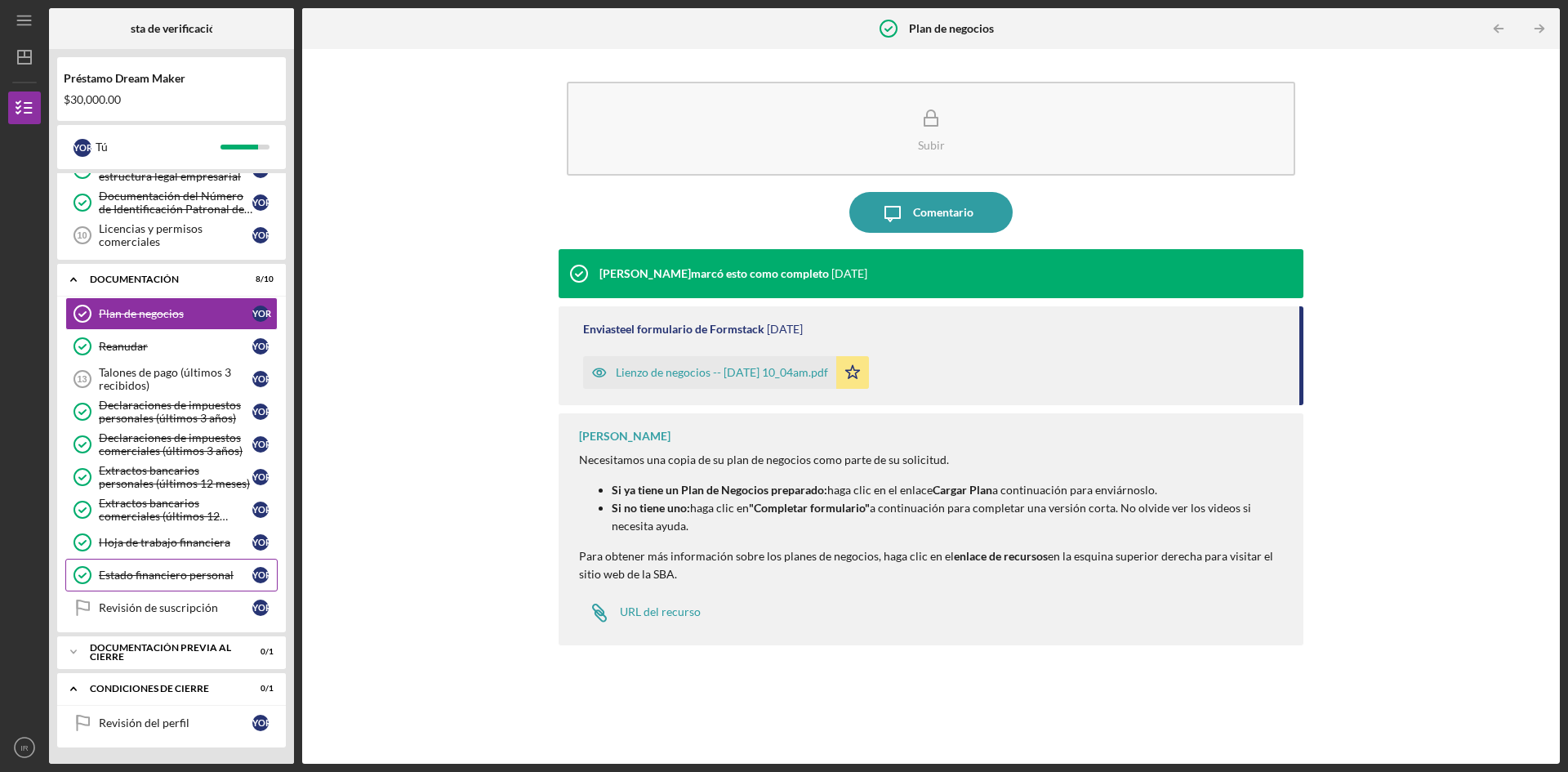
click at [163, 575] on font "Estado financiero personal" at bounding box center [167, 574] width 135 height 14
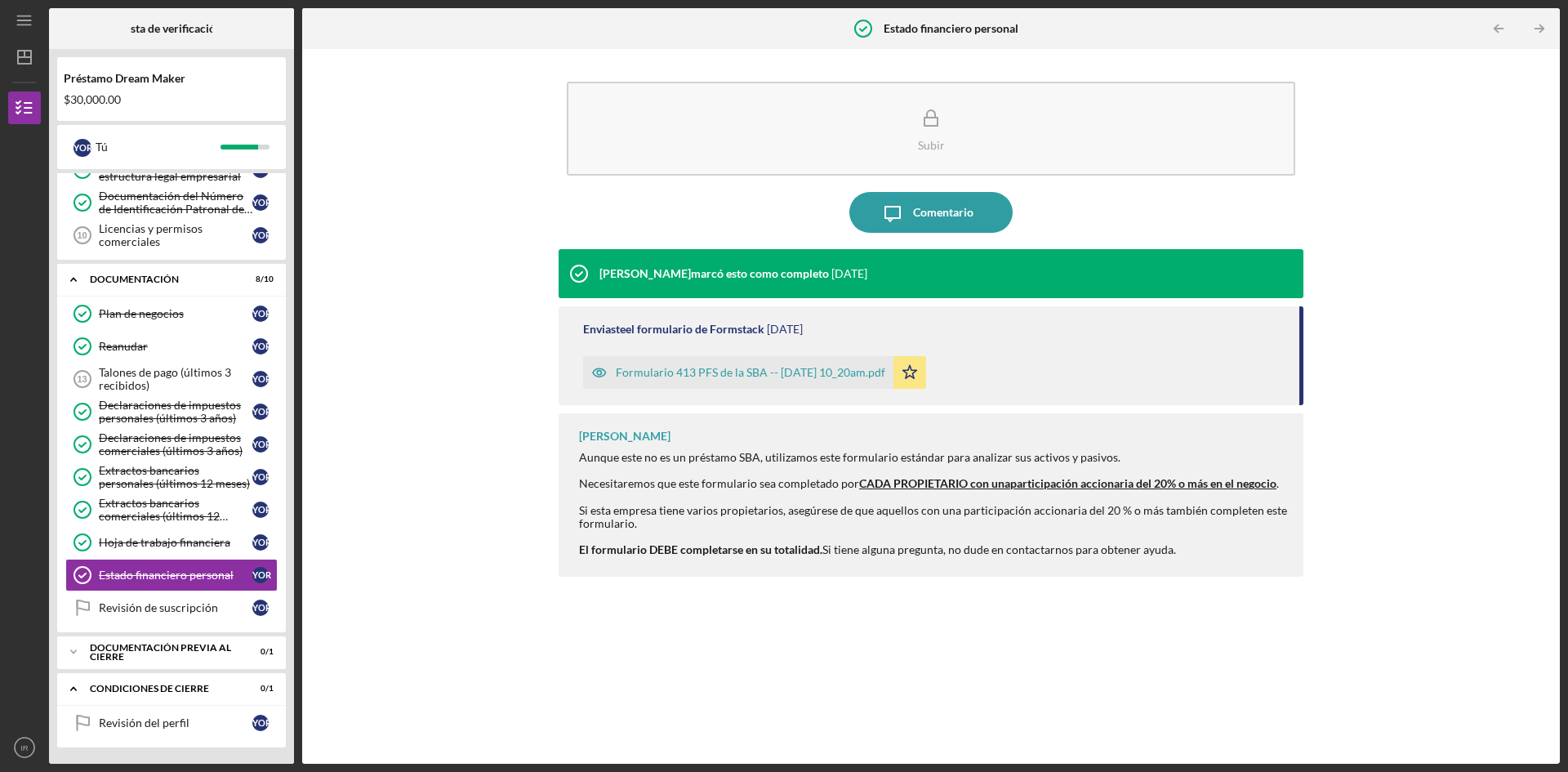
click at [655, 367] on font "Formulario 413 PFS de la SBA -- [DATE] 10_20am.pdf" at bounding box center [750, 372] width 269 height 14
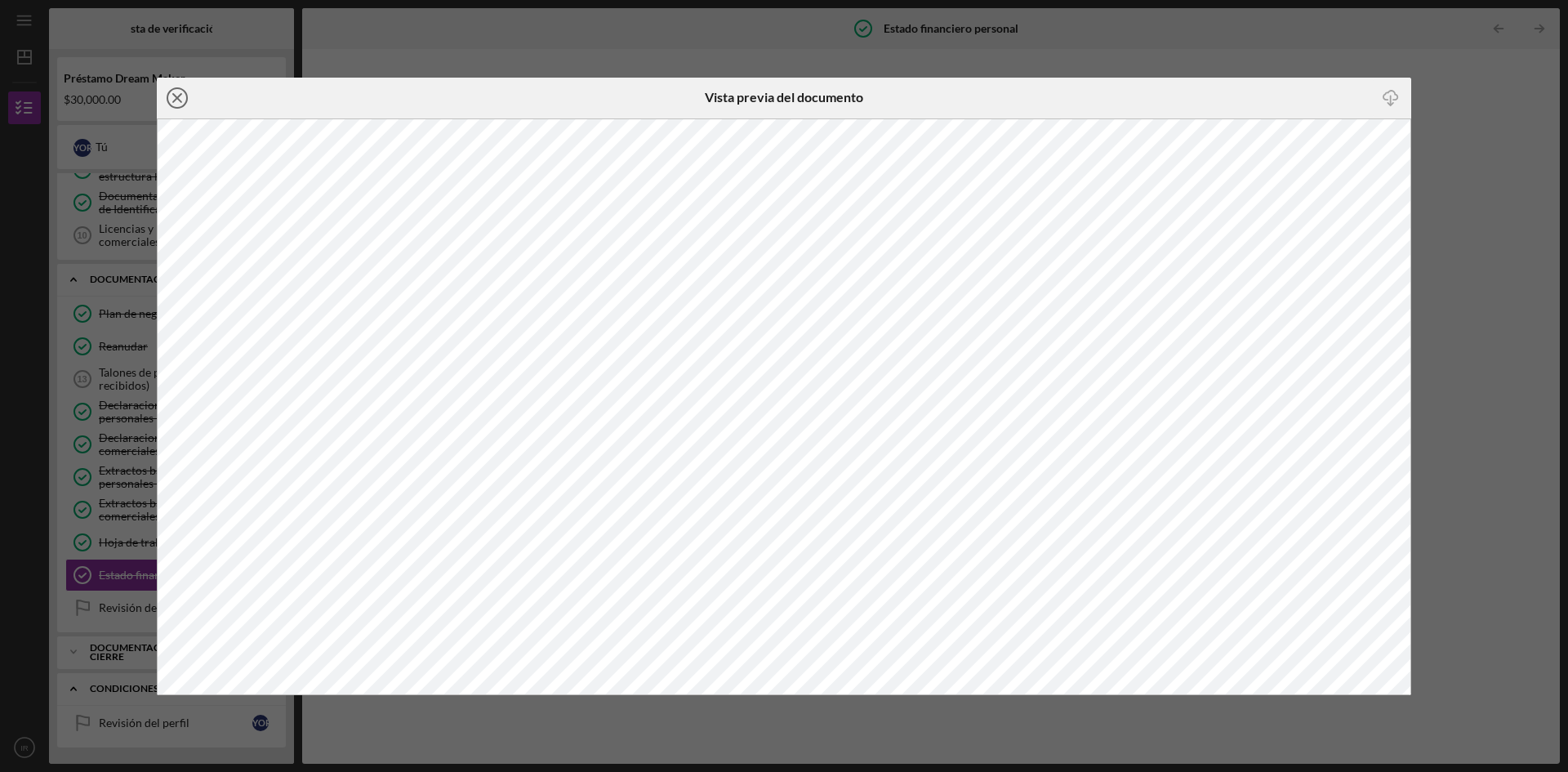
click at [182, 96] on icon "Icon/Close" at bounding box center [177, 98] width 41 height 41
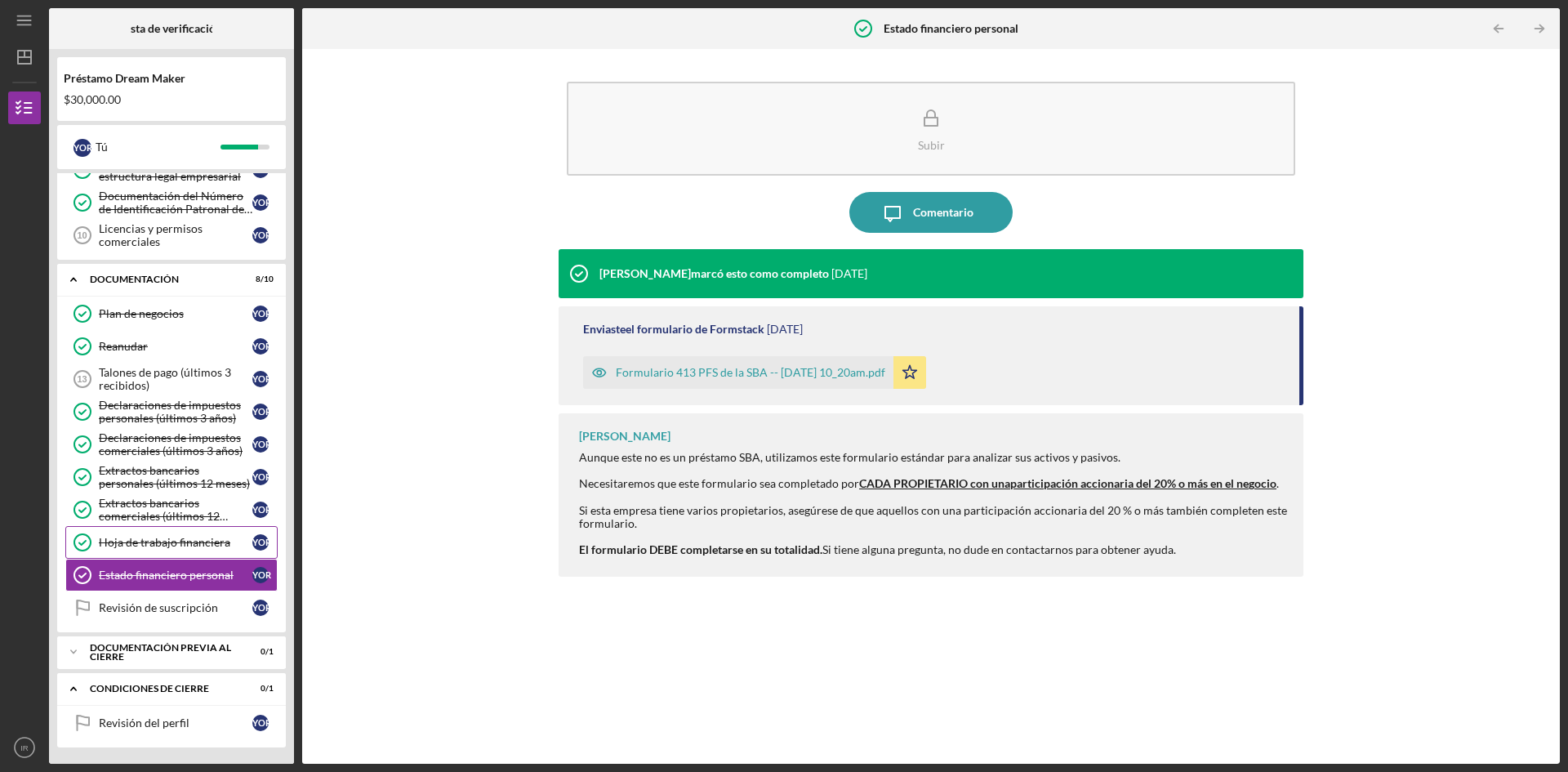
click at [166, 547] on font "Hoja de trabajo financiera" at bounding box center [165, 542] width 132 height 14
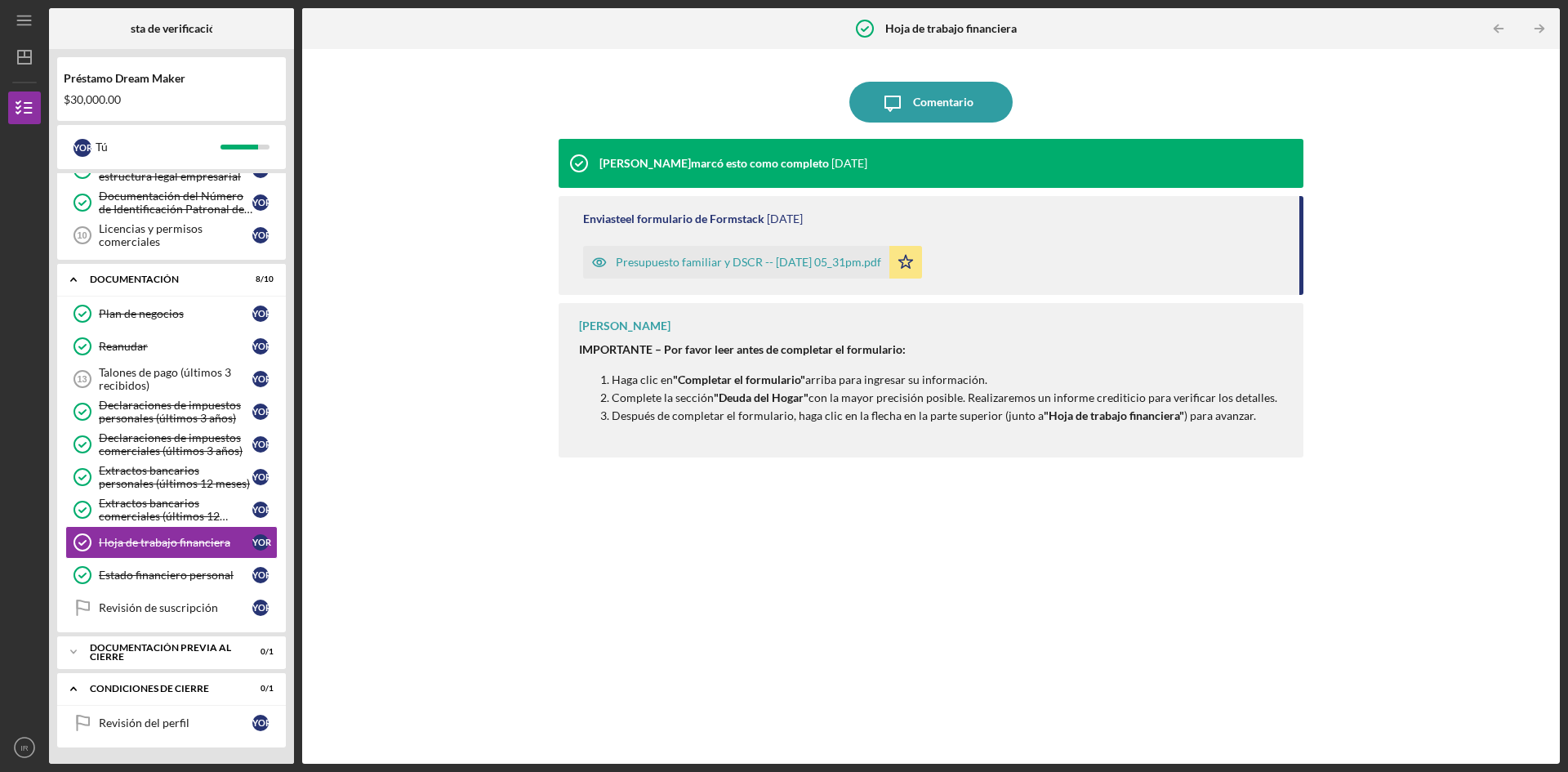
click at [764, 263] on font "Presupuesto familiar y DSCR -- [DATE] 05_31pm.pdf" at bounding box center [749, 262] width 265 height 14
click at [90, 101] on font "$30,000.00" at bounding box center [92, 99] width 58 height 14
click at [105, 98] on font "$30,000.00" at bounding box center [92, 99] width 58 height 14
click at [352, 173] on div "Icon/Message Comentario [PERSON_NAME] marcó esto como completo [DATE] Enviaste …" at bounding box center [930, 407] width 1241 height 699
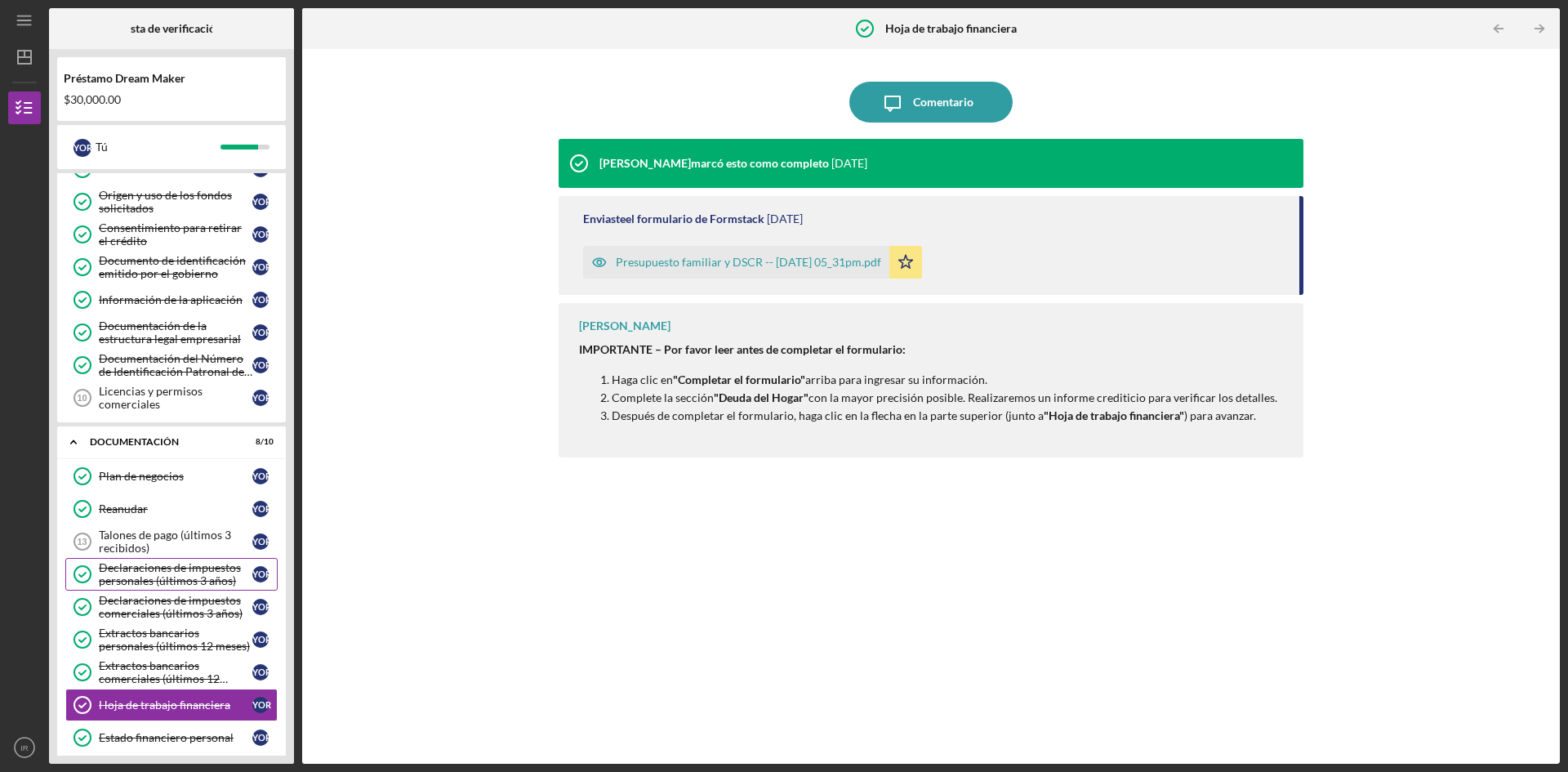
scroll to position [282, 0]
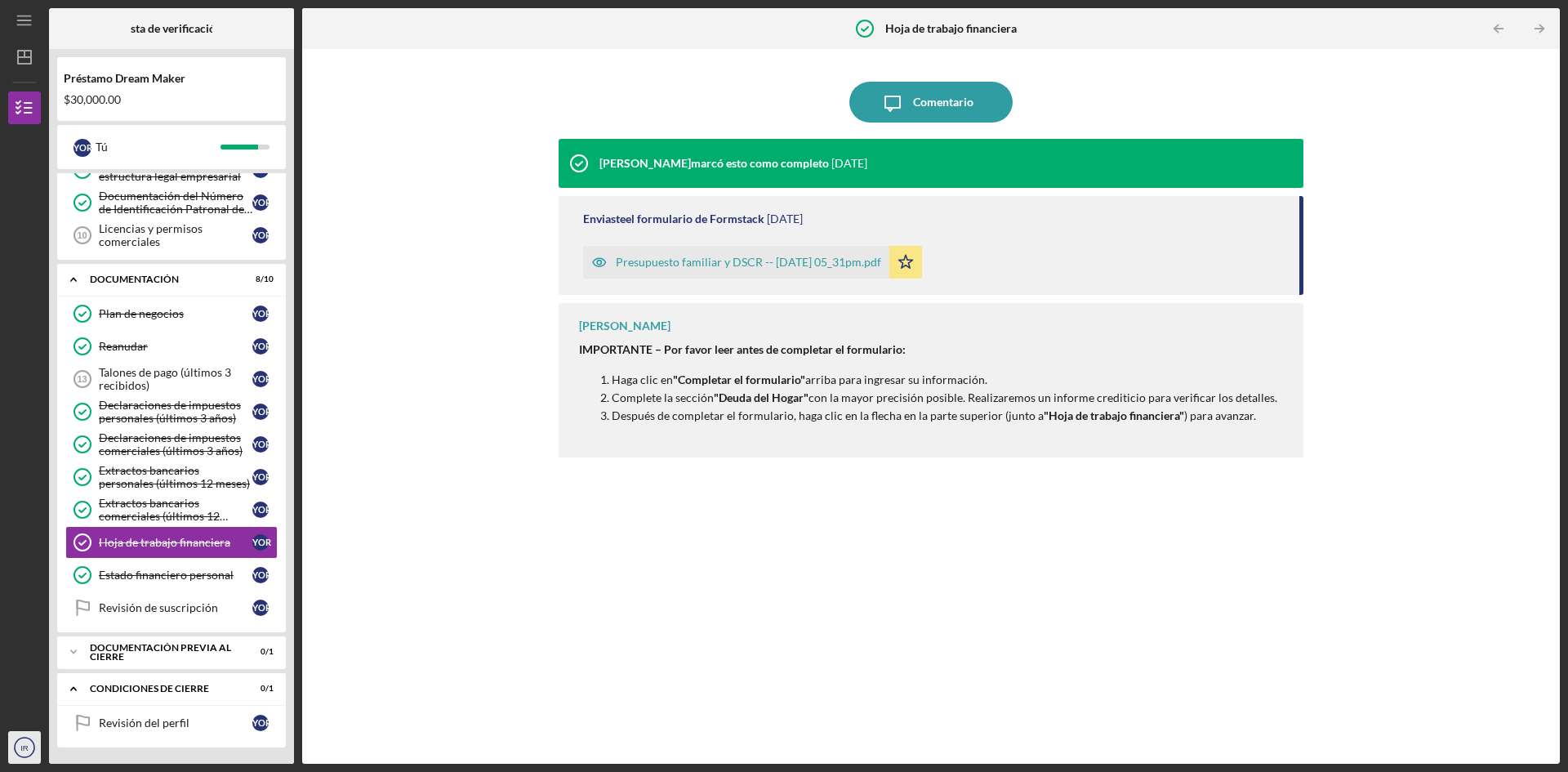
click at [20, 744] on icon "IR" at bounding box center [24, 747] width 33 height 41
click at [55, 707] on font "Cerrar sesión" at bounding box center [59, 708] width 68 height 14
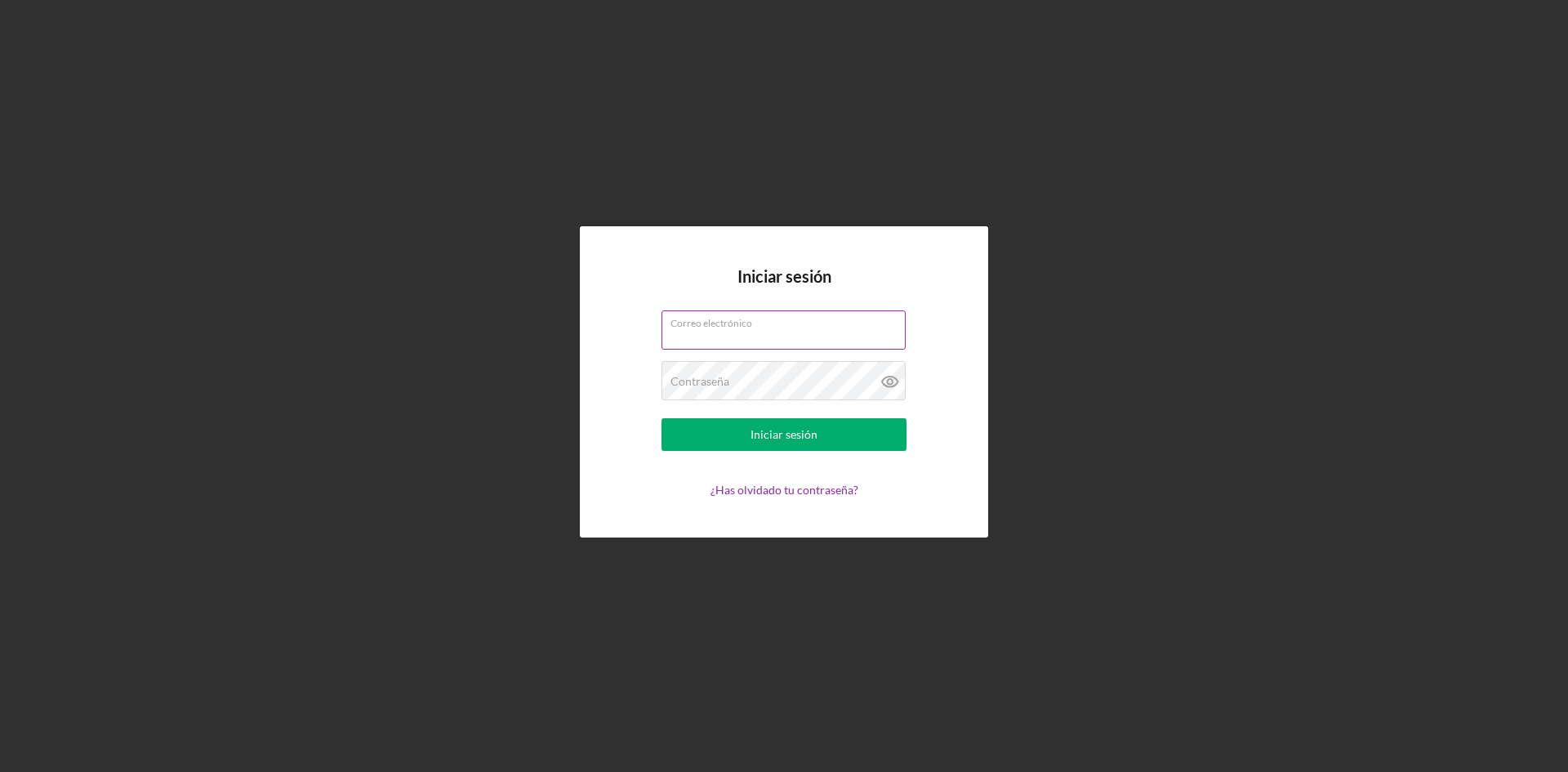
click at [731, 335] on input "Correo electrónico" at bounding box center [784, 329] width 244 height 39
type input "[EMAIL_ADDRESS][DOMAIN_NAME]"
click at [662, 419] on button "Iniciar sesión" at bounding box center [784, 434] width 245 height 33
